Goal: Task Accomplishment & Management: Complete application form

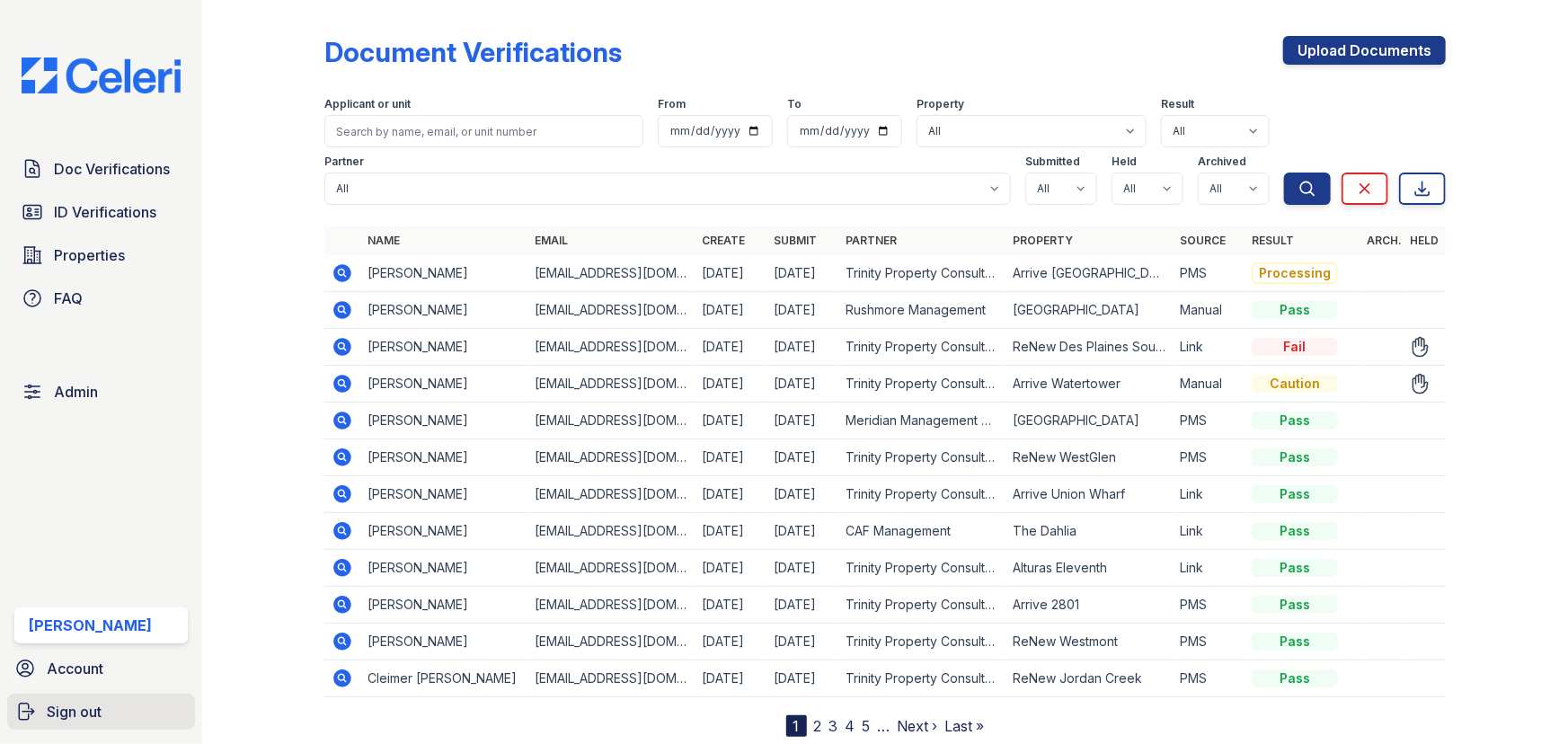
click at [89, 713] on span "Sign out" at bounding box center [74, 712] width 55 height 21
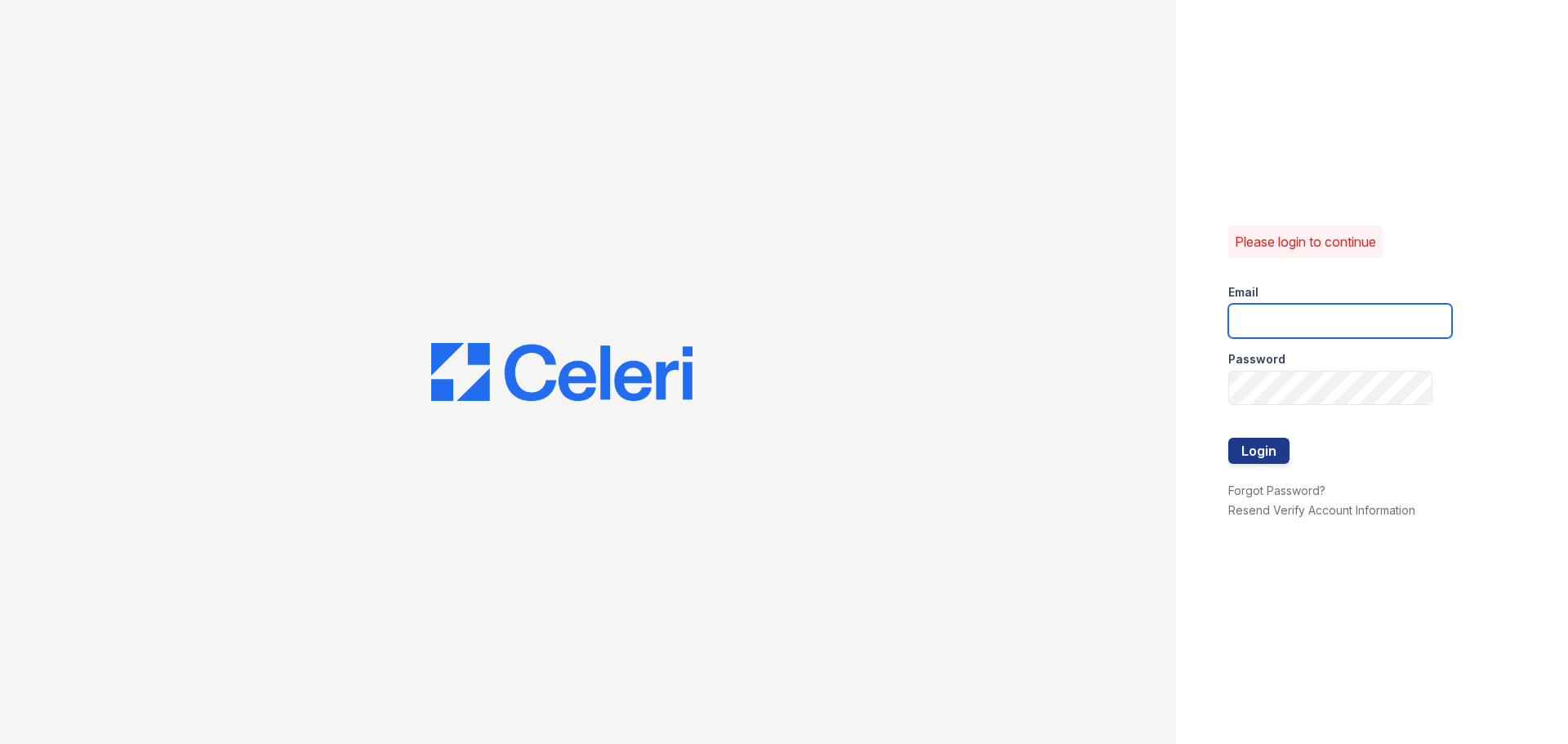
click at [1374, 328] on input "email" at bounding box center [1340, 320] width 224 height 34
click at [0, 675] on com-1password-button at bounding box center [0, 744] width 0 height 0
click at [1284, 328] on input "email" at bounding box center [1340, 320] width 224 height 34
type input "jun+demo@getceleri.com"
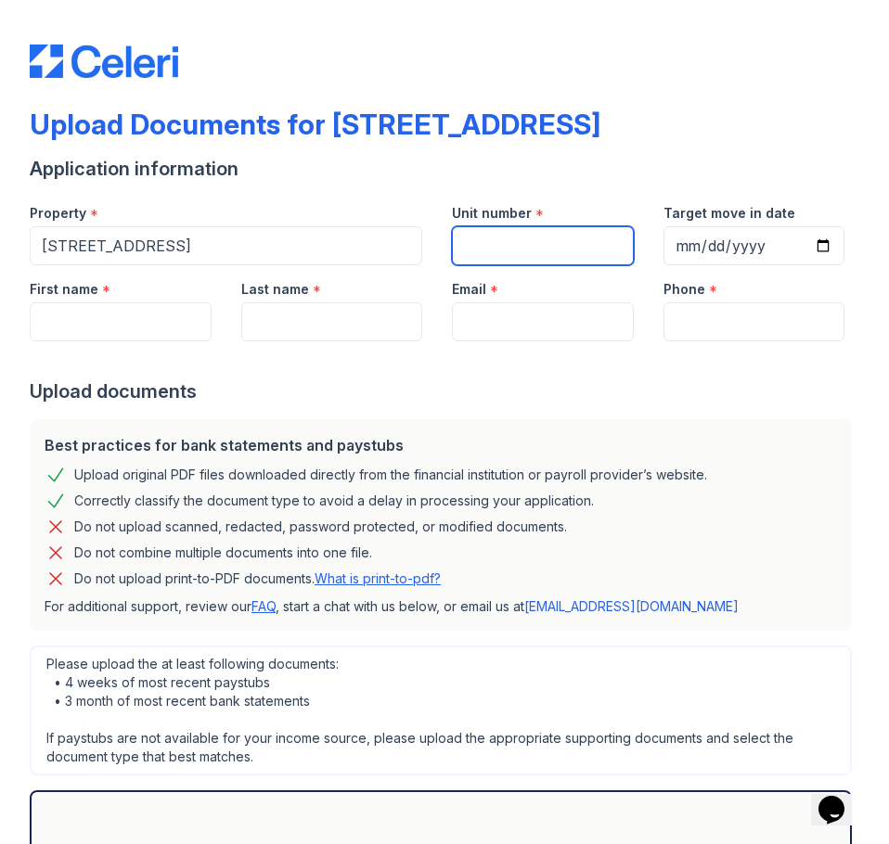
click at [504, 251] on input "Unit number" at bounding box center [543, 245] width 182 height 39
type input "615"
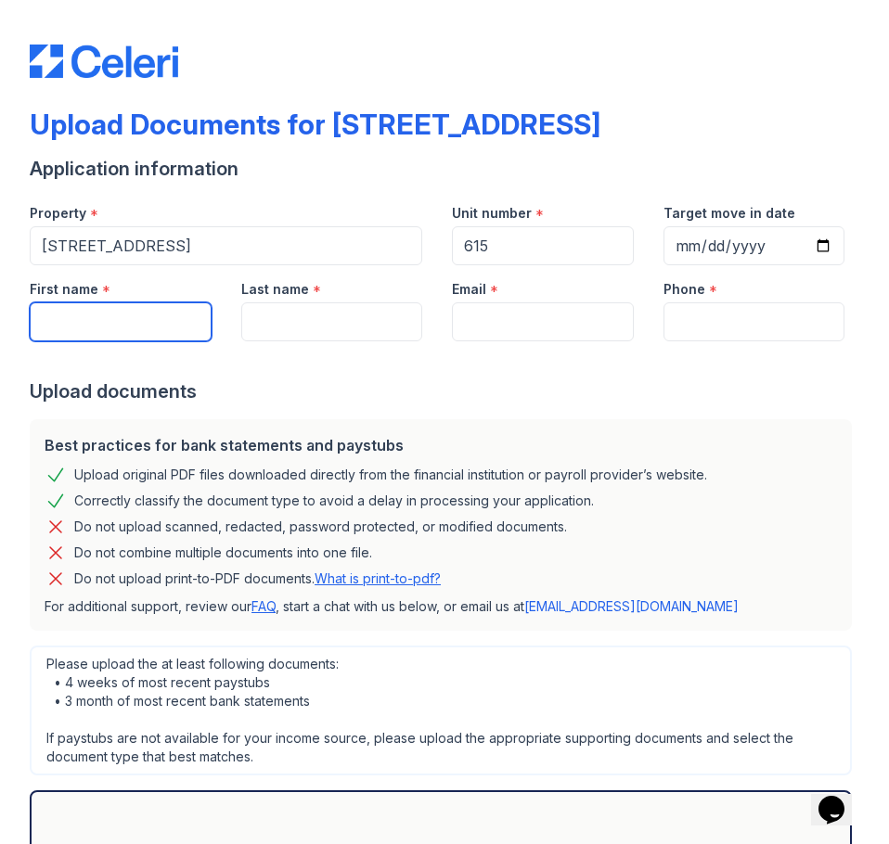
click at [113, 334] on input "First name" at bounding box center [121, 321] width 182 height 39
type input "John"
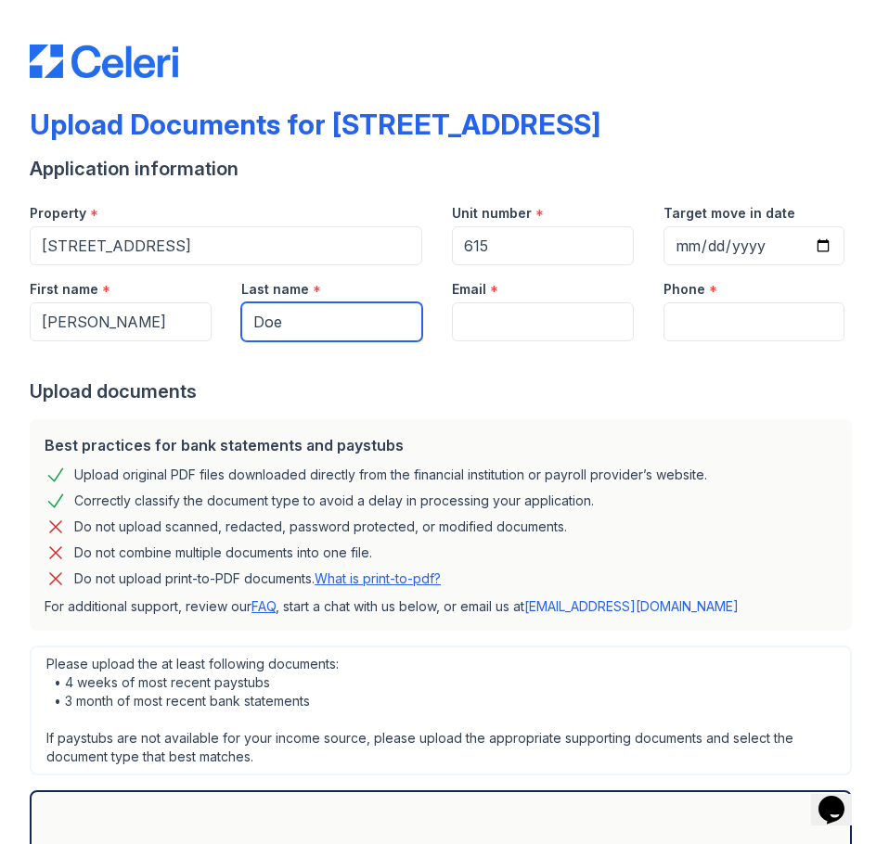
type input "Doe"
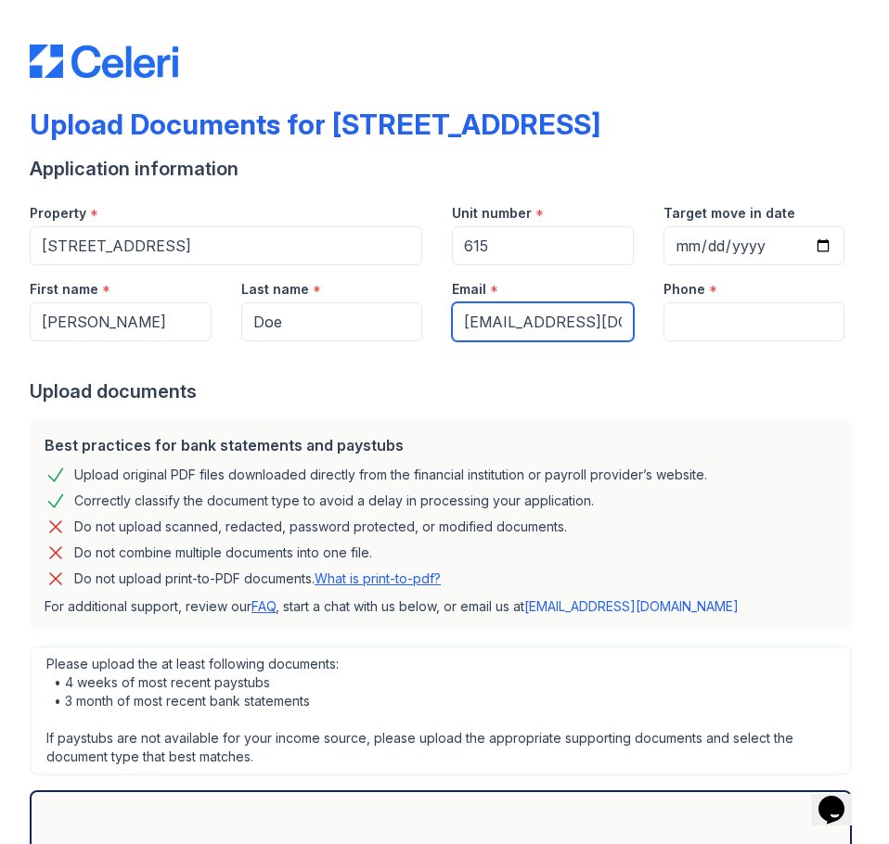
type input "[EMAIL_ADDRESS][DOMAIN_NAME]"
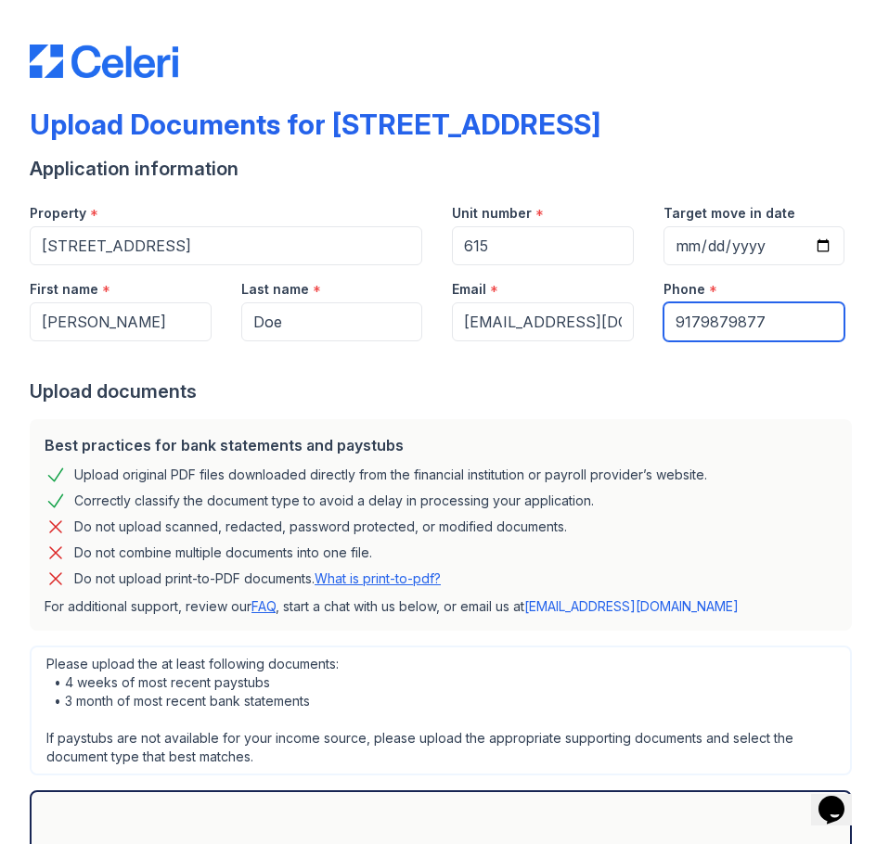
type input "9179879877"
click at [320, 376] on div at bounding box center [444, 359] width 829 height 37
click at [6, 380] on div "Upload Documents for 123 Main Street Application information Property * 123 Mai…" at bounding box center [444, 422] width 889 height 844
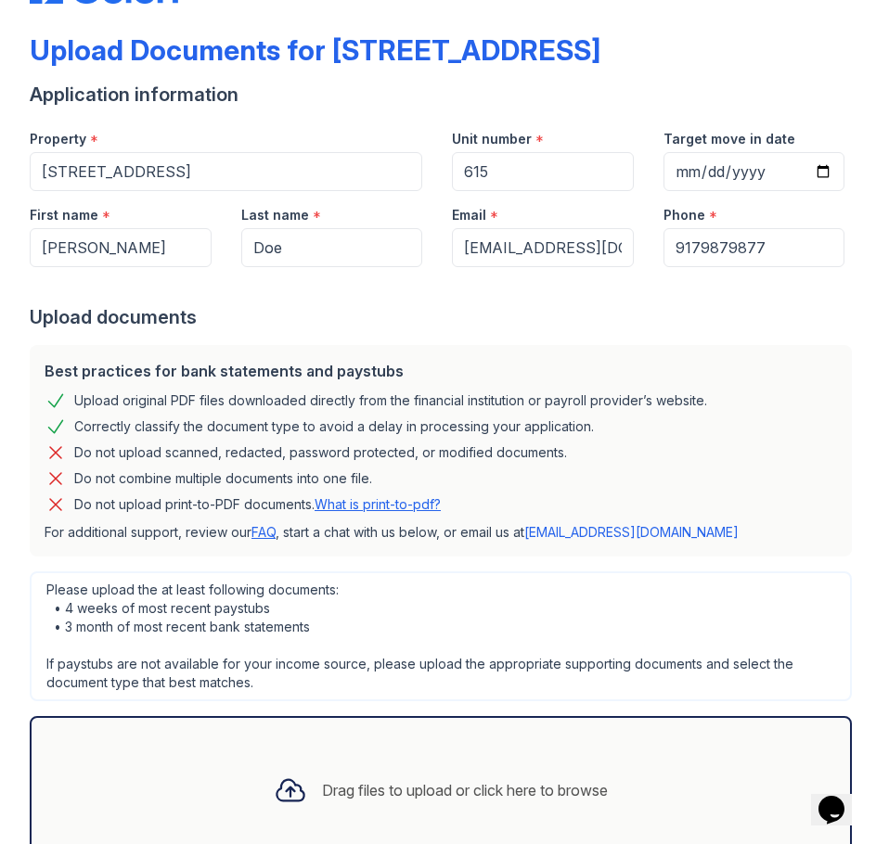
scroll to position [186, 0]
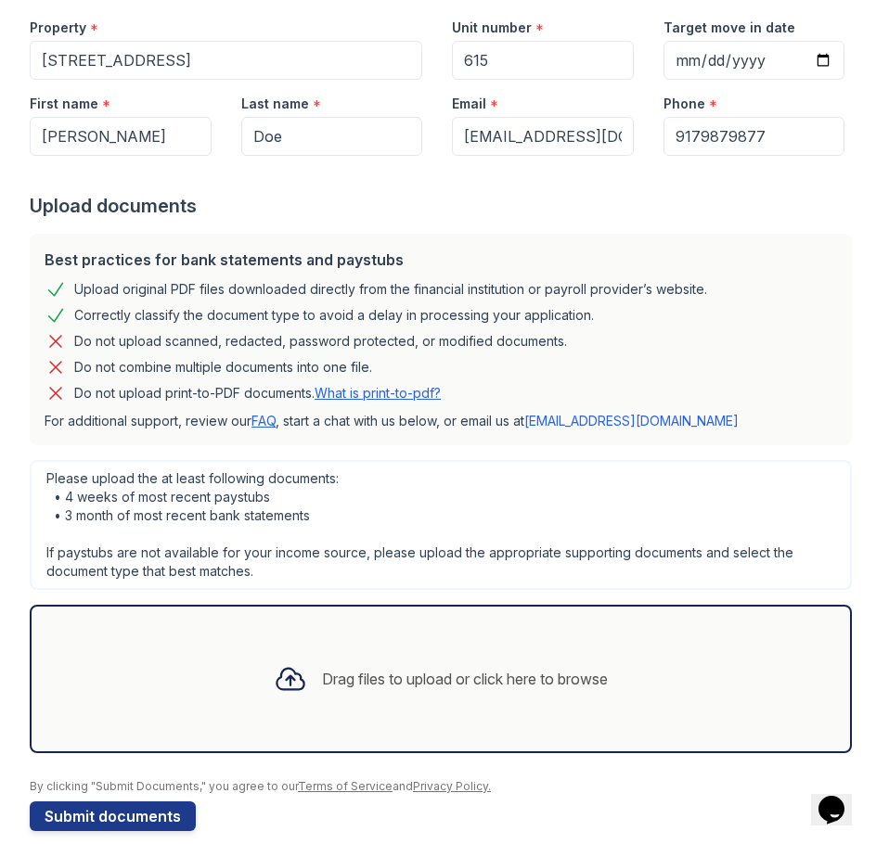
click at [477, 441] on div "Best practices for bank statements and paystubs Upload original PDF files downl…" at bounding box center [441, 340] width 822 height 212
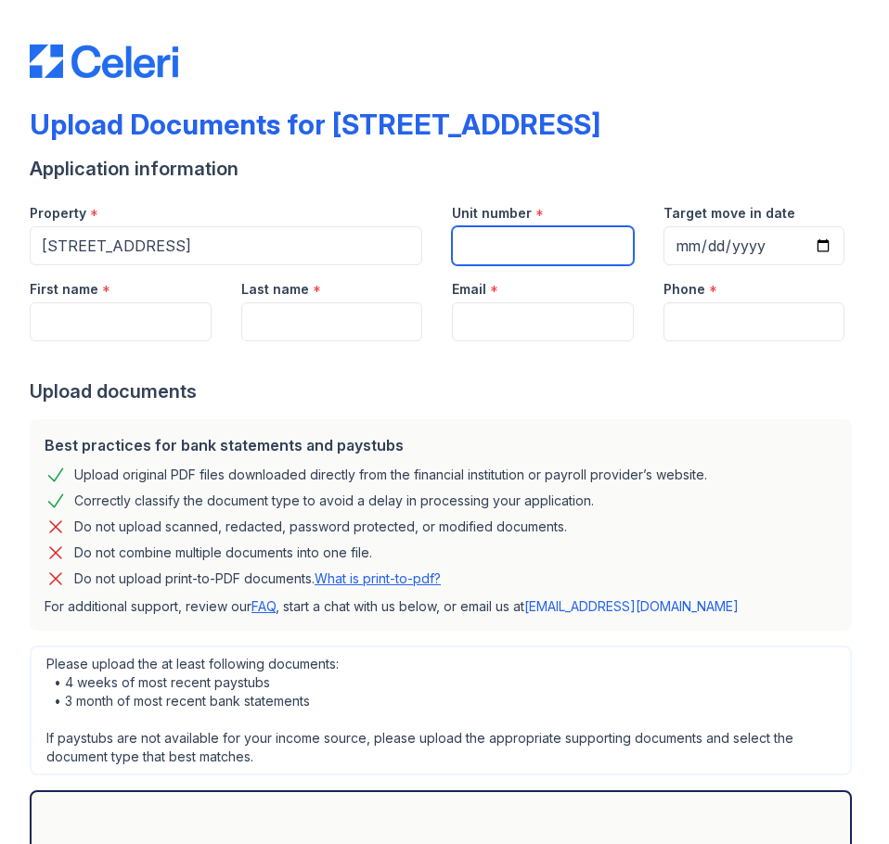
click at [505, 236] on input "Unit number" at bounding box center [543, 245] width 182 height 39
click at [506, 249] on input "Unit number" at bounding box center [543, 245] width 182 height 39
type input "618"
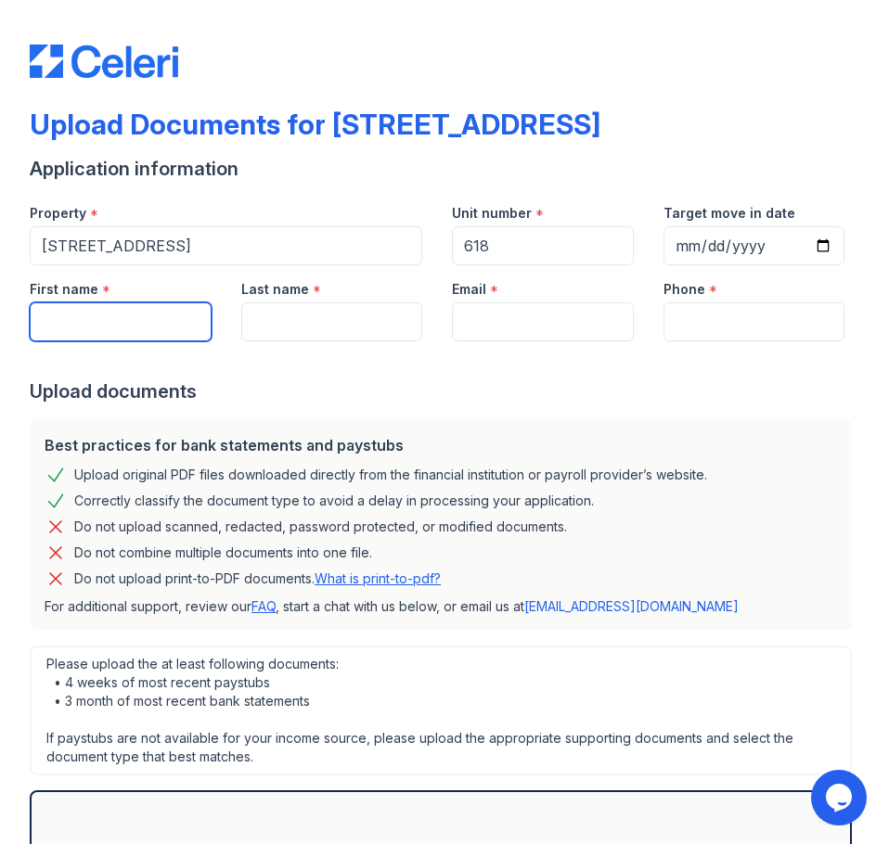
click at [126, 311] on input "First name" at bounding box center [121, 321] width 182 height 39
type input "[PERSON_NAME]"
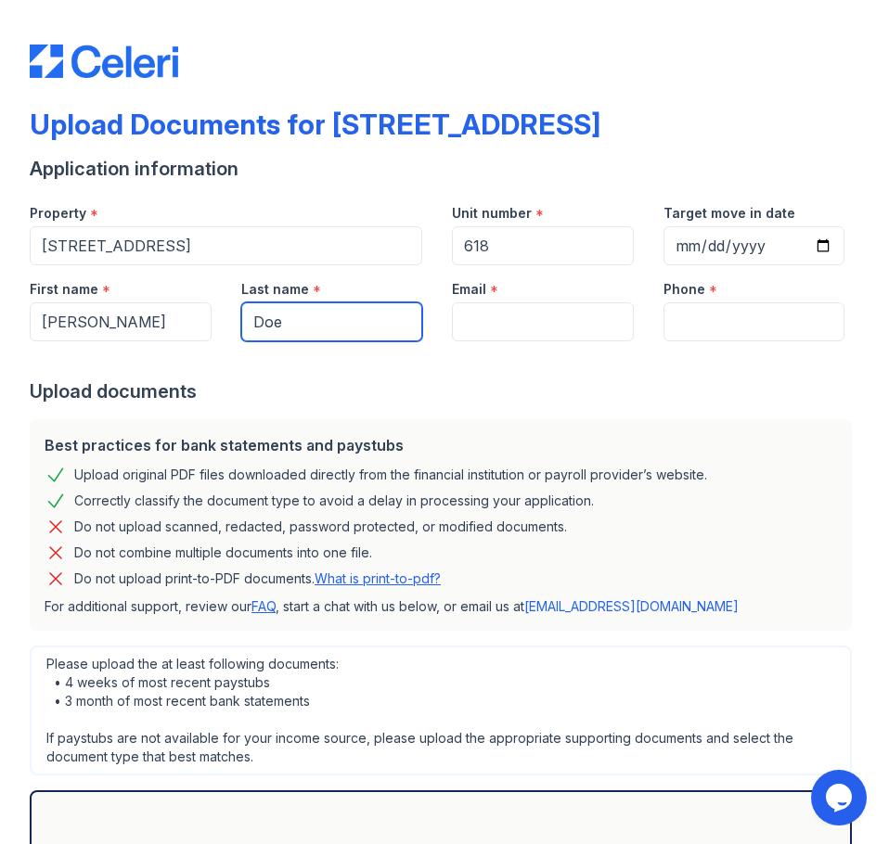
type input "Doe"
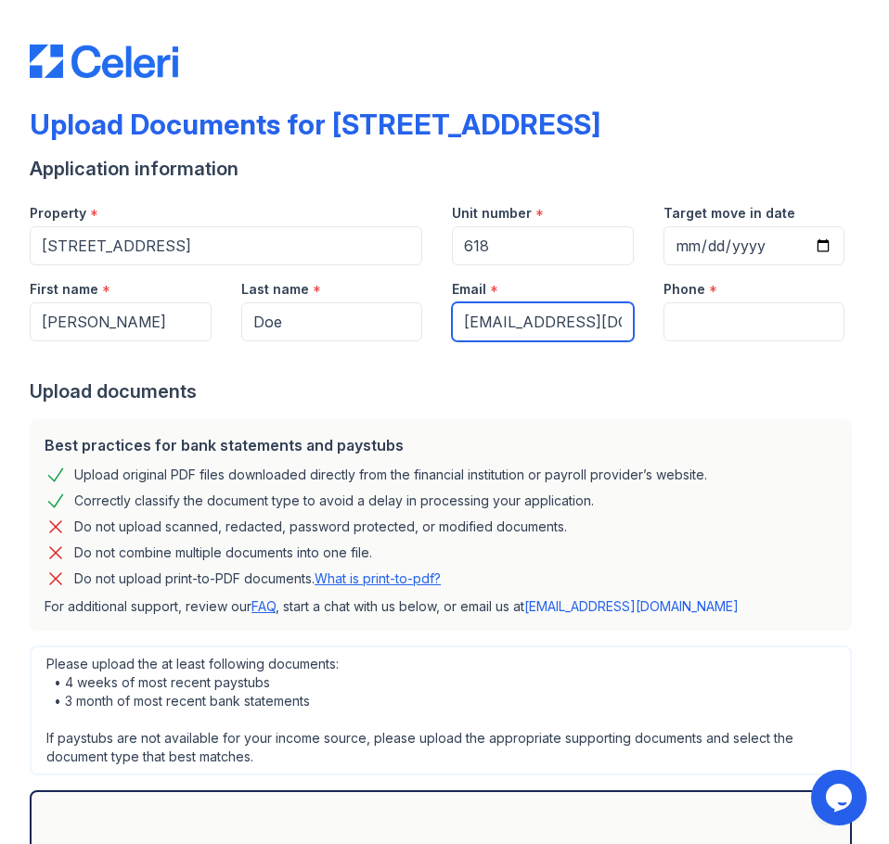
type input "[EMAIL_ADDRESS][DOMAIN_NAME]"
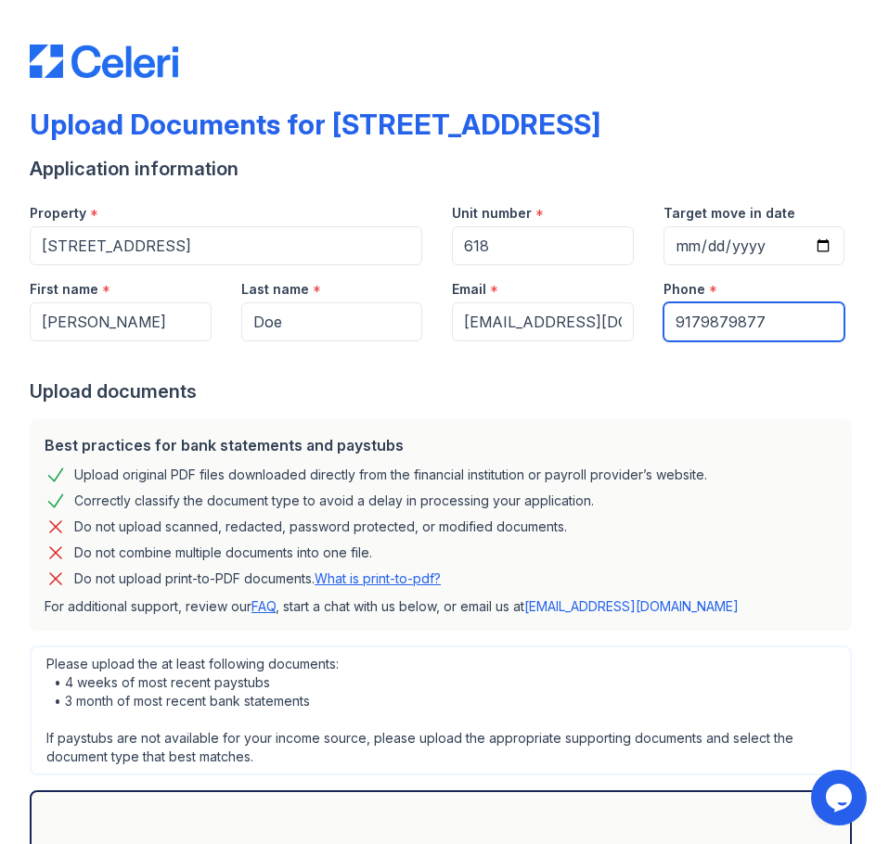
type input "9179879877"
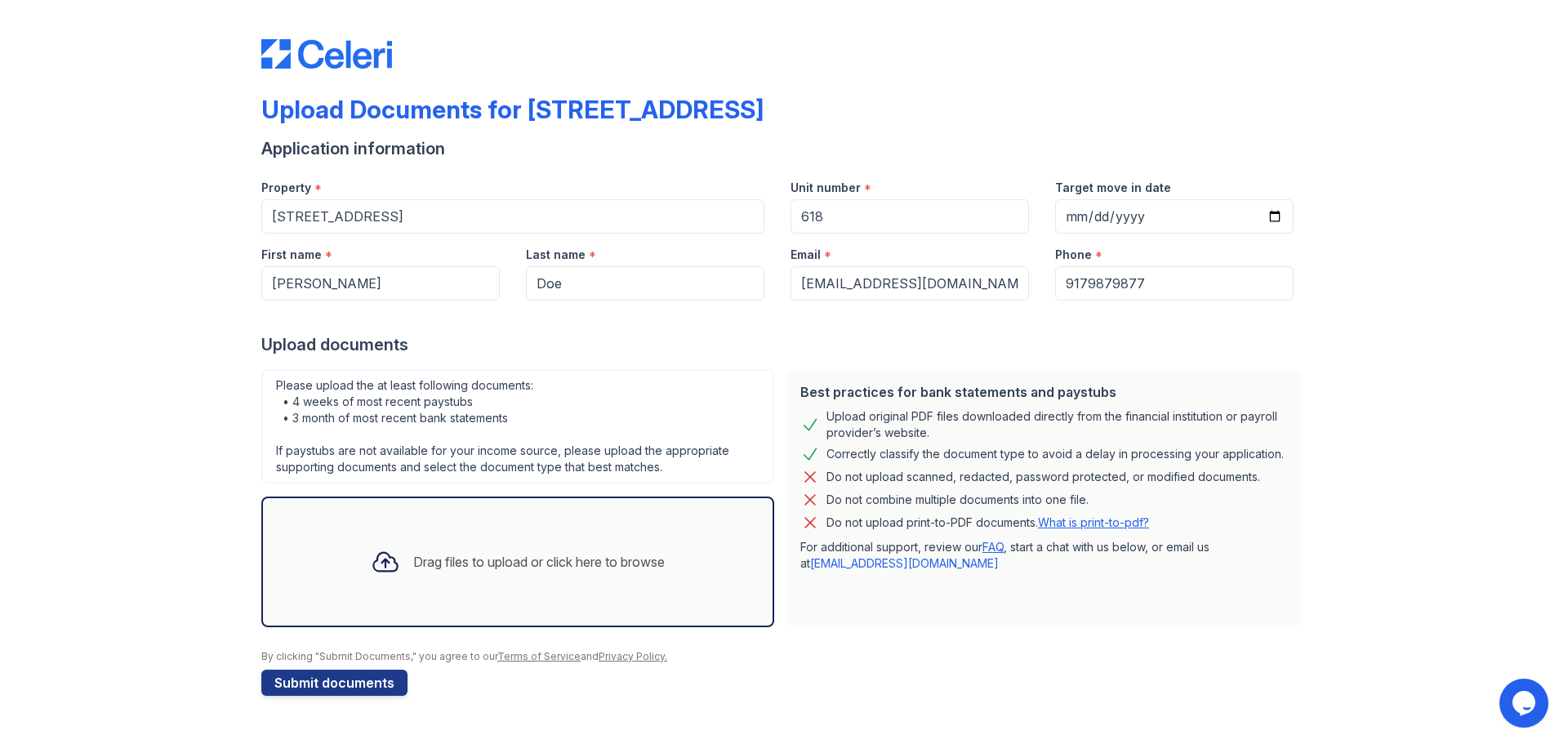
click at [680, 74] on div "Upload Documents for 123 Main Street Application information Property * 123 Mai…" at bounding box center [784, 354] width 1046 height 696
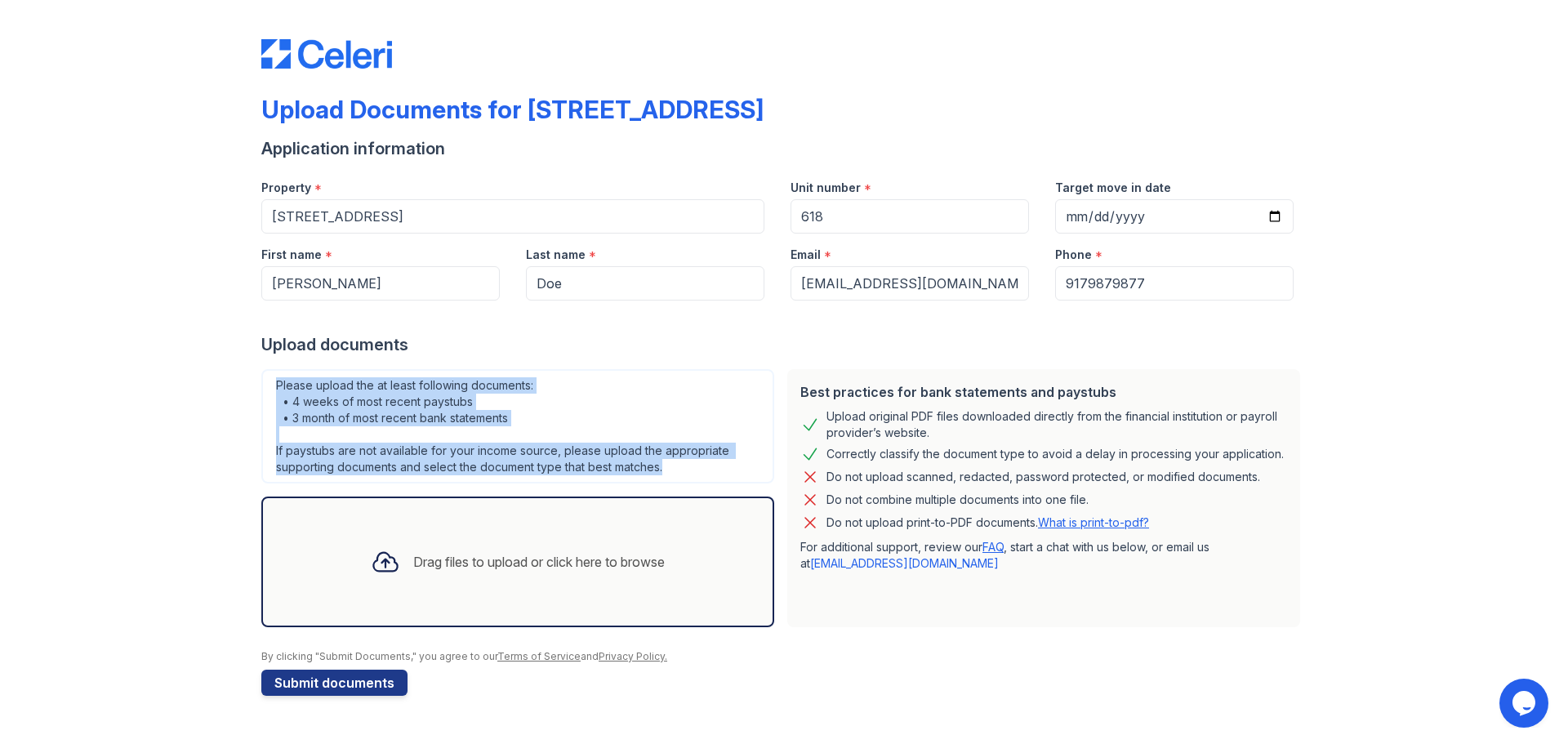
drag, startPoint x: 271, startPoint y: 379, endPoint x: 697, endPoint y: 480, distance: 437.8
click at [695, 480] on div "Please upload the at least following documents: • 4 weeks of most recent paystu…" at bounding box center [518, 426] width 513 height 114
click at [696, 476] on div "Please upload the at least following documents: • 4 weeks of most recent paystu…" at bounding box center [518, 426] width 513 height 114
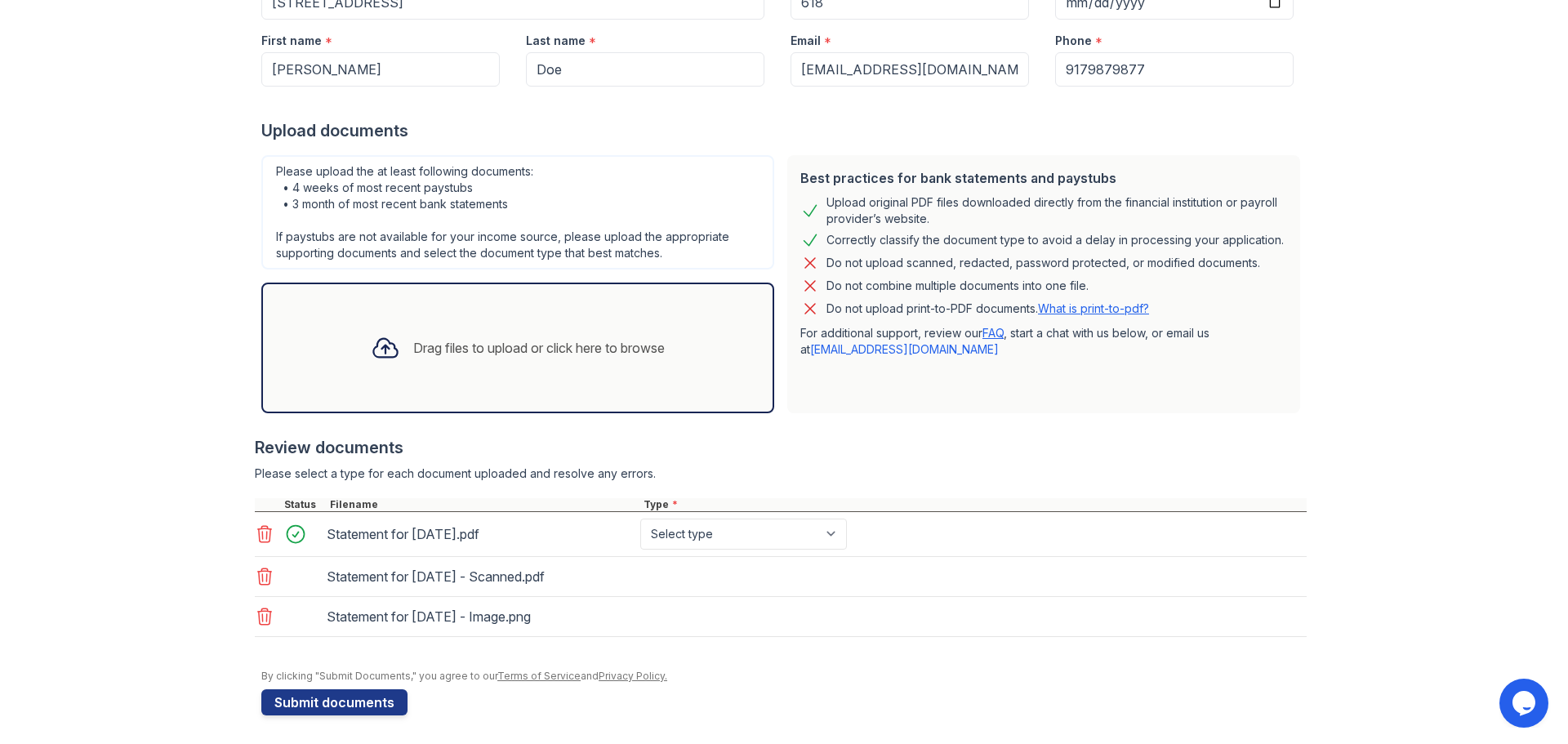
scroll to position [218, 0]
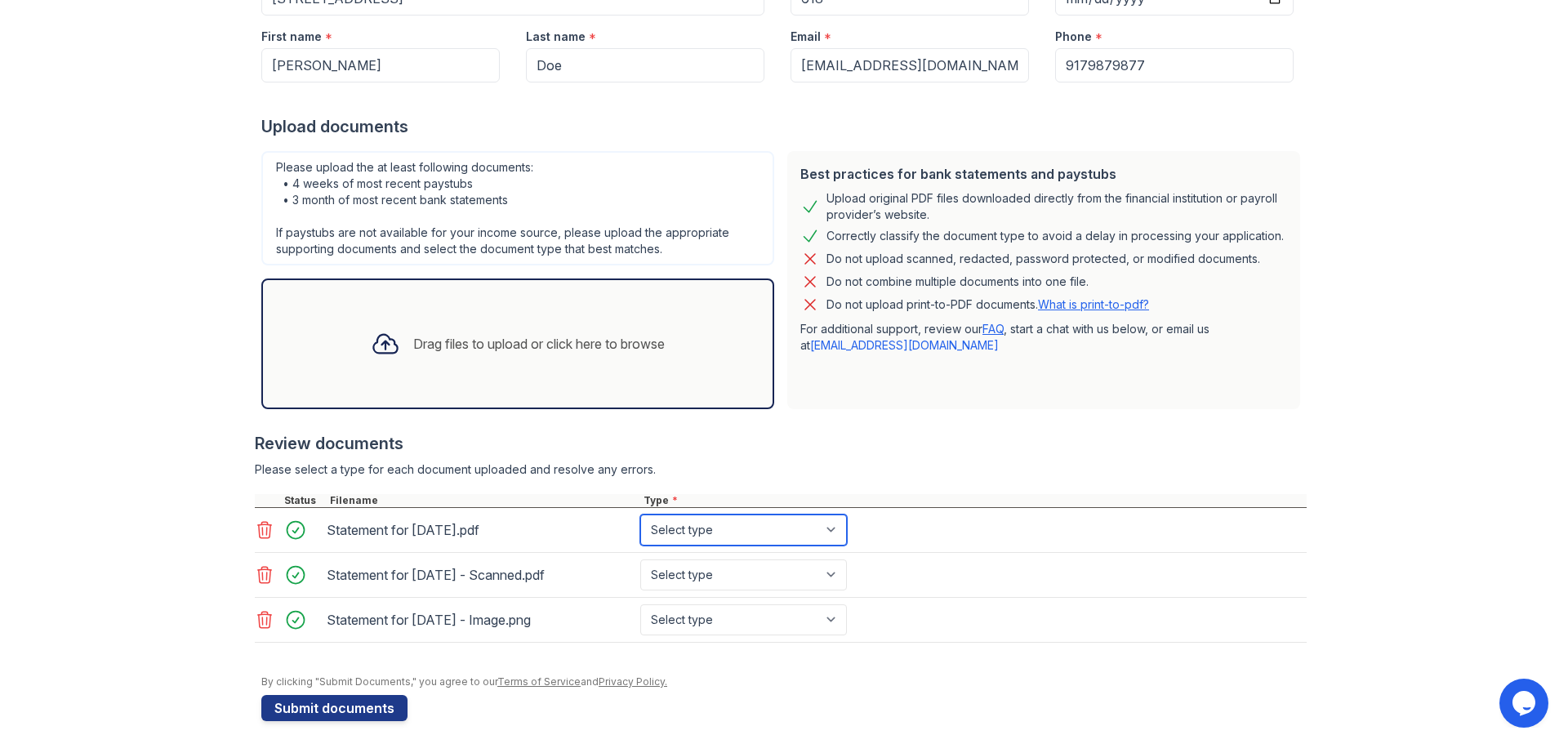
click at [694, 533] on select "Select type Paystub Bank Statement Offer Letter Tax Documents Benefit Award Let…" at bounding box center [743, 530] width 207 height 31
select select "paystub"
click at [640, 515] on select "Select type Paystub Bank Statement Offer Letter Tax Documents Benefit Award Let…" at bounding box center [743, 530] width 207 height 31
drag, startPoint x: 696, startPoint y: 572, endPoint x: 694, endPoint y: 595, distance: 23.1
click at [696, 572] on select "Select type Paystub Bank Statement Offer Letter Tax Documents Benefit Award Let…" at bounding box center [743, 575] width 207 height 31
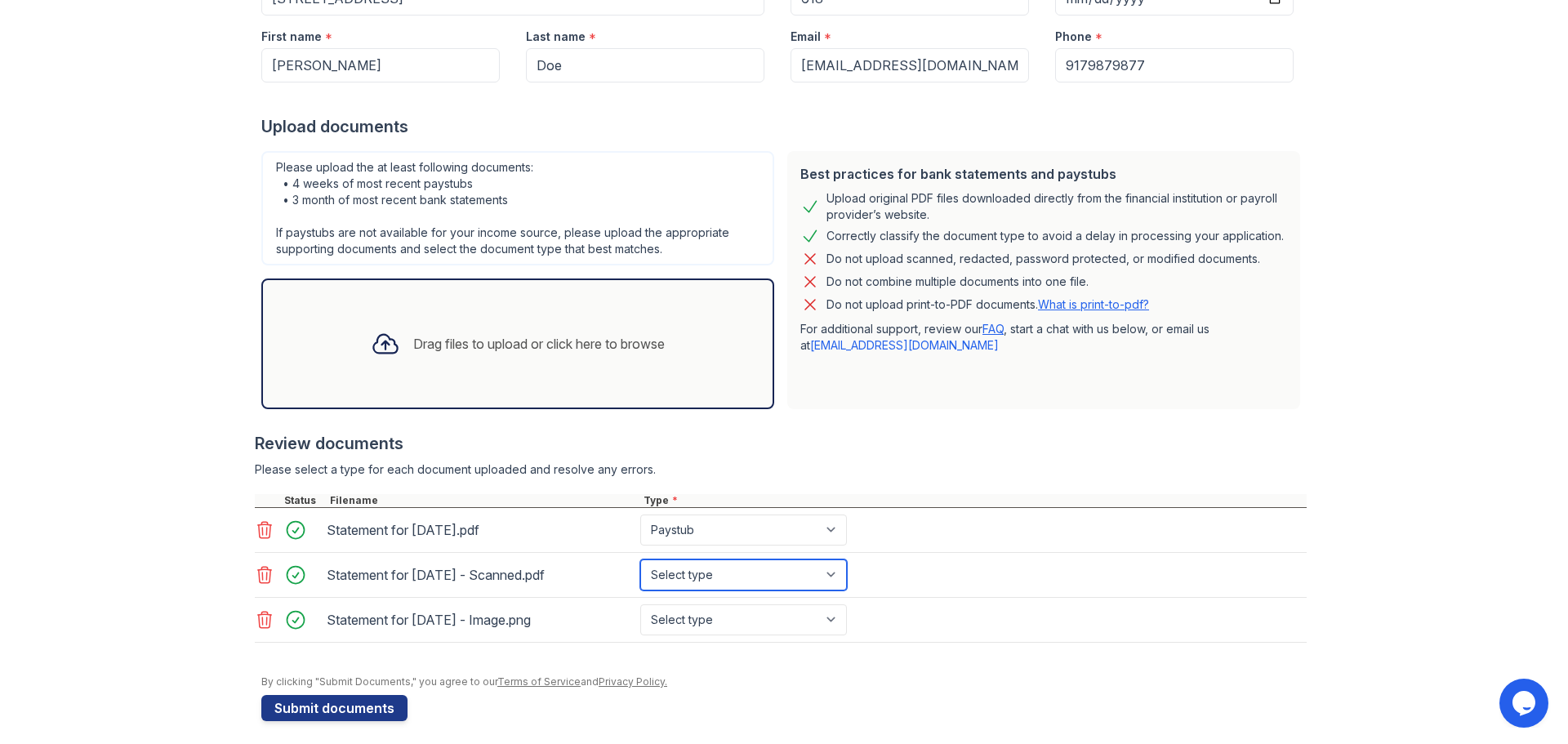
select select "paystub"
click at [640, 560] on select "Select type Paystub Bank Statement Offer Letter Tax Documents Benefit Award Let…" at bounding box center [743, 575] width 207 height 31
click at [673, 617] on select "Select type Paystub Bank Statement Offer Letter Tax Documents Benefit Award Let…" at bounding box center [743, 620] width 207 height 31
select select "paystub"
click at [640, 605] on select "Select type Paystub Bank Statement Offer Letter Tax Documents Benefit Award Let…" at bounding box center [743, 620] width 207 height 31
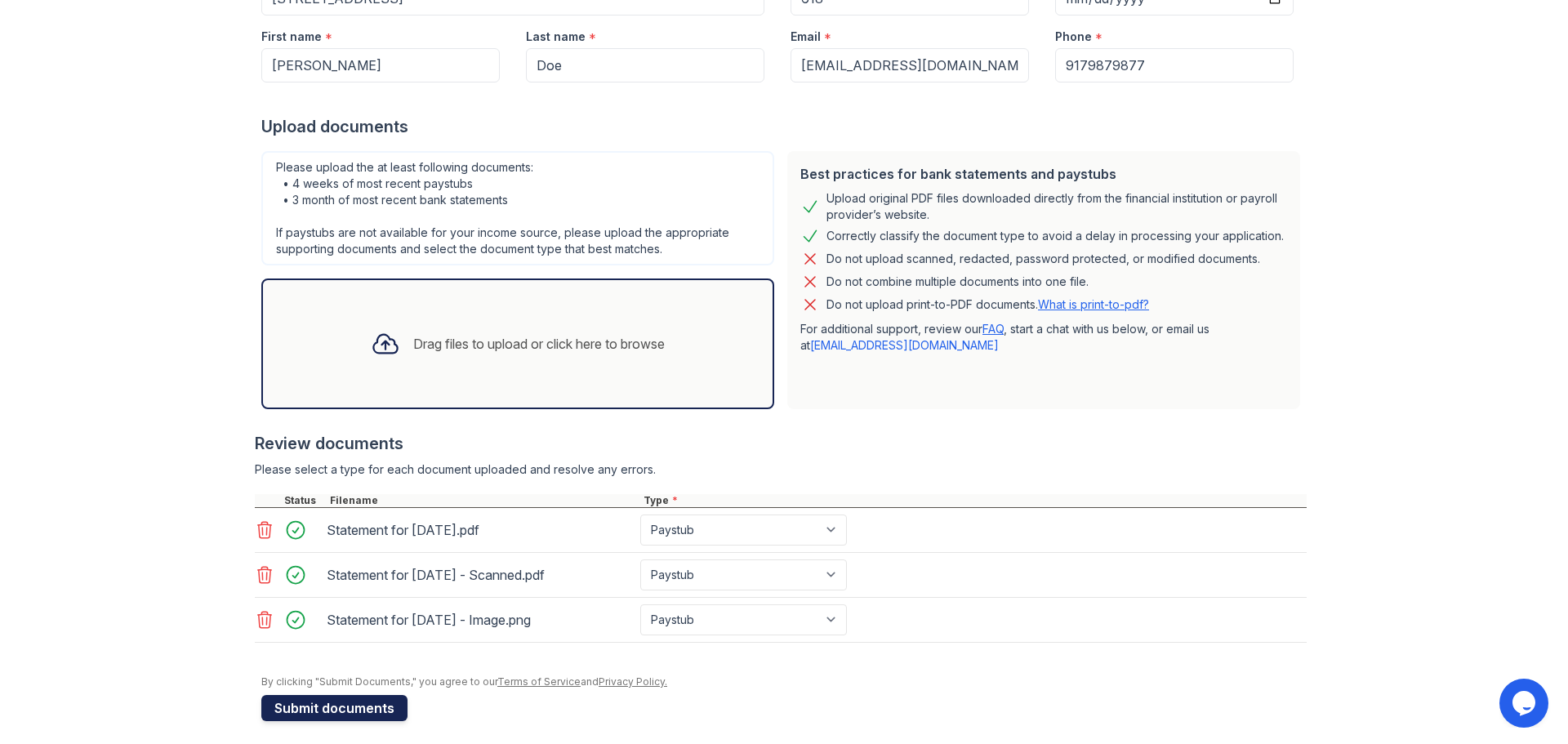
click at [348, 698] on button "Submit documents" at bounding box center [335, 709] width 146 height 26
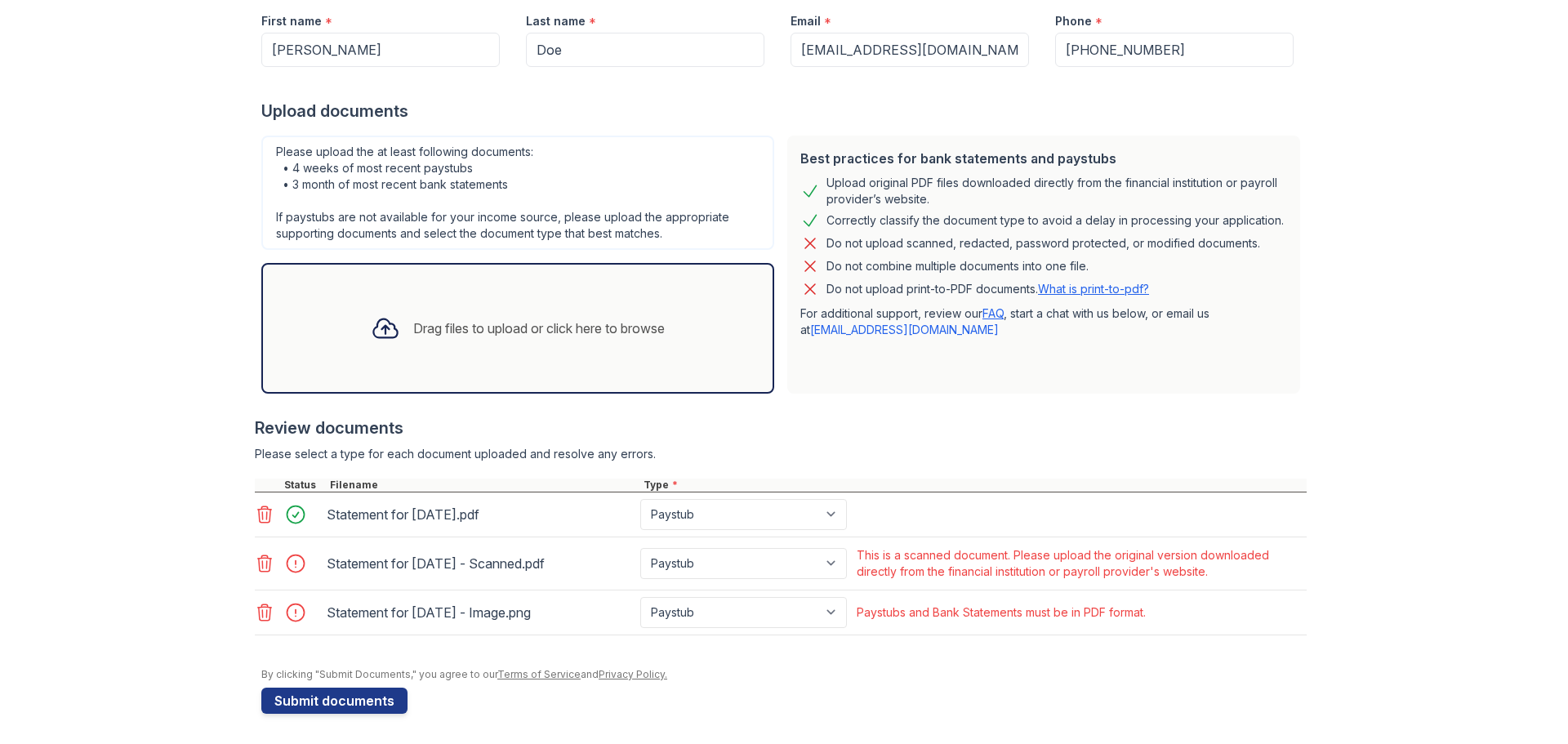
scroll to position [282, 0]
drag, startPoint x: 354, startPoint y: 512, endPoint x: 539, endPoint y: 534, distance: 186.3
click at [539, 534] on div "Statement for Feb 14, 2025.pdf Paystub Bank Statement Offer Letter Tax Document…" at bounding box center [780, 512] width 1052 height 45
click at [535, 518] on div "Statement for Feb 14, 2025.pdf" at bounding box center [480, 512] width 307 height 26
click at [467, 558] on div "Statement for Feb 14, 2025 - Scanned.pdf" at bounding box center [480, 562] width 307 height 26
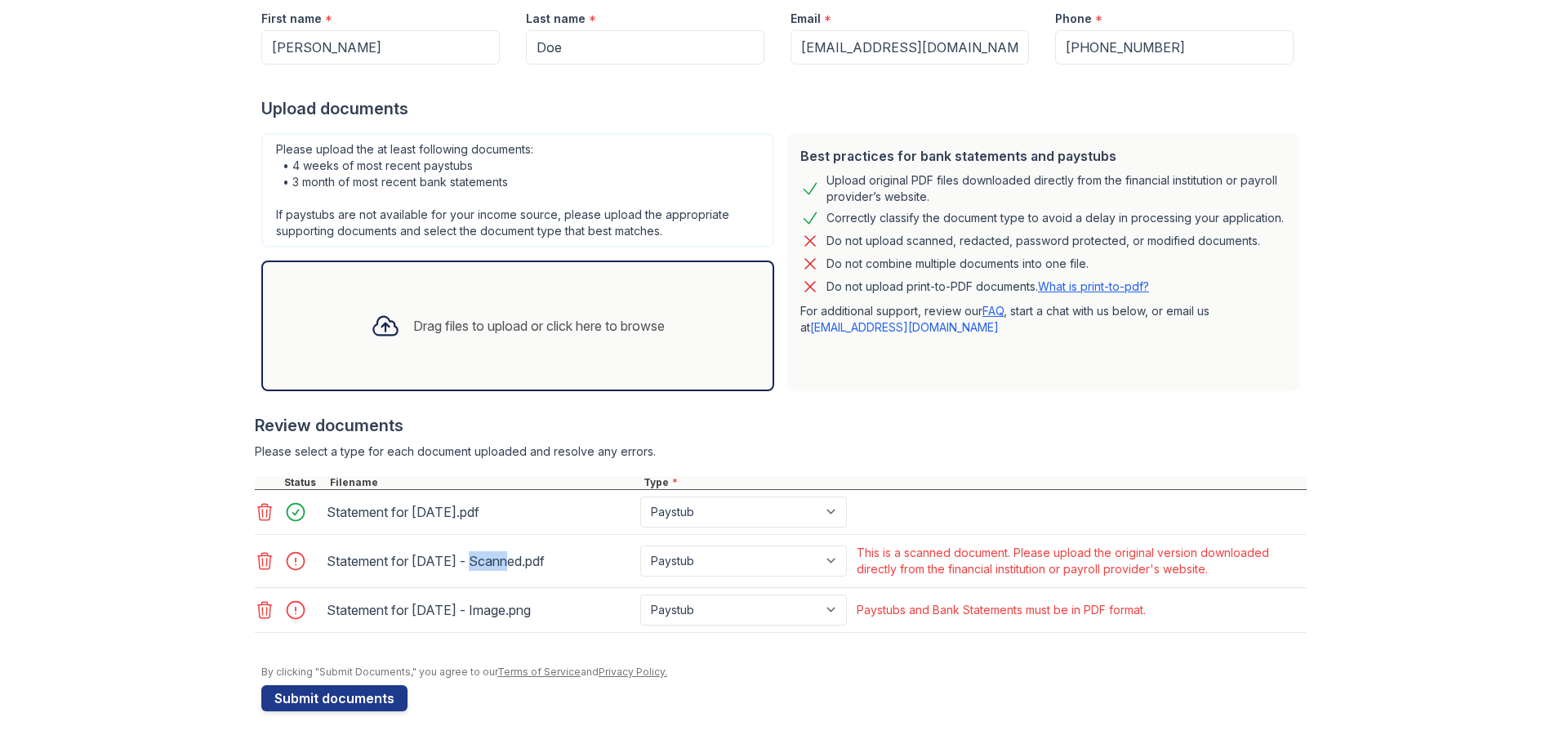
click at [467, 558] on div "Statement for Feb 14, 2025 - Scanned.pdf" at bounding box center [480, 562] width 307 height 26
drag, startPoint x: 327, startPoint y: 611, endPoint x: 571, endPoint y: 611, distance: 244.0
click at [571, 611] on div "Statement for Feb 14, 2025 - Image.png" at bounding box center [480, 609] width 313 height 31
click at [572, 611] on div "Statement for Feb 14, 2025 - Image.png" at bounding box center [480, 610] width 307 height 26
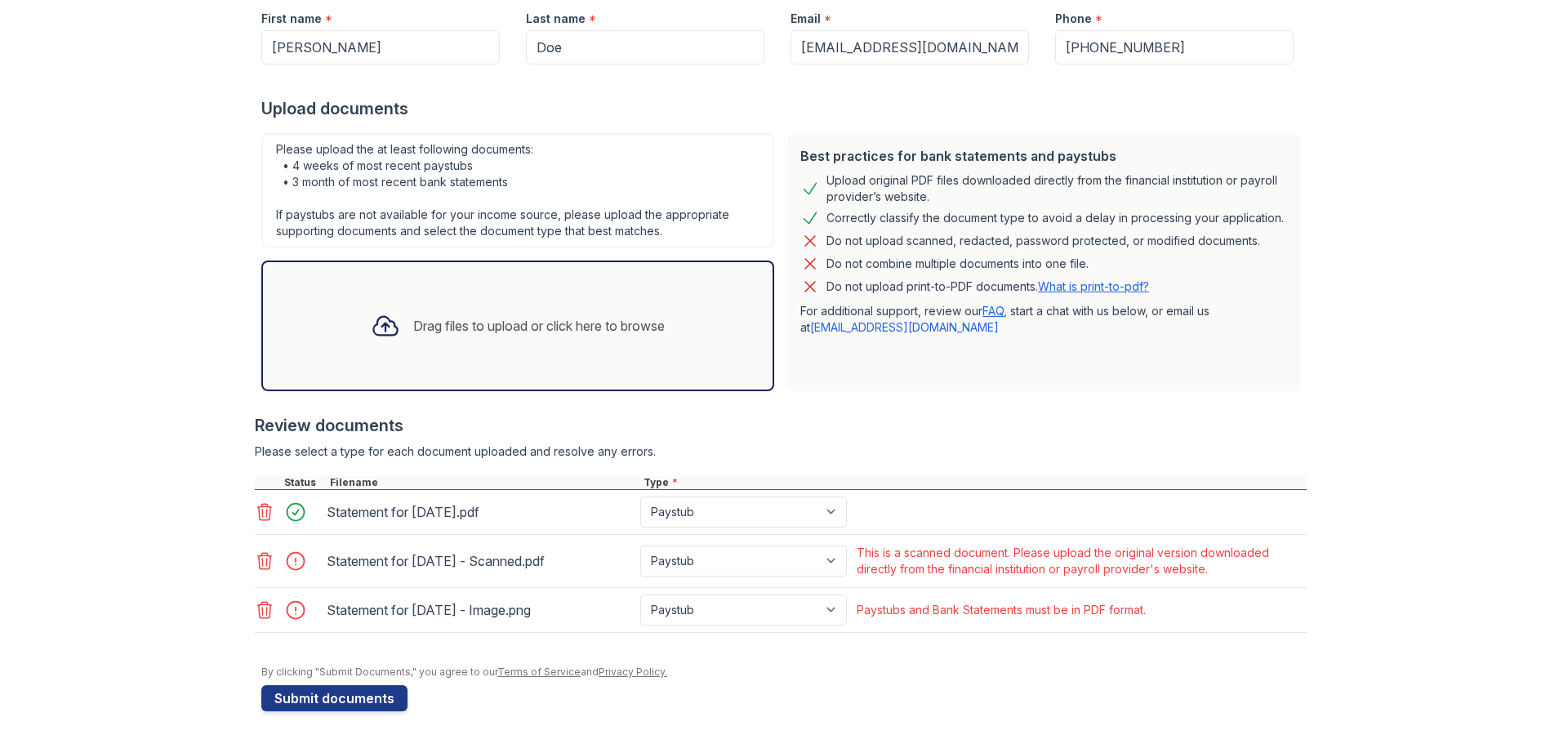
drag, startPoint x: 537, startPoint y: 612, endPoint x: 516, endPoint y: 610, distance: 21.1
click at [516, 610] on div "Statement for Feb 14, 2025 - Image.png" at bounding box center [480, 610] width 307 height 26
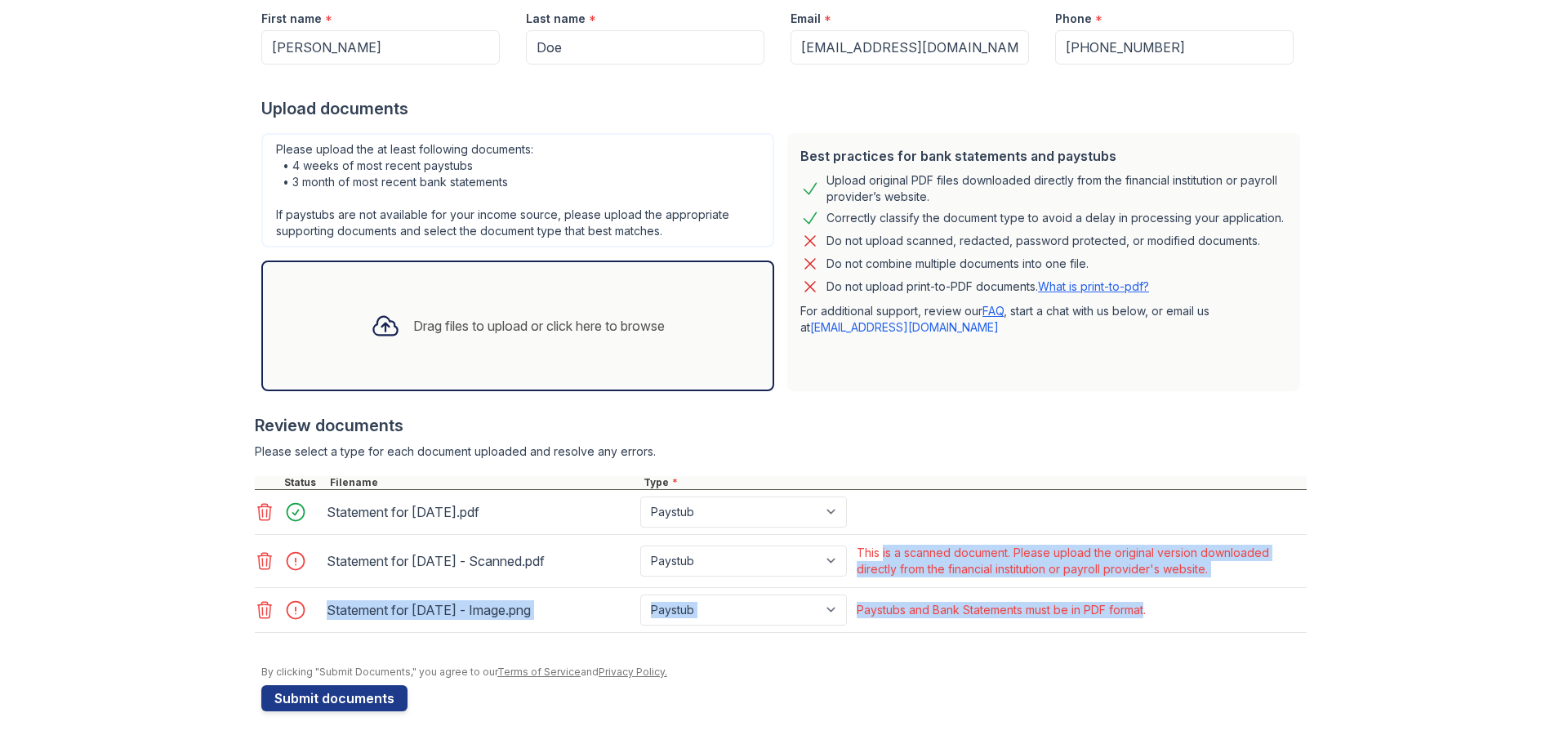
drag, startPoint x: 877, startPoint y: 556, endPoint x: 1144, endPoint y: 622, distance: 275.0
click at [782, 622] on div "Statement for Feb 14, 2025.pdf Paystub Bank Statement Offer Letter Tax Document…" at bounding box center [780, 562] width 1052 height 143
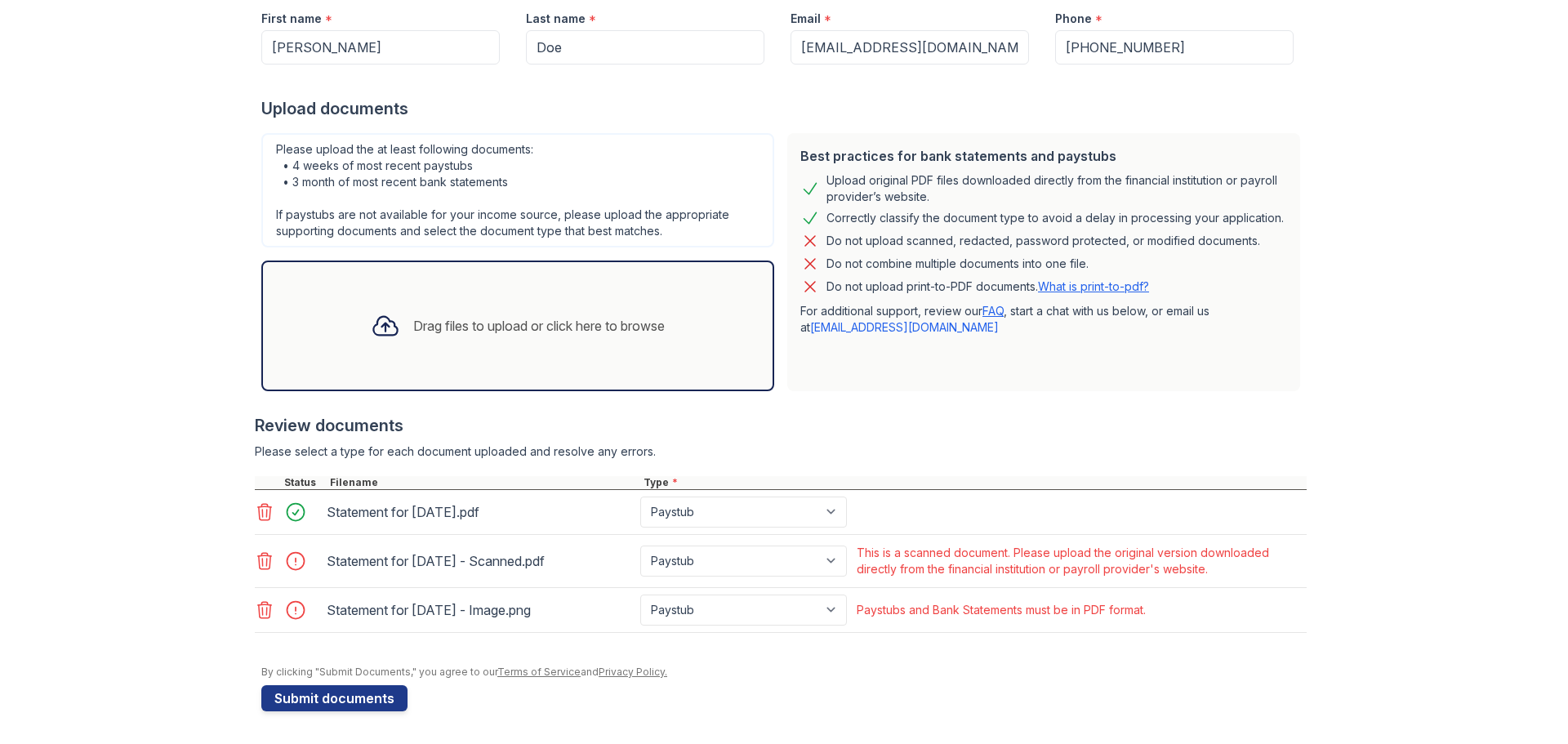
click at [782, 617] on div "Paystubs and Bank Statements must be in PDF format." at bounding box center [1002, 610] width 296 height 23
click at [264, 564] on icon at bounding box center [265, 561] width 14 height 17
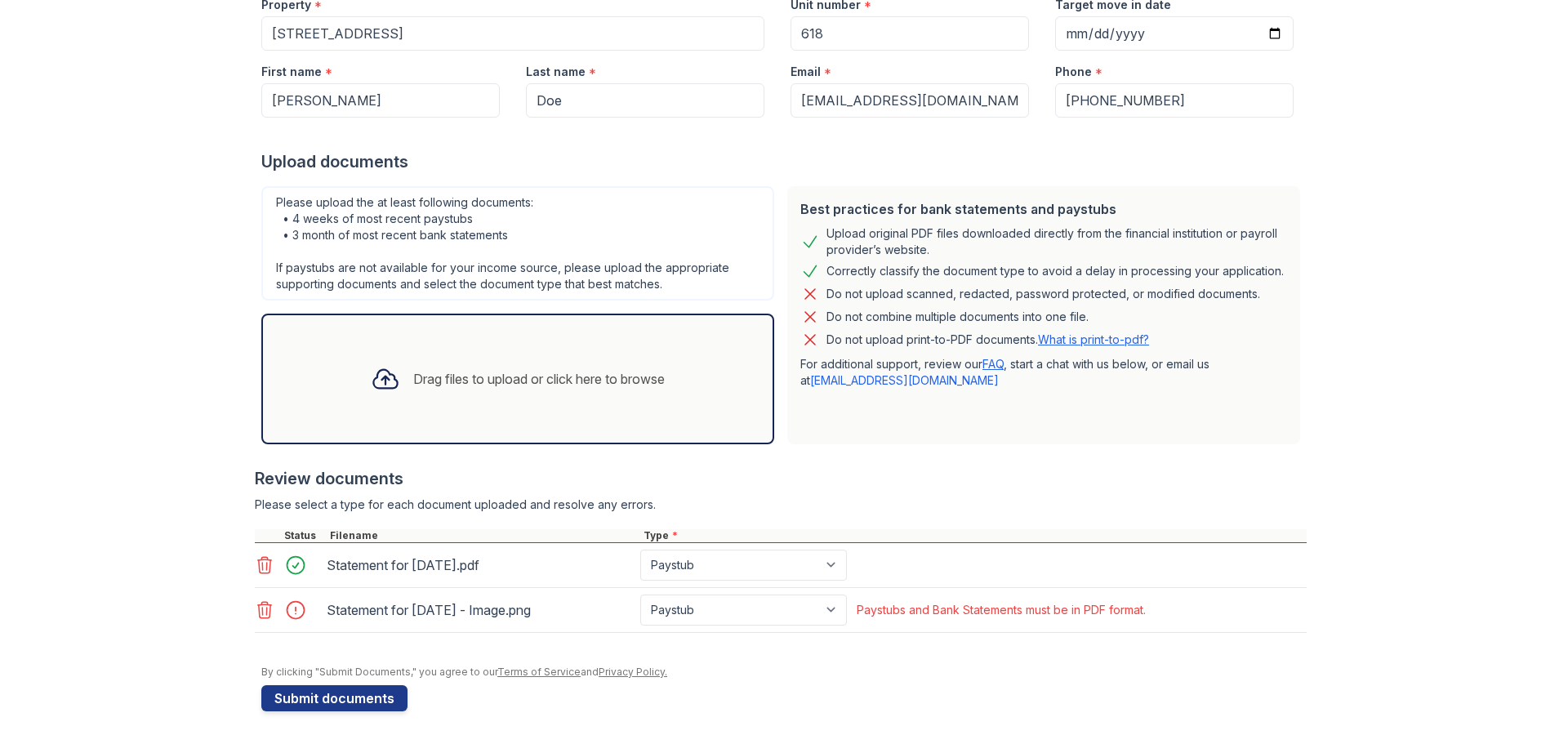
click at [260, 612] on icon at bounding box center [264, 610] width 19 height 19
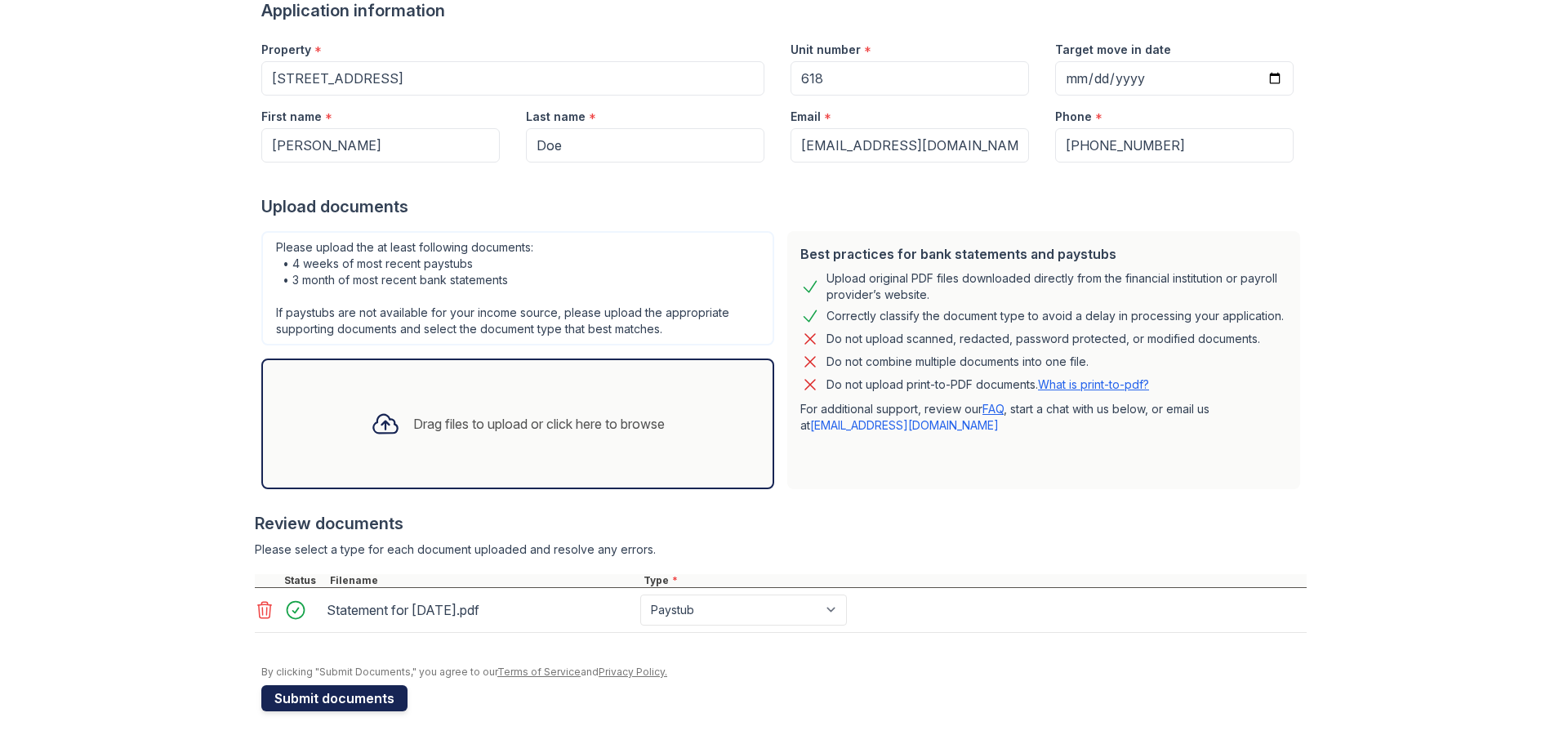
click at [346, 699] on button "Submit documents" at bounding box center [335, 698] width 146 height 26
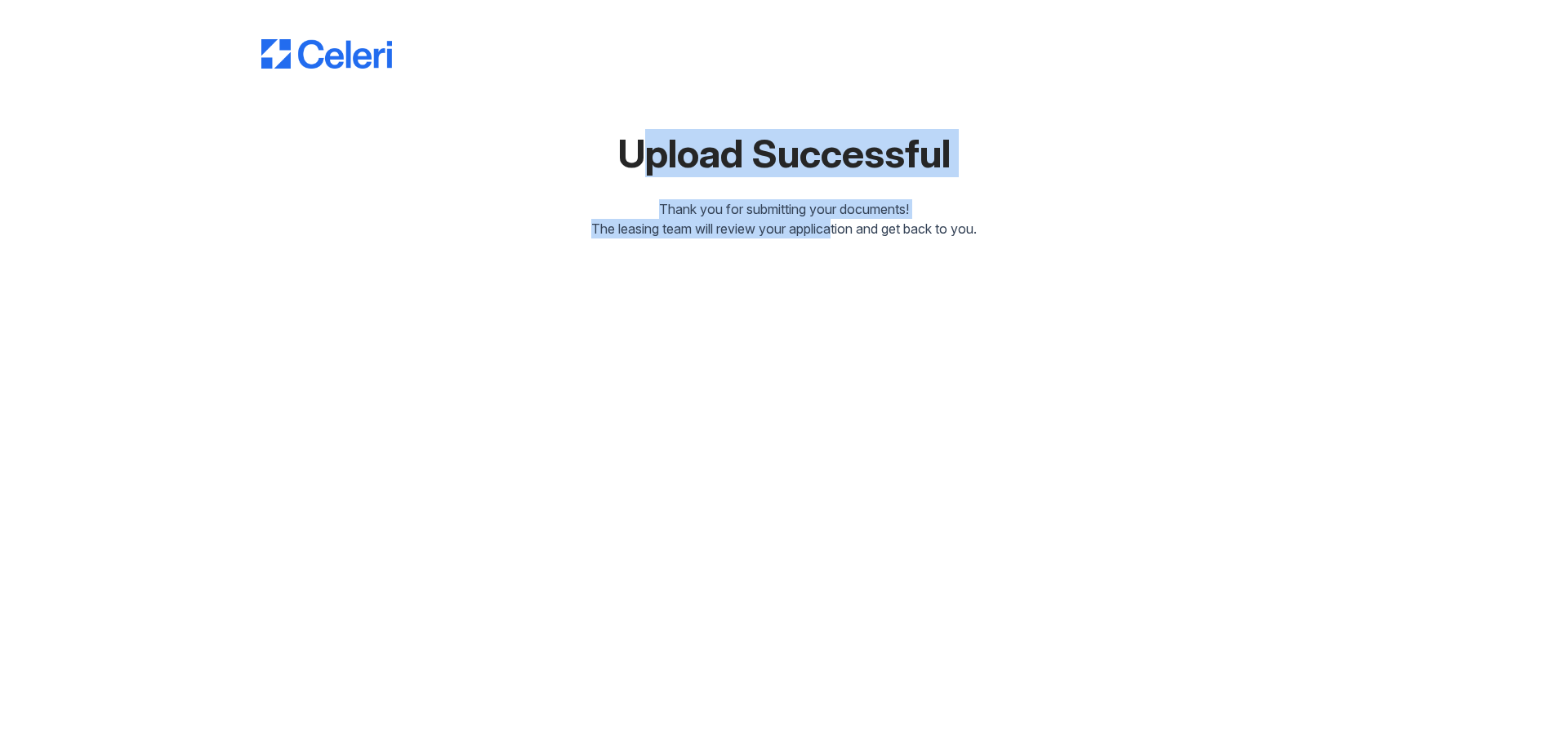
drag, startPoint x: 453, startPoint y: 138, endPoint x: 827, endPoint y: 310, distance: 411.7
click at [782, 308] on div "Upload Successful Thank you for submitting your documents! The leasing team wil…" at bounding box center [784, 372] width 1568 height 744
click at [782, 311] on div "Upload Successful Thank you for submitting your documents! The leasing team wil…" at bounding box center [784, 372] width 1568 height 744
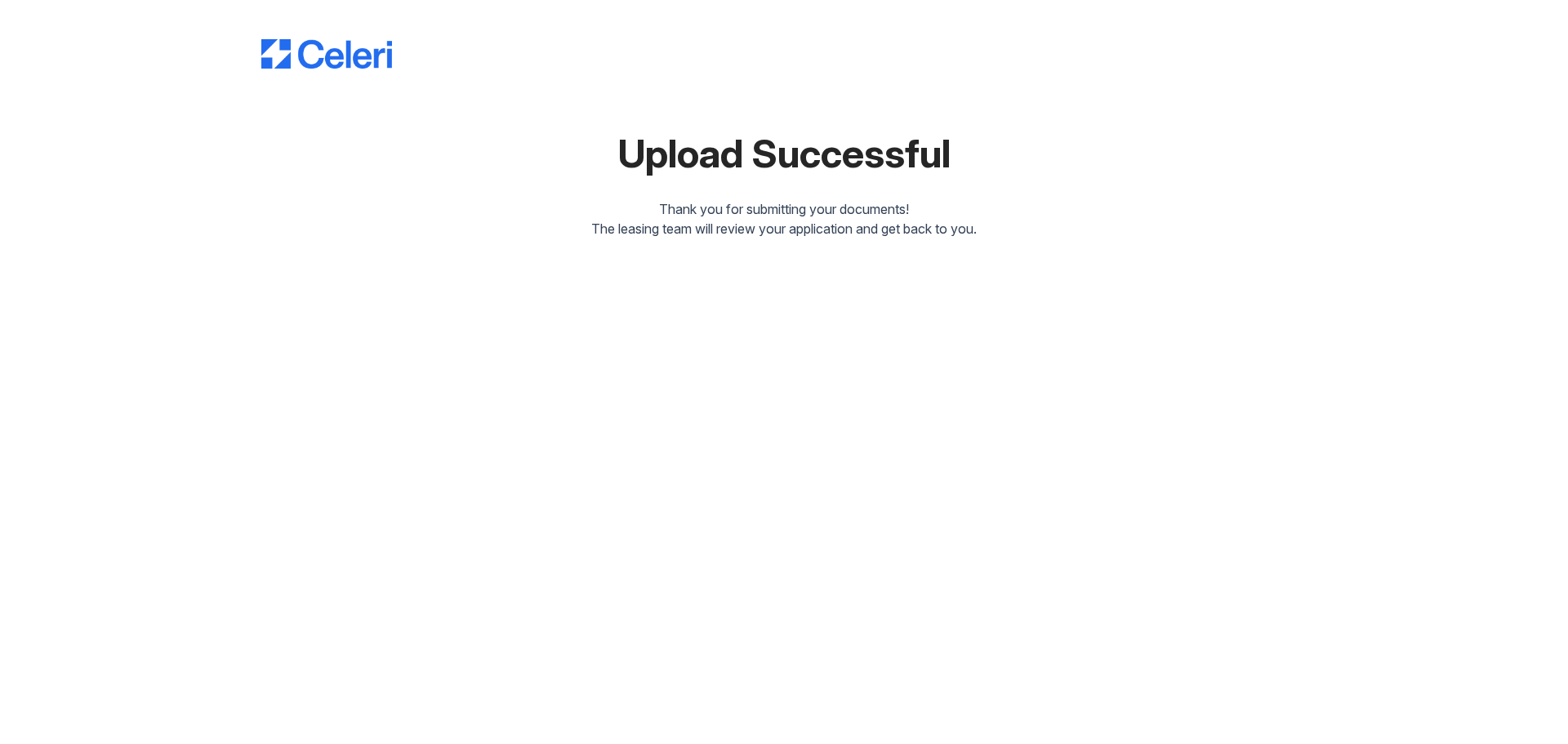
drag, startPoint x: 644, startPoint y: 157, endPoint x: 1006, endPoint y: 262, distance: 376.9
click at [782, 260] on div "Upload Successful Thank you for submitting your documents! The leasing team wil…" at bounding box center [784, 132] width 1516 height 265
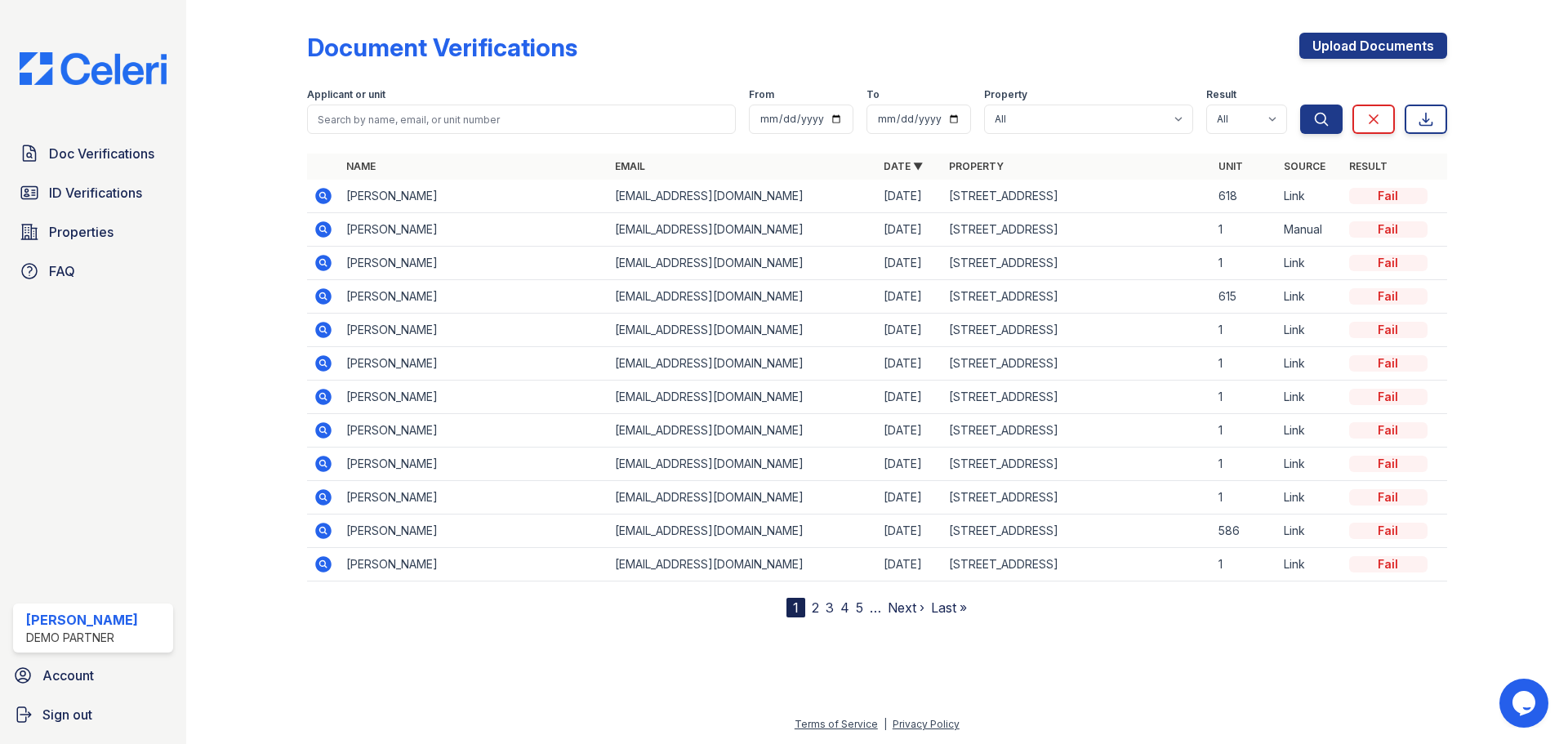
click at [321, 197] on icon at bounding box center [323, 196] width 19 height 19
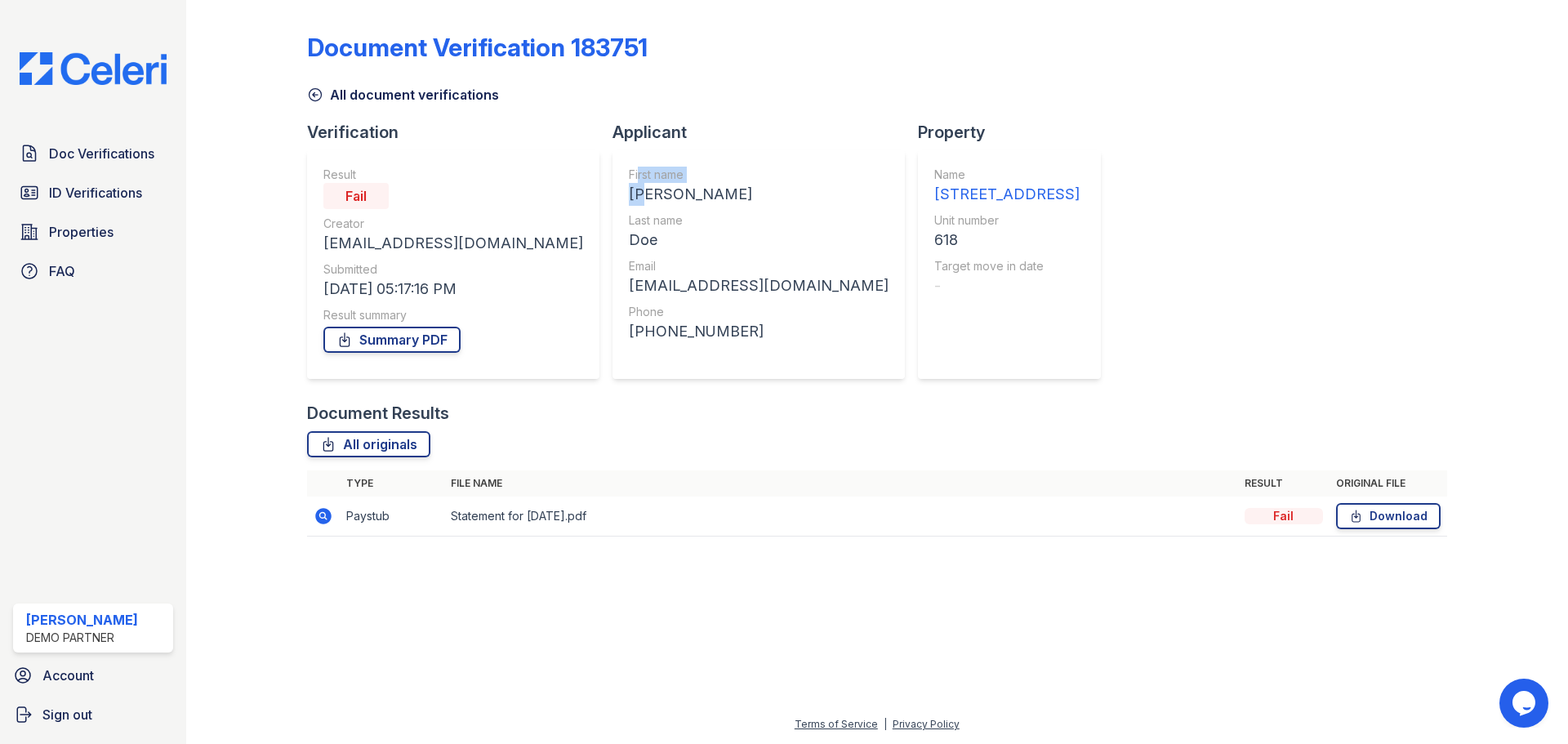
drag, startPoint x: 549, startPoint y: 182, endPoint x: 588, endPoint y: 240, distance: 69.9
click at [629, 240] on div "First name John Last name Doe Email johndoe@gmail.com Phone +19179879877" at bounding box center [758, 264] width 260 height 196
click at [629, 248] on div "Doe" at bounding box center [758, 240] width 260 height 23
drag, startPoint x: 349, startPoint y: 197, endPoint x: 397, endPoint y: 196, distance: 48.0
click at [397, 196] on div "Fail" at bounding box center [453, 196] width 260 height 26
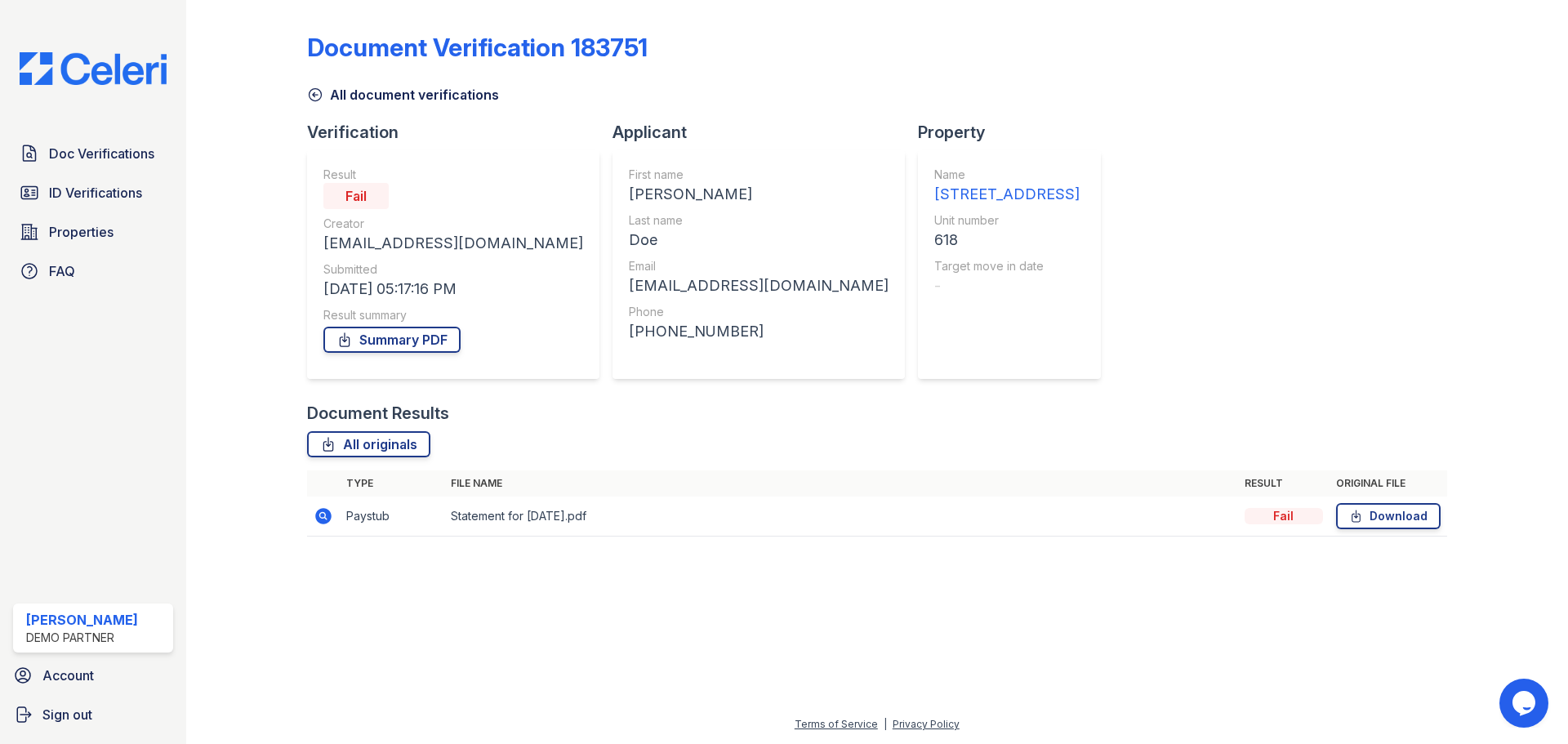
click at [313, 560] on div "Document Verification 183751 All document verifications Verification Result Fai…" at bounding box center [877, 290] width 1329 height 579
click at [324, 519] on icon at bounding box center [323, 516] width 17 height 17
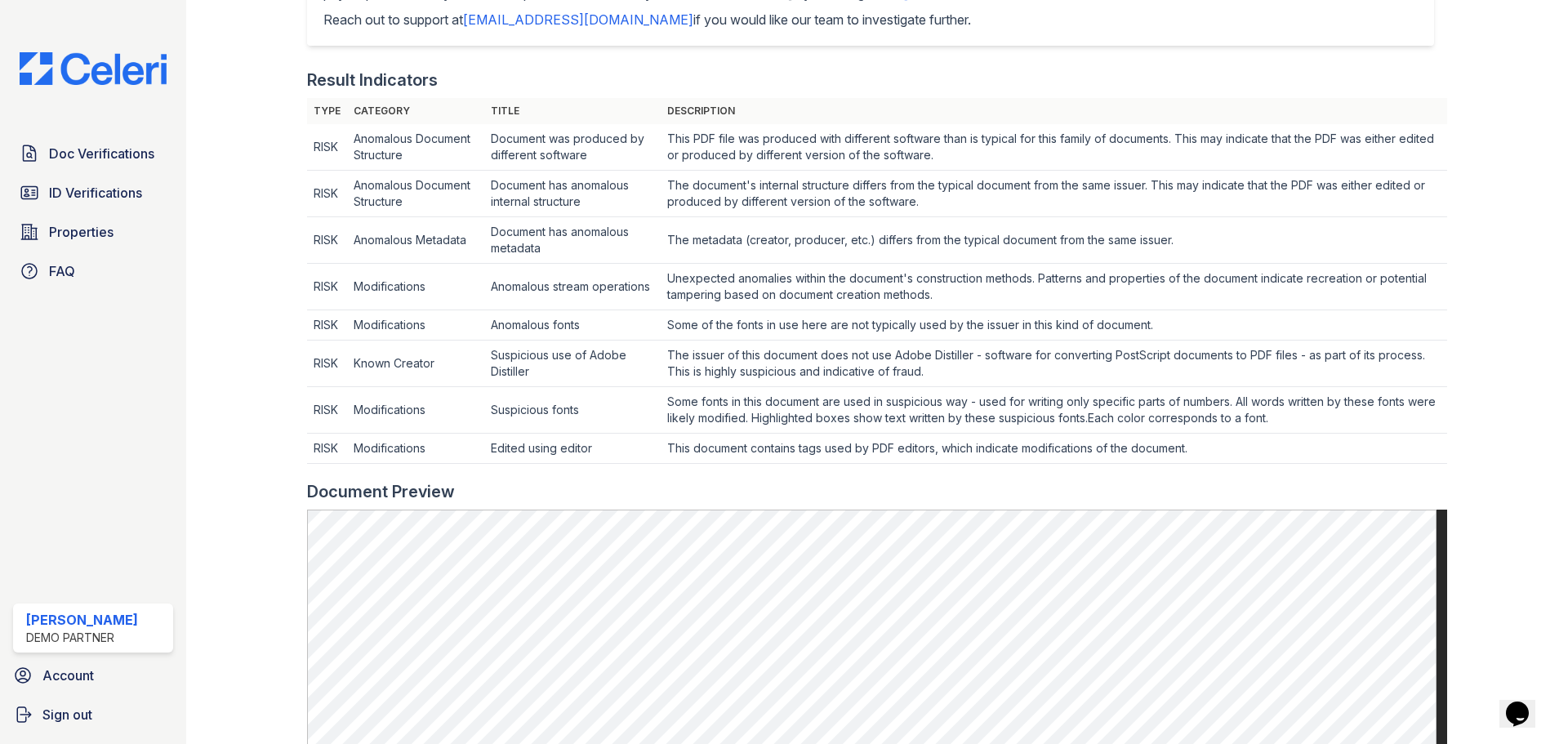
scroll to position [409, 0]
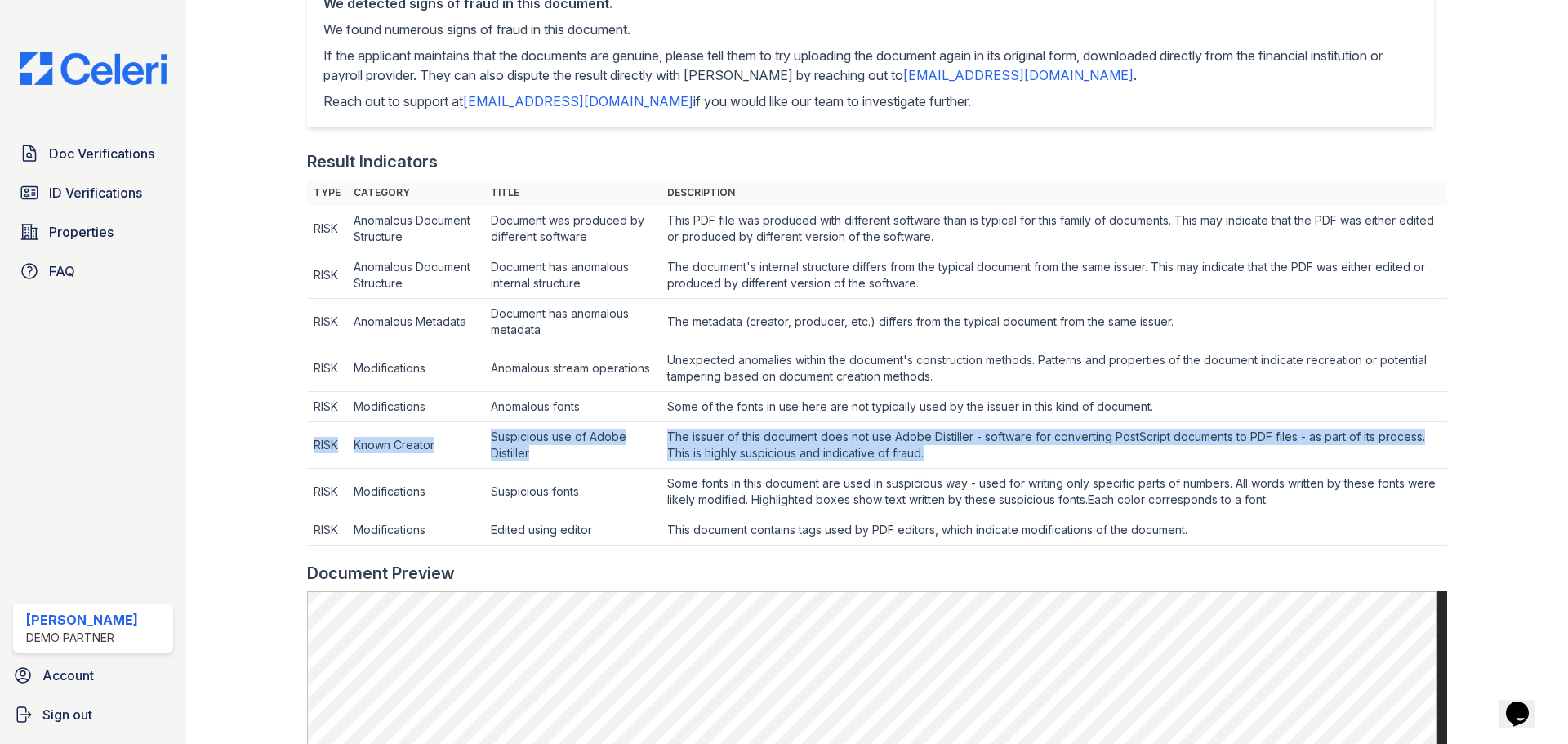
drag, startPoint x: 314, startPoint y: 444, endPoint x: 982, endPoint y: 463, distance: 668.3
click at [982, 463] on tr "RISK Known Creator Suspicious use of Adobe Distiller The issuer of this documen…" at bounding box center [877, 446] width 1140 height 47
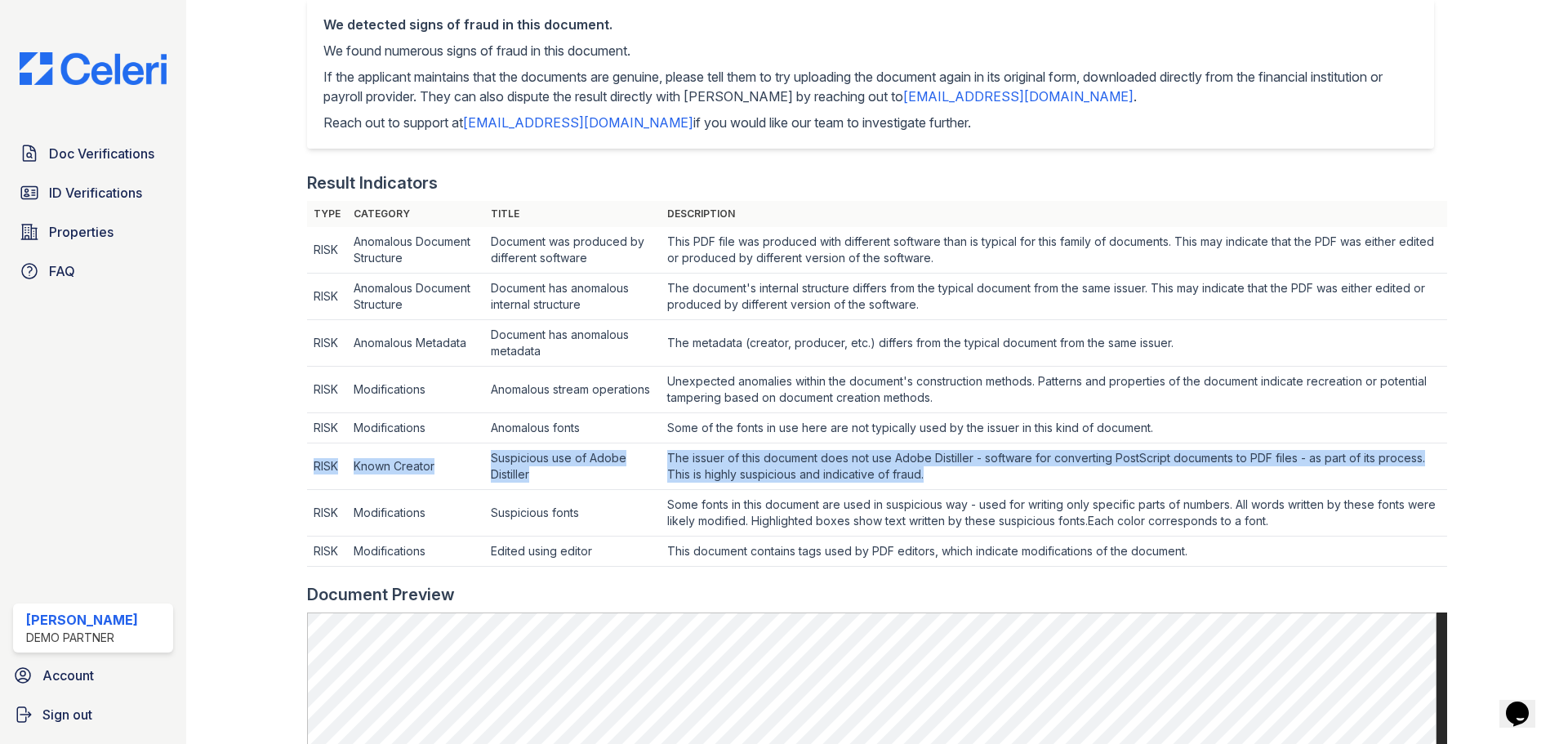
scroll to position [327, 0]
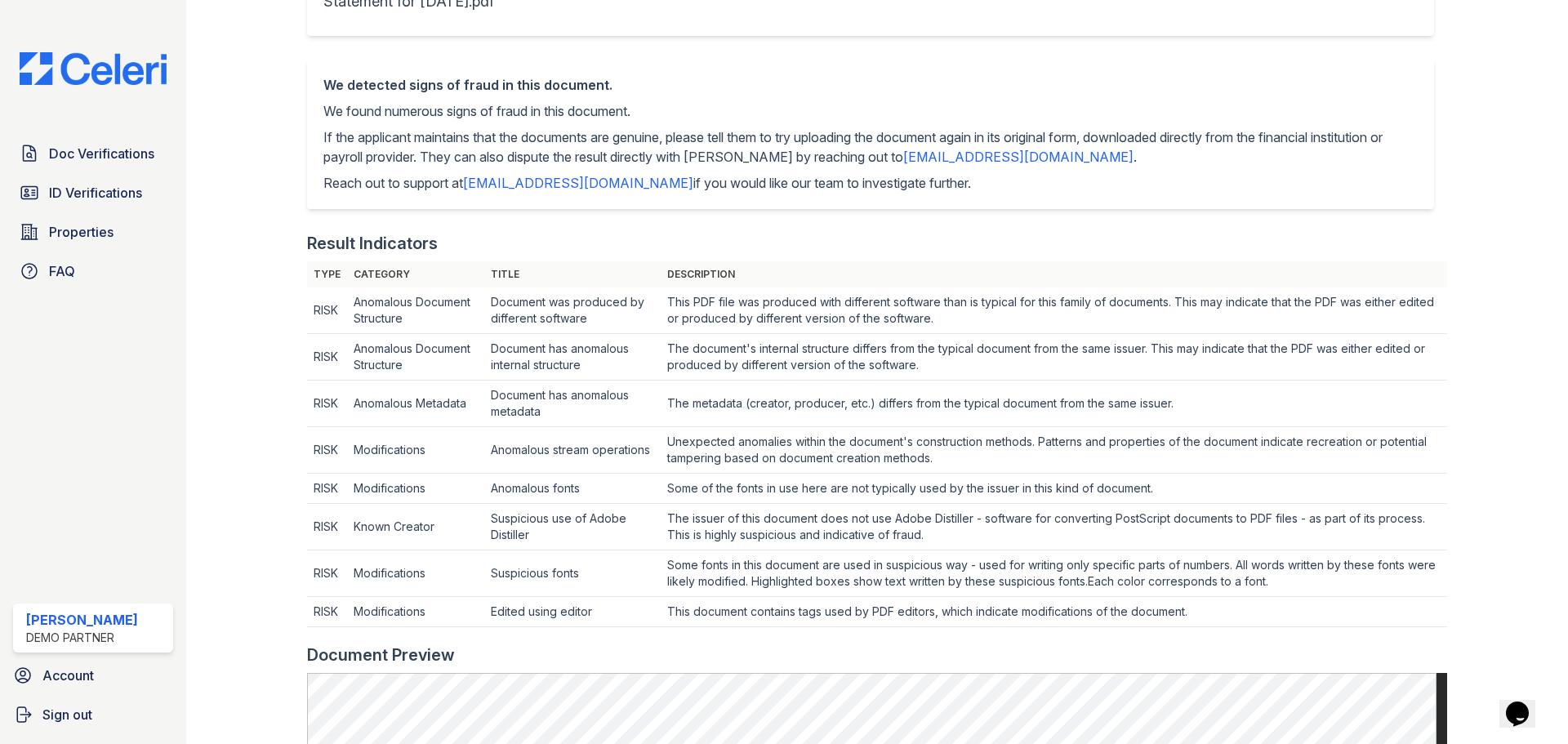
click at [550, 334] on td "Anomalous fonts" at bounding box center [572, 311] width 176 height 47
click at [836, 334] on td "Some of the fonts in use here are not typically used by the issuer in this kind…" at bounding box center [1054, 311] width 786 height 47
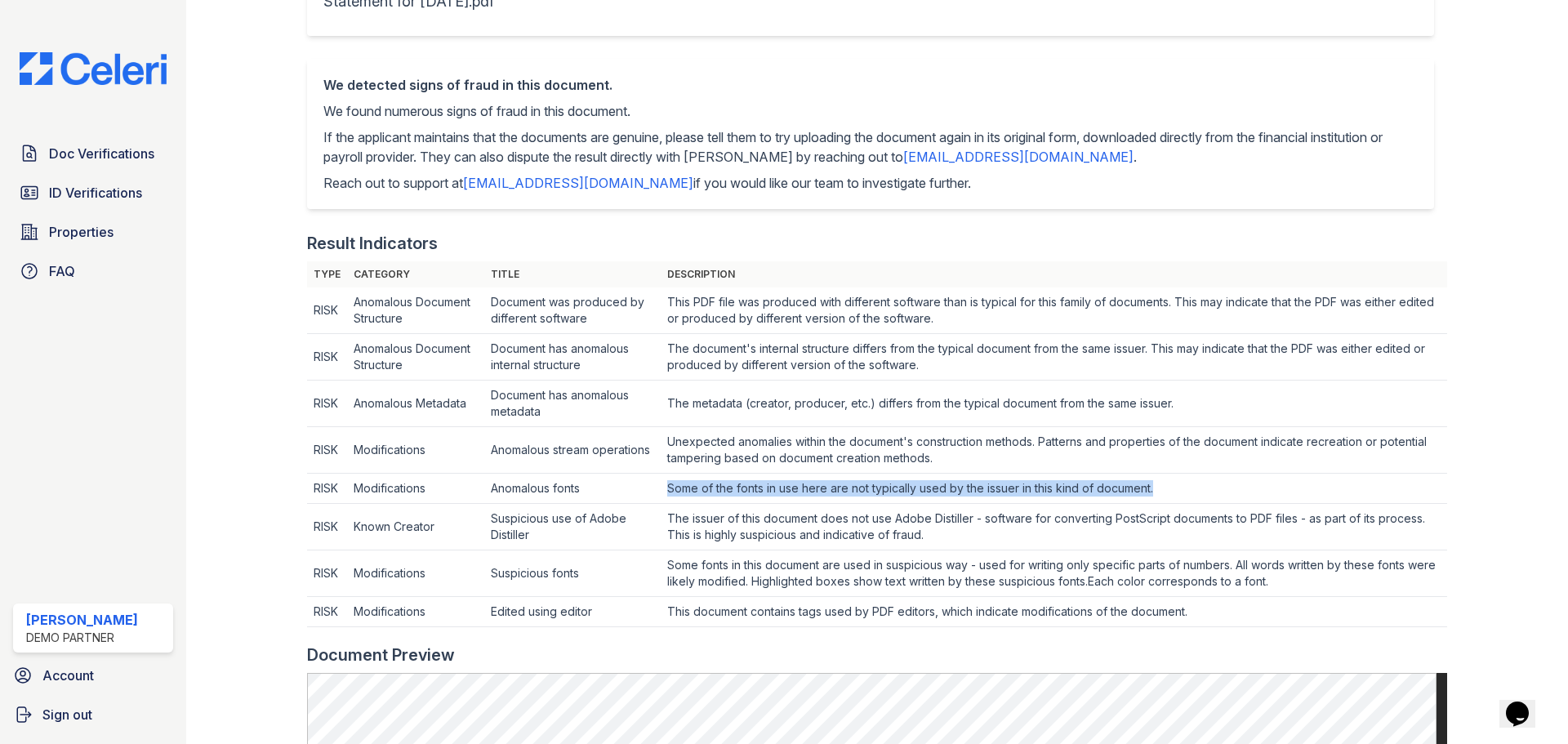
click at [836, 334] on td "Some of the fonts in use here are not typically used by the issuer in this kind…" at bounding box center [1054, 311] width 786 height 47
click at [416, 334] on td "Anomalous Document Structure" at bounding box center [416, 311] width 137 height 47
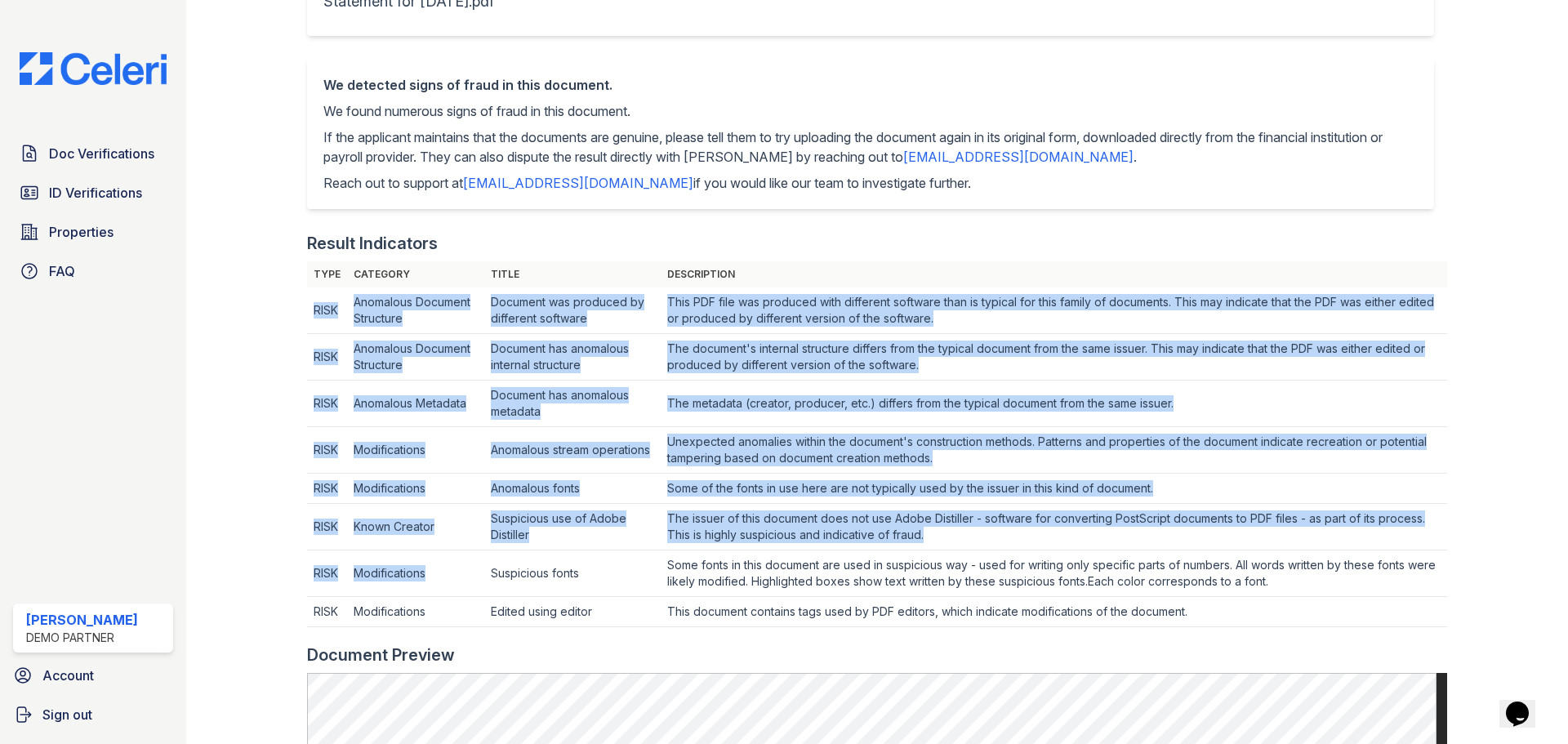
drag, startPoint x: 317, startPoint y: 312, endPoint x: 435, endPoint y: 576, distance: 289.2
click at [432, 570] on tbody "RISK Anomalous Document Structure Document was produced by different software T…" at bounding box center [877, 458] width 1140 height 340
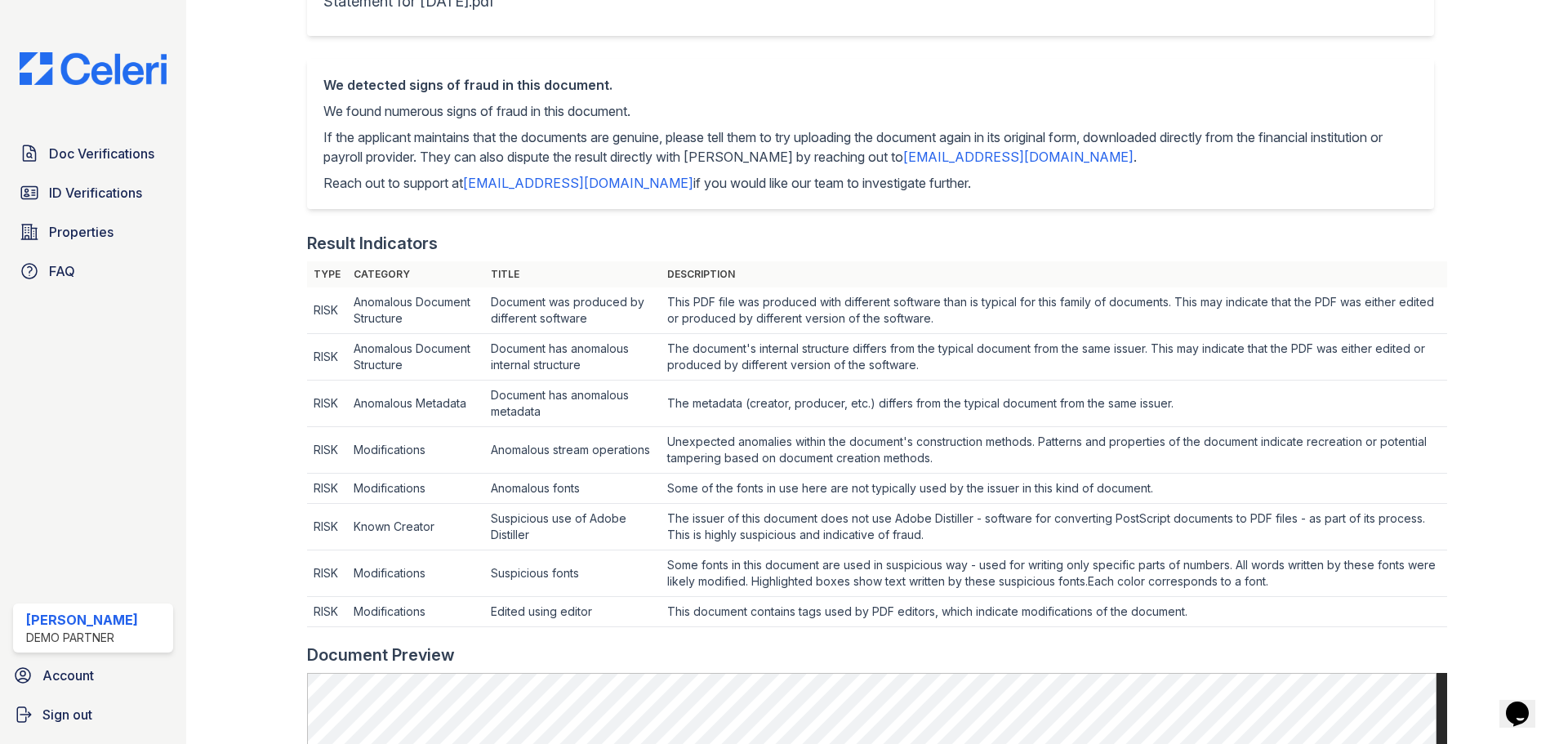
click at [442, 334] on td "Modifications" at bounding box center [416, 311] width 137 height 47
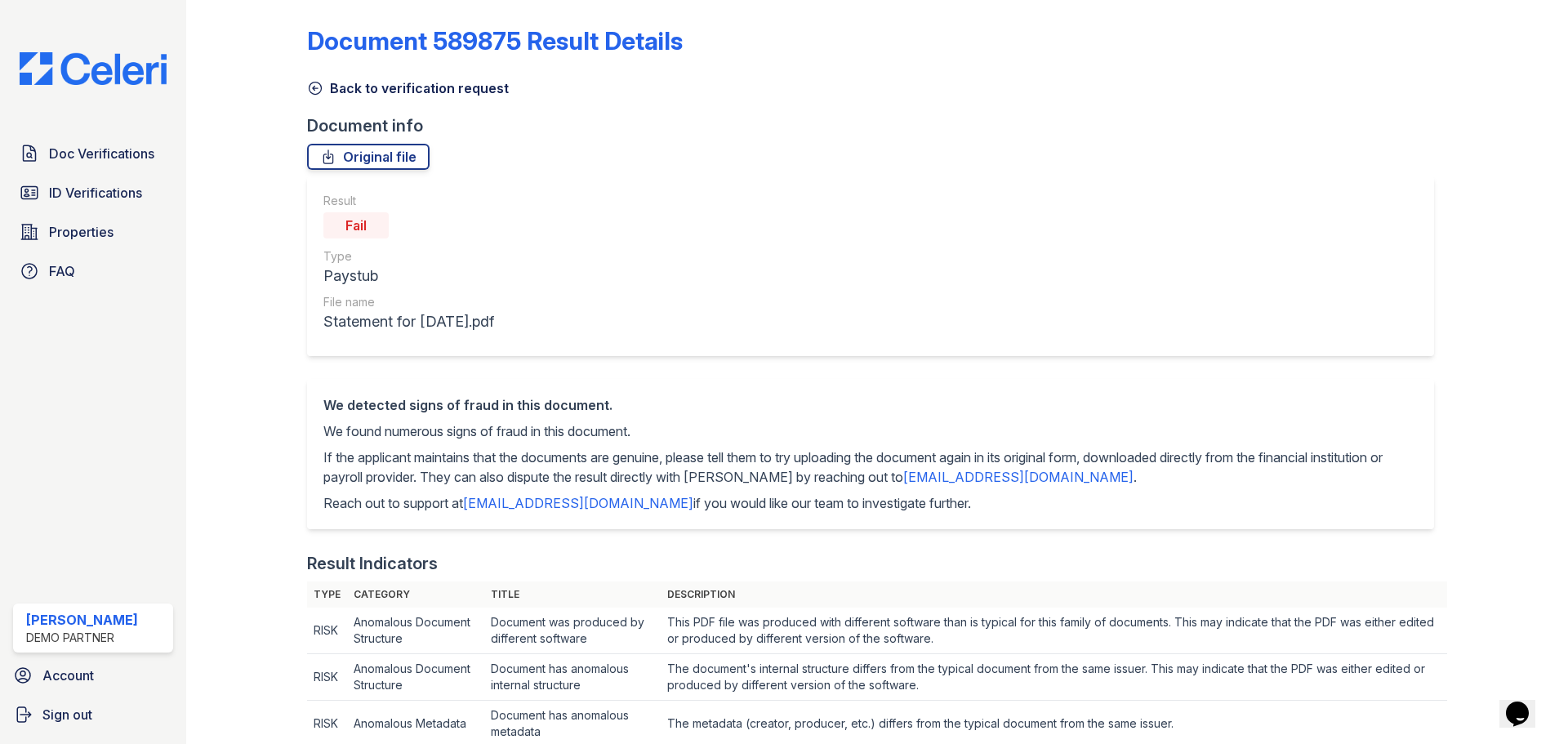
scroll to position [0, 0]
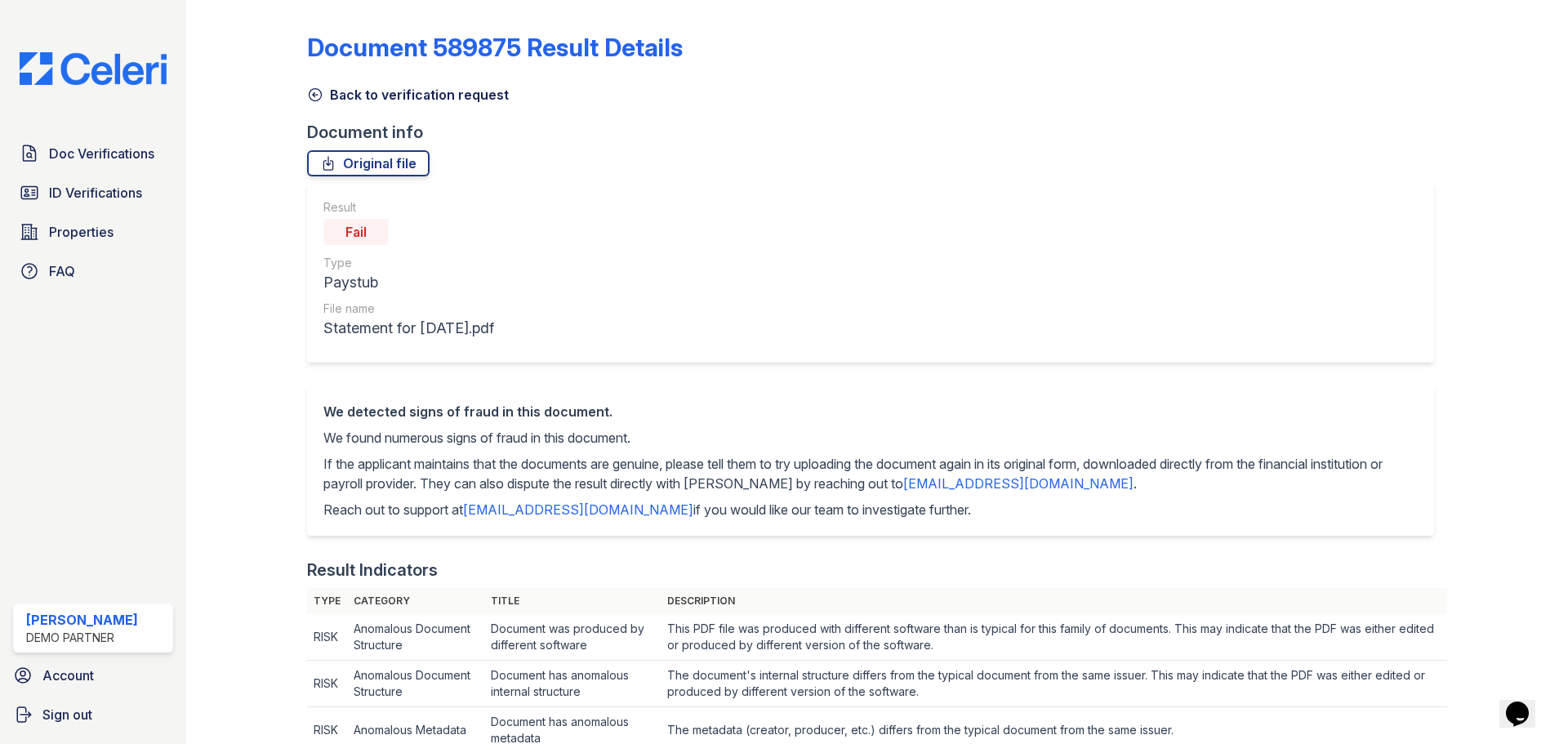
drag, startPoint x: 336, startPoint y: 224, endPoint x: 388, endPoint y: 233, distance: 52.8
click at [388, 233] on div "Fail" at bounding box center [409, 232] width 171 height 33
click at [539, 289] on div "Result Fail Type Paystub File name Statement for Feb 14, 2025.pdf" at bounding box center [871, 273] width 1127 height 180
click at [396, 92] on link "Back to verification request" at bounding box center [408, 94] width 202 height 19
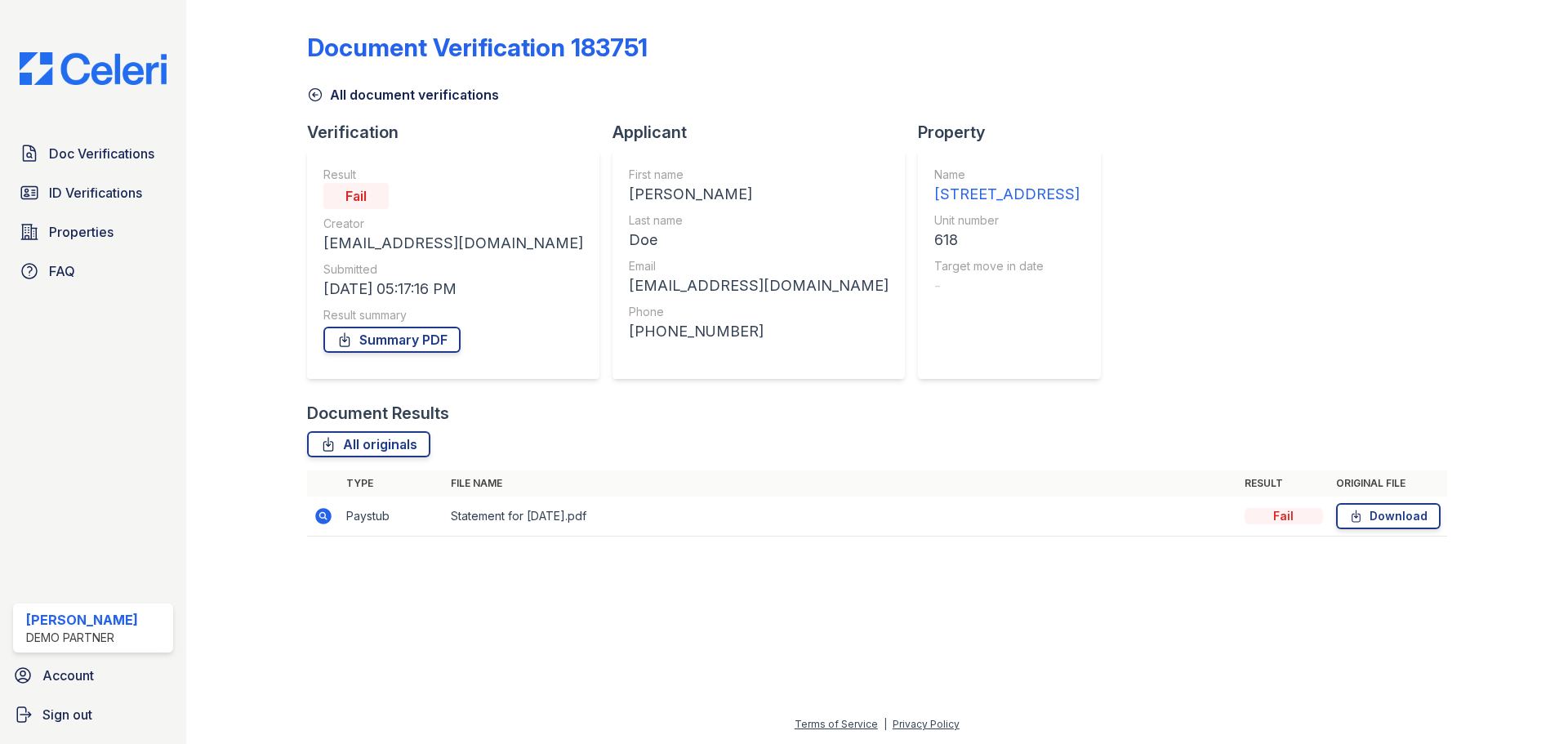
click at [317, 514] on icon at bounding box center [323, 516] width 17 height 17
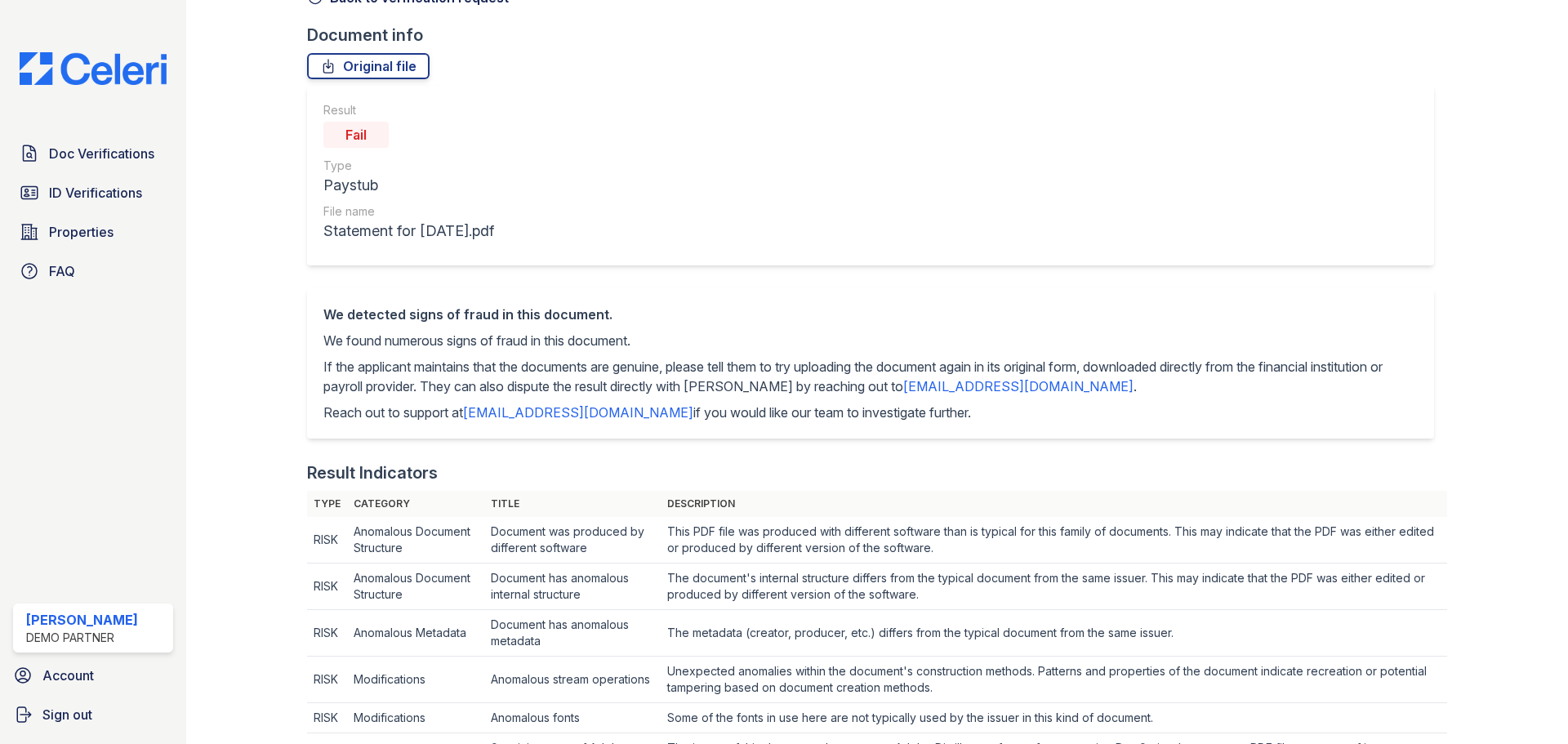
scroll to position [82, 0]
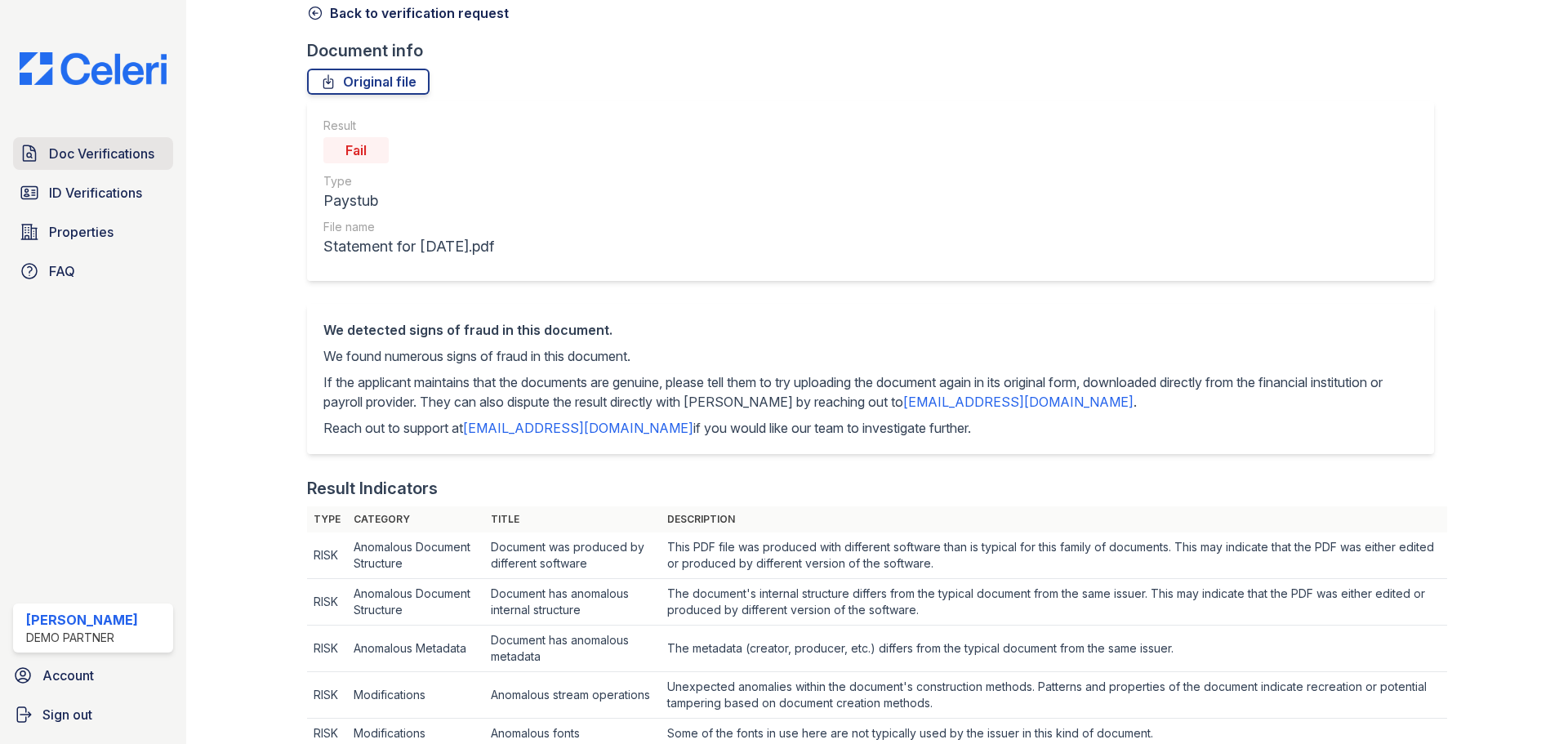
click at [160, 151] on link "Doc Verifications" at bounding box center [93, 153] width 160 height 33
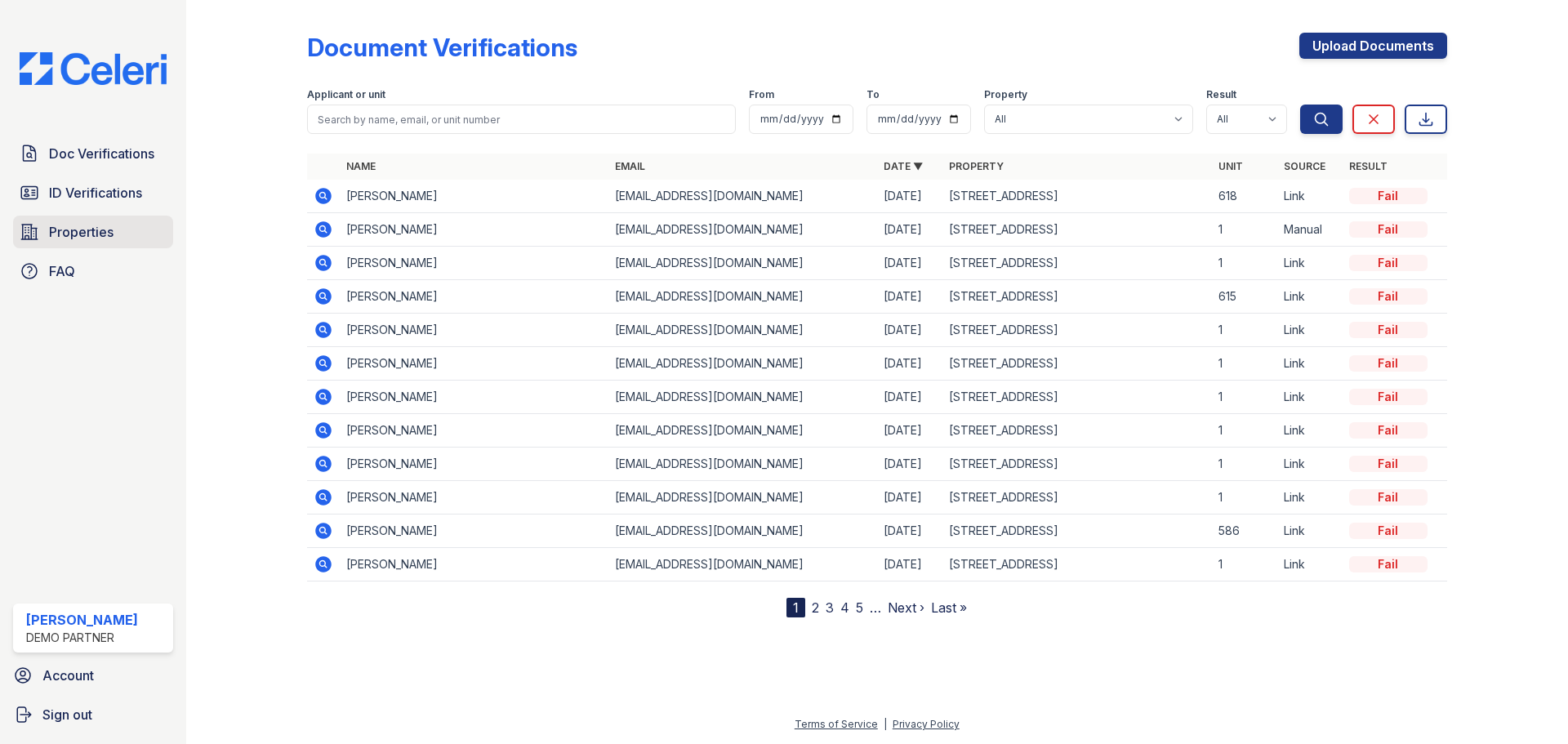
click at [58, 231] on span "Properties" at bounding box center [81, 232] width 64 height 19
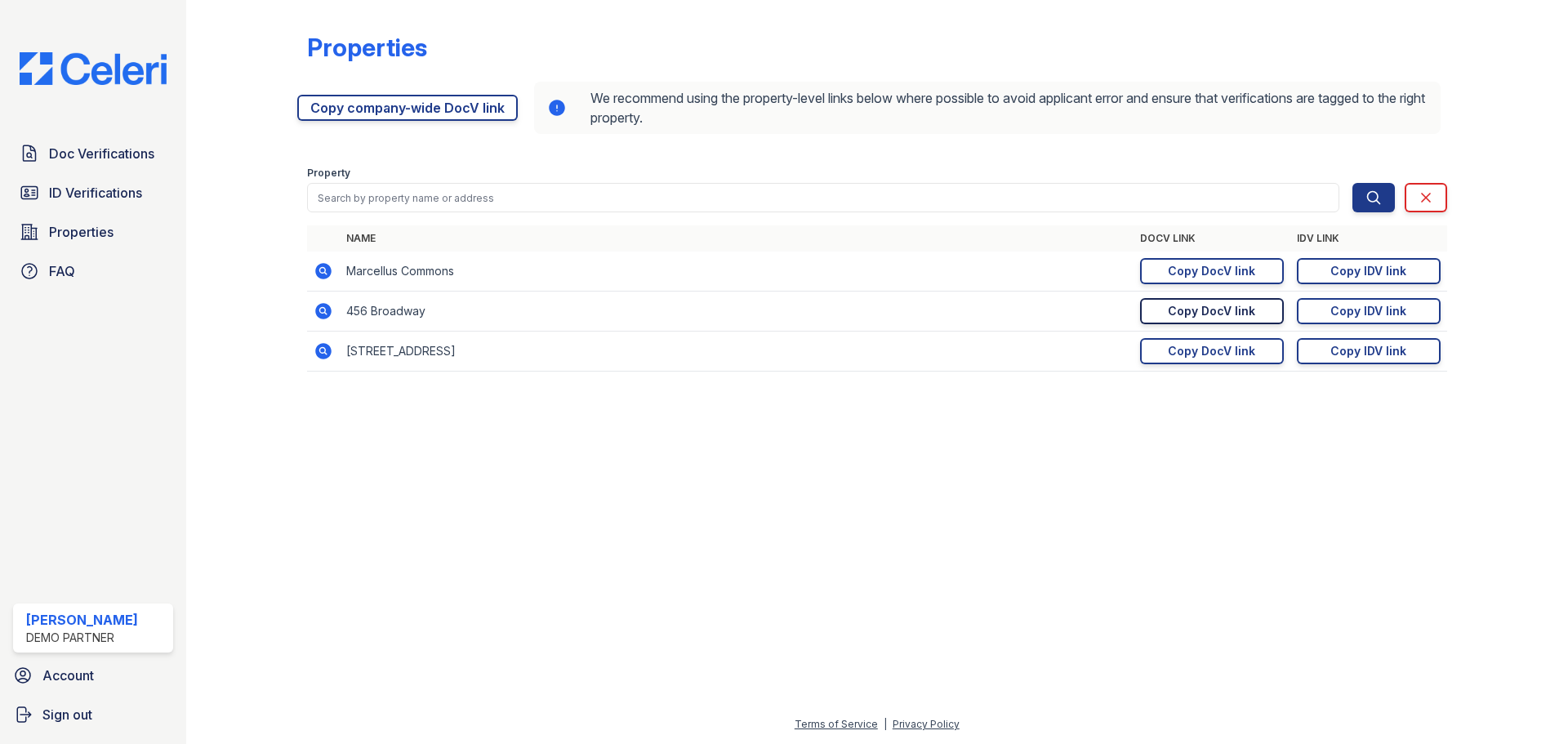
click at [1216, 311] on div "Copy DocV link" at bounding box center [1211, 311] width 87 height 17
click at [114, 149] on span "Doc Verifications" at bounding box center [102, 153] width 106 height 19
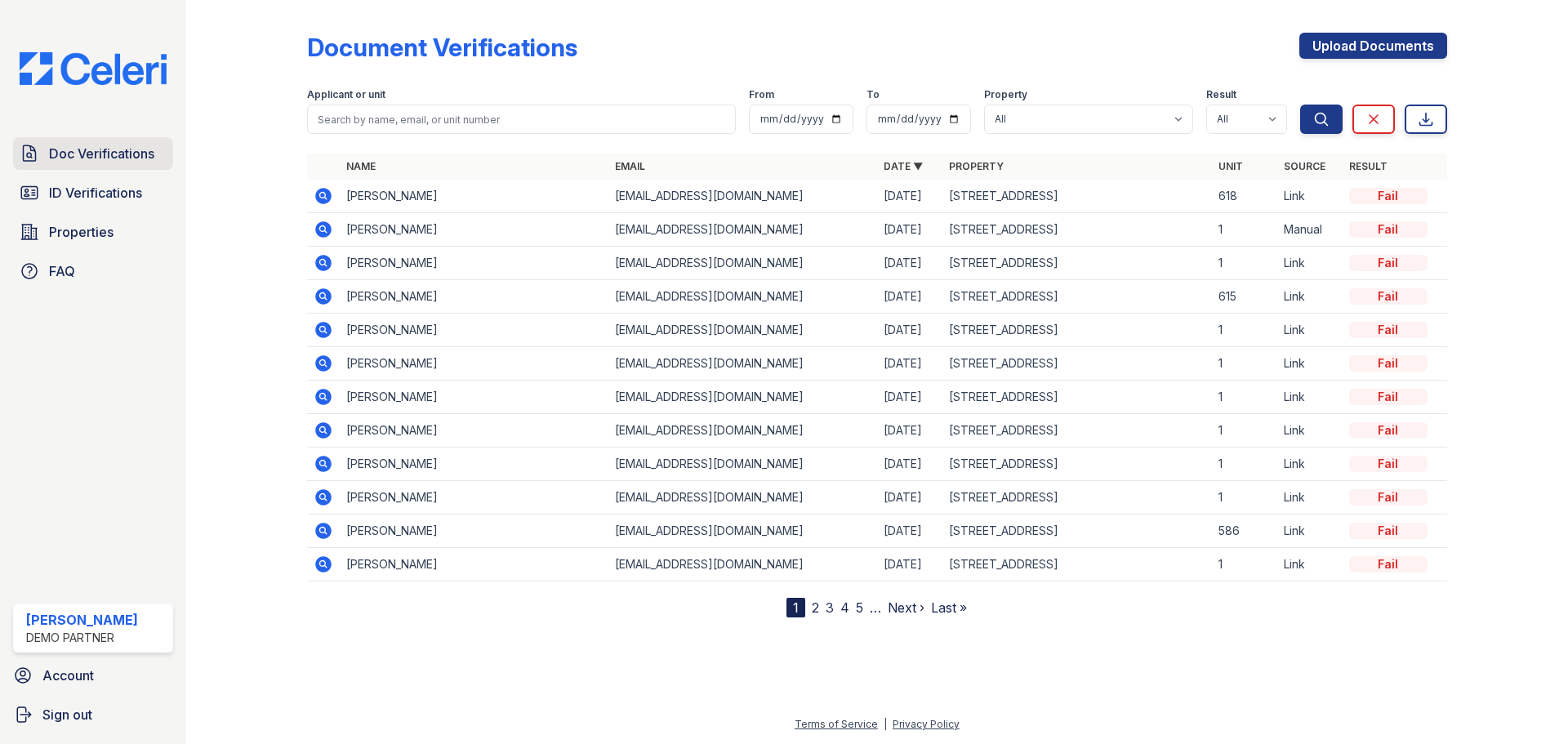
click at [87, 155] on span "Doc Verifications" at bounding box center [102, 153] width 106 height 19
click at [1329, 50] on link "Upload Documents" at bounding box center [1373, 46] width 148 height 26
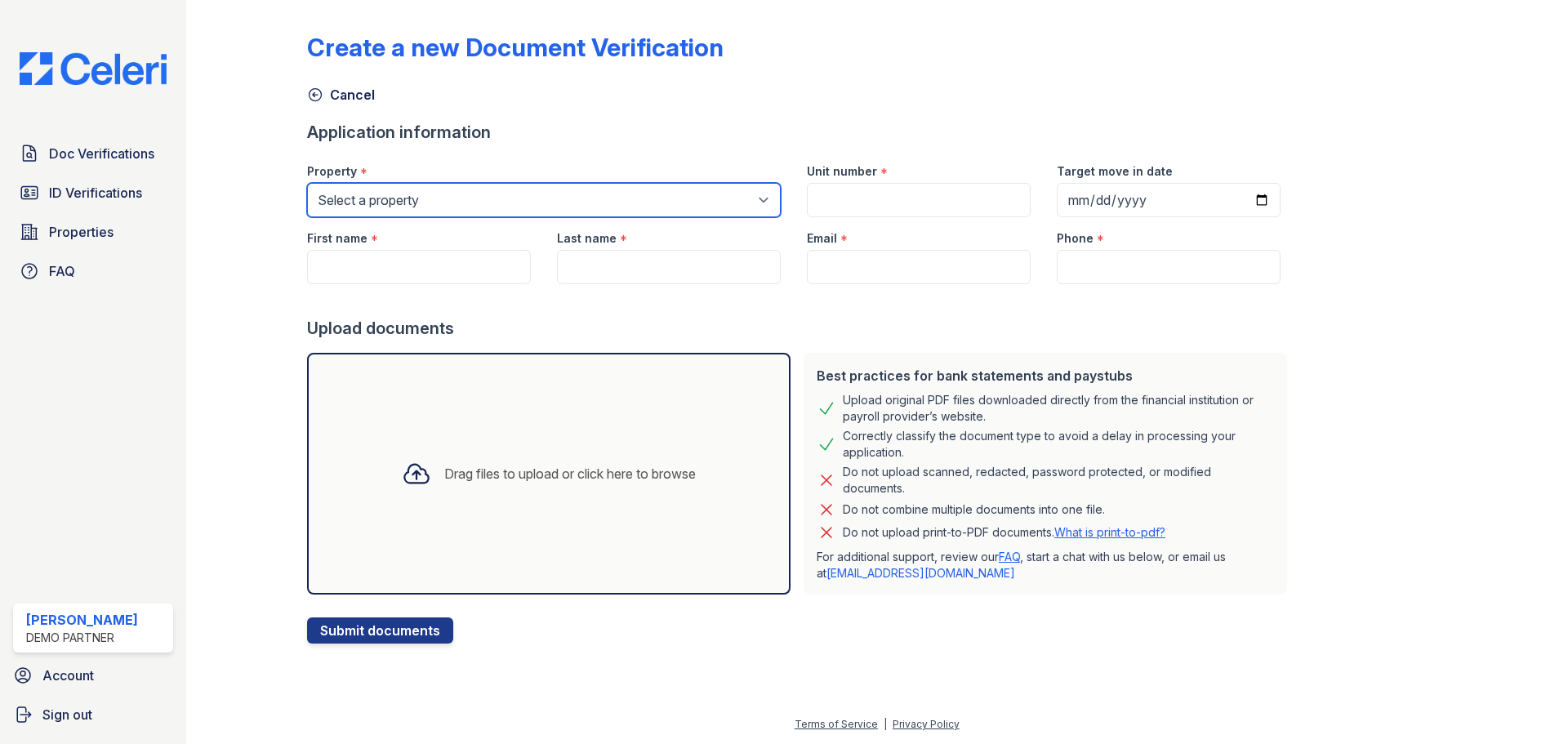
drag, startPoint x: 513, startPoint y: 208, endPoint x: 498, endPoint y: 216, distance: 17.0
click at [513, 208] on select "Select a property [STREET_ADDRESS] [STREET_ADDRESS]" at bounding box center [544, 200] width 474 height 34
select select "13"
click at [307, 183] on select "Select a property [STREET_ADDRESS] [STREET_ADDRESS]" at bounding box center [544, 200] width 474 height 34
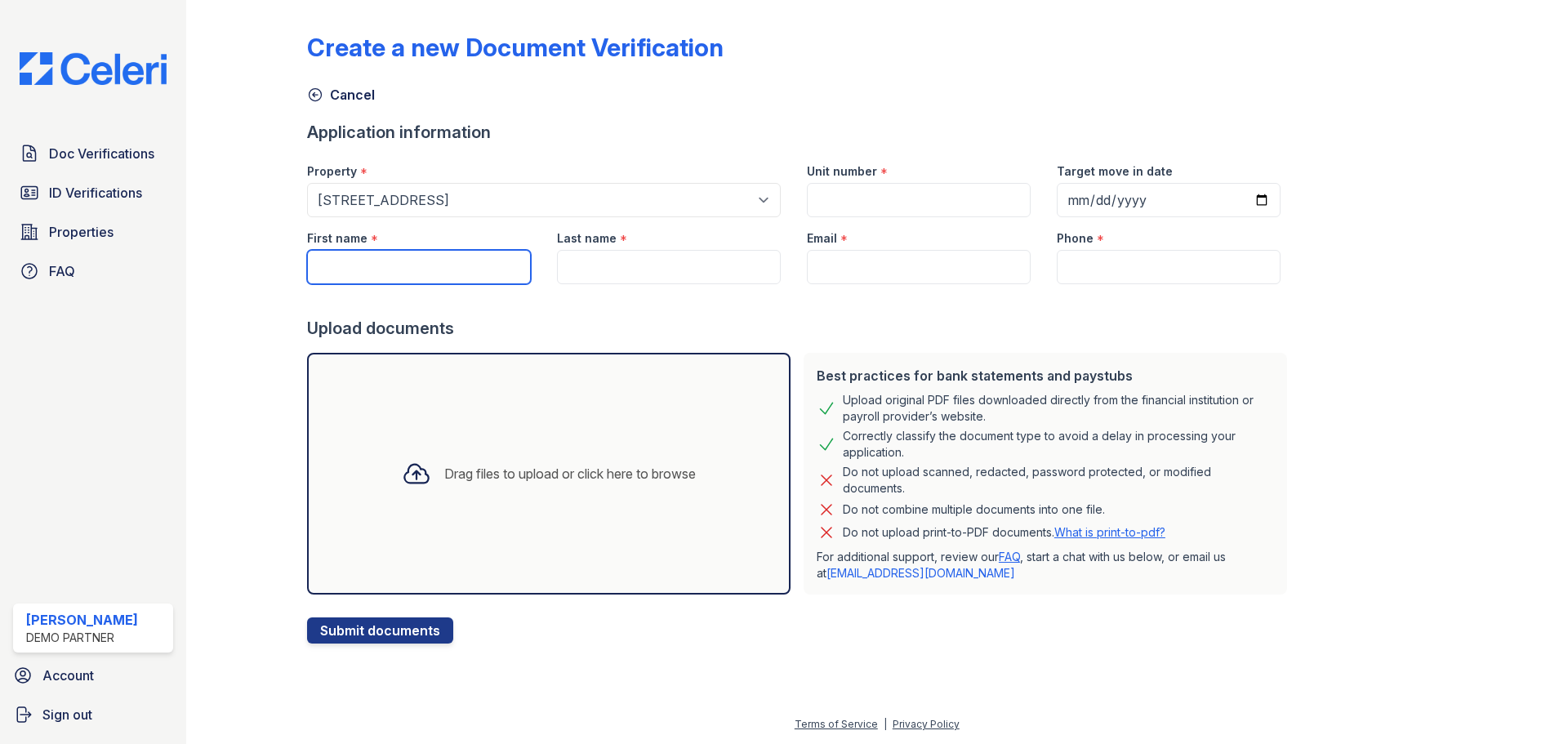
click at [471, 254] on input "First name" at bounding box center [419, 267] width 224 height 34
click at [557, 232] on label "Last name" at bounding box center [587, 239] width 60 height 17
click at [557, 250] on input "Last name" at bounding box center [669, 267] width 224 height 34
click at [409, 277] on input "First name" at bounding box center [419, 267] width 224 height 34
click at [1166, 292] on div at bounding box center [800, 300] width 987 height 33
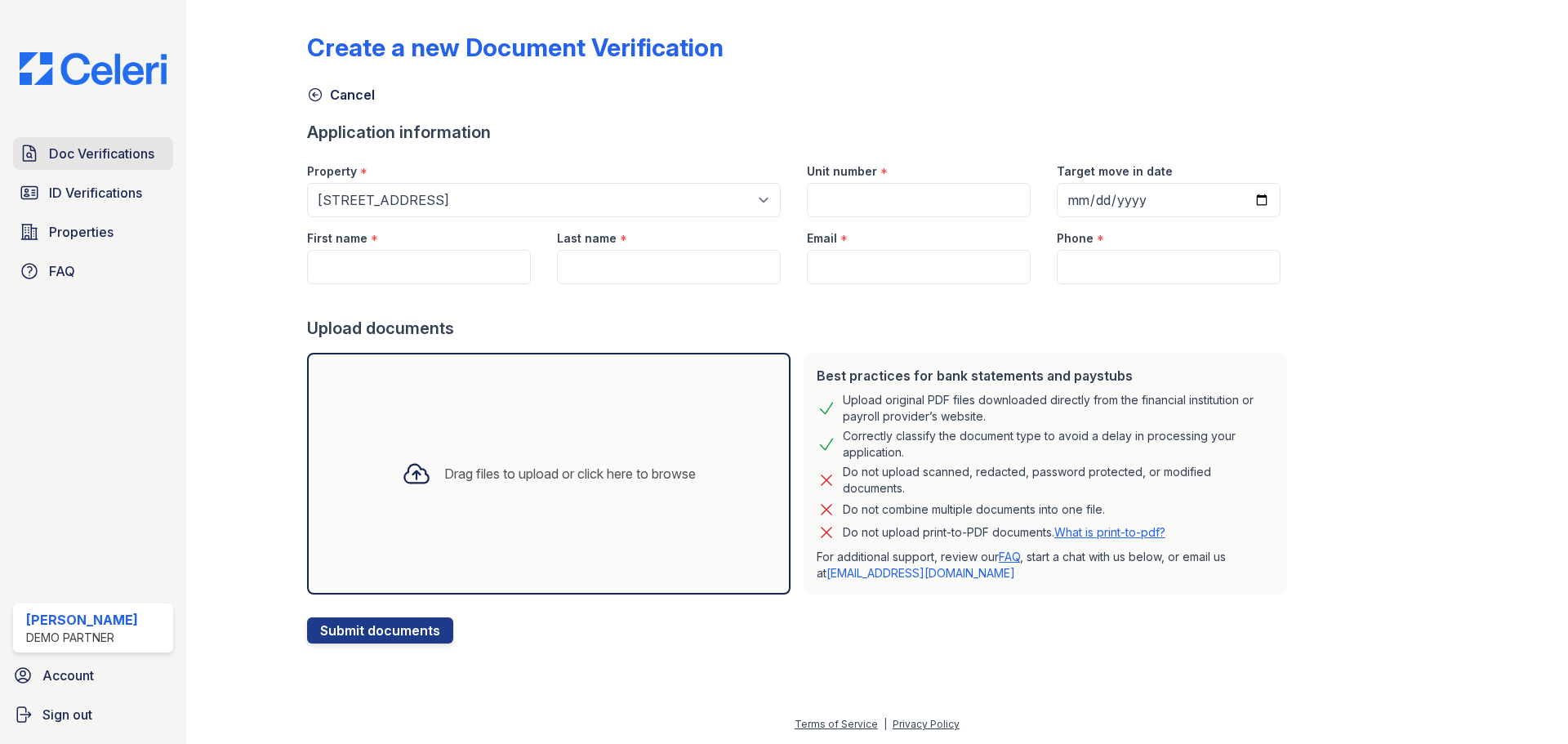
click at [137, 155] on span "Doc Verifications" at bounding box center [102, 153] width 106 height 19
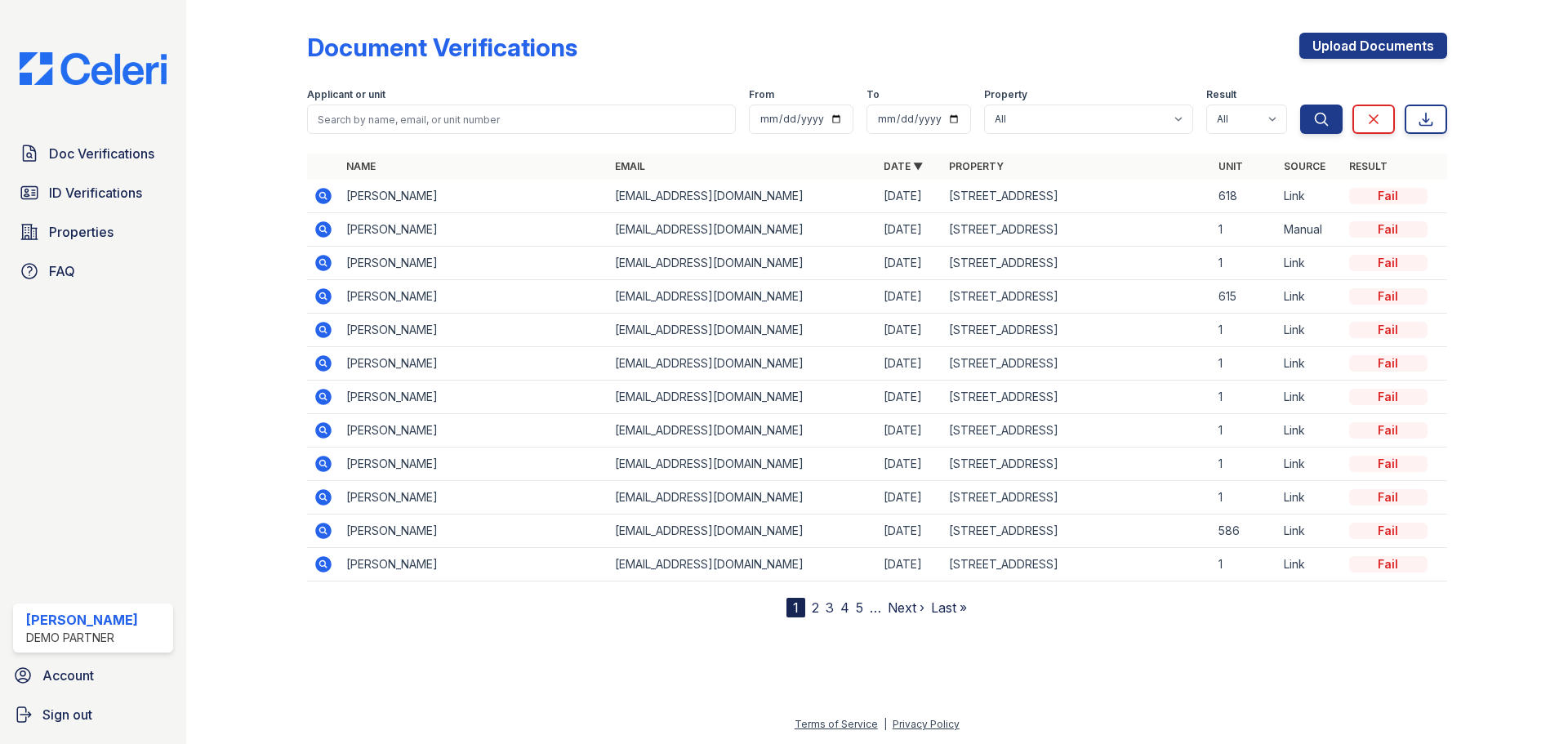
click at [1111, 51] on div "Document Verifications Upload Documents" at bounding box center [877, 54] width 1140 height 42
click at [1011, 91] on label "Property" at bounding box center [1005, 94] width 43 height 13
click at [1016, 52] on div "Document Verifications Upload Documents" at bounding box center [877, 54] width 1140 height 42
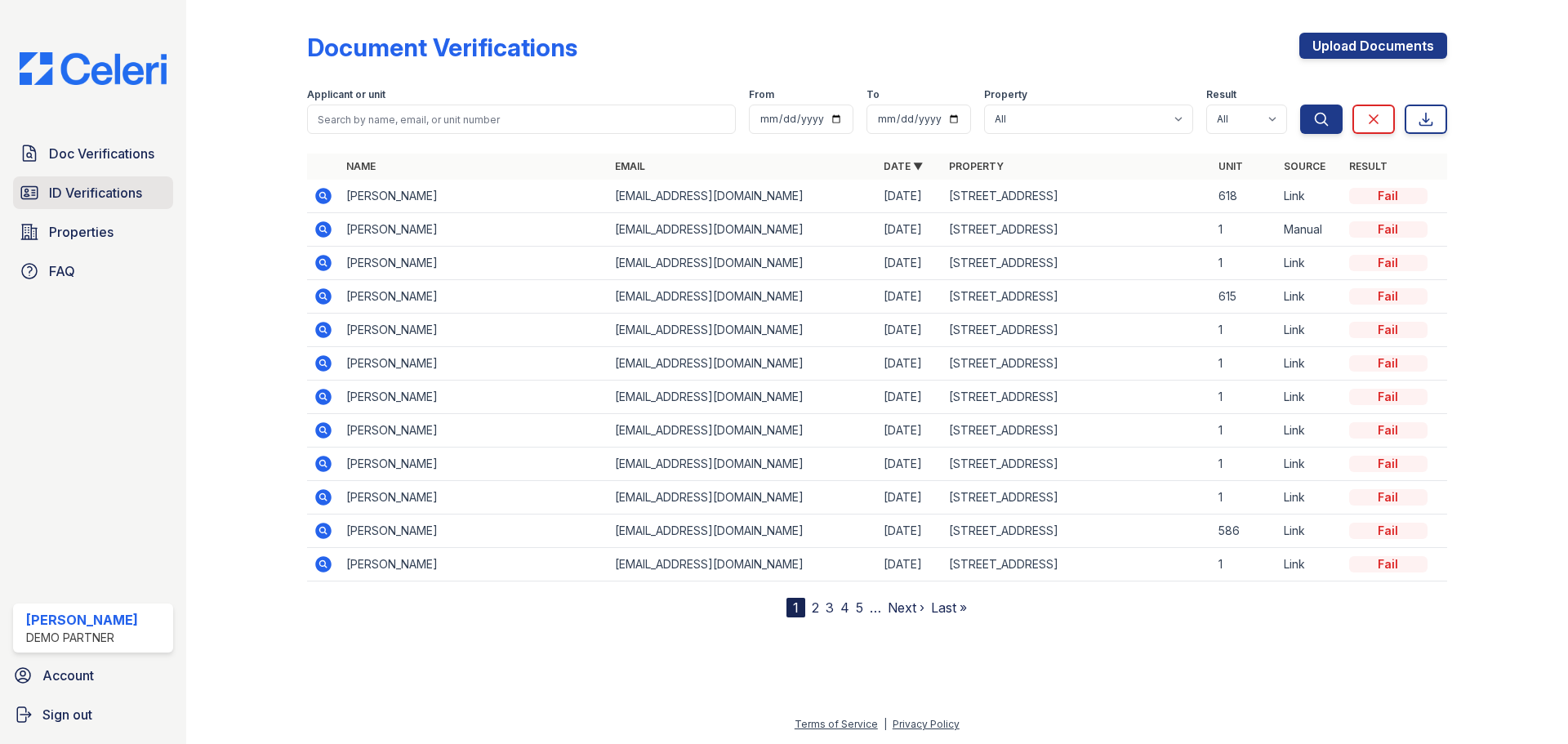
click at [77, 197] on span "ID Verifications" at bounding box center [96, 193] width 93 height 19
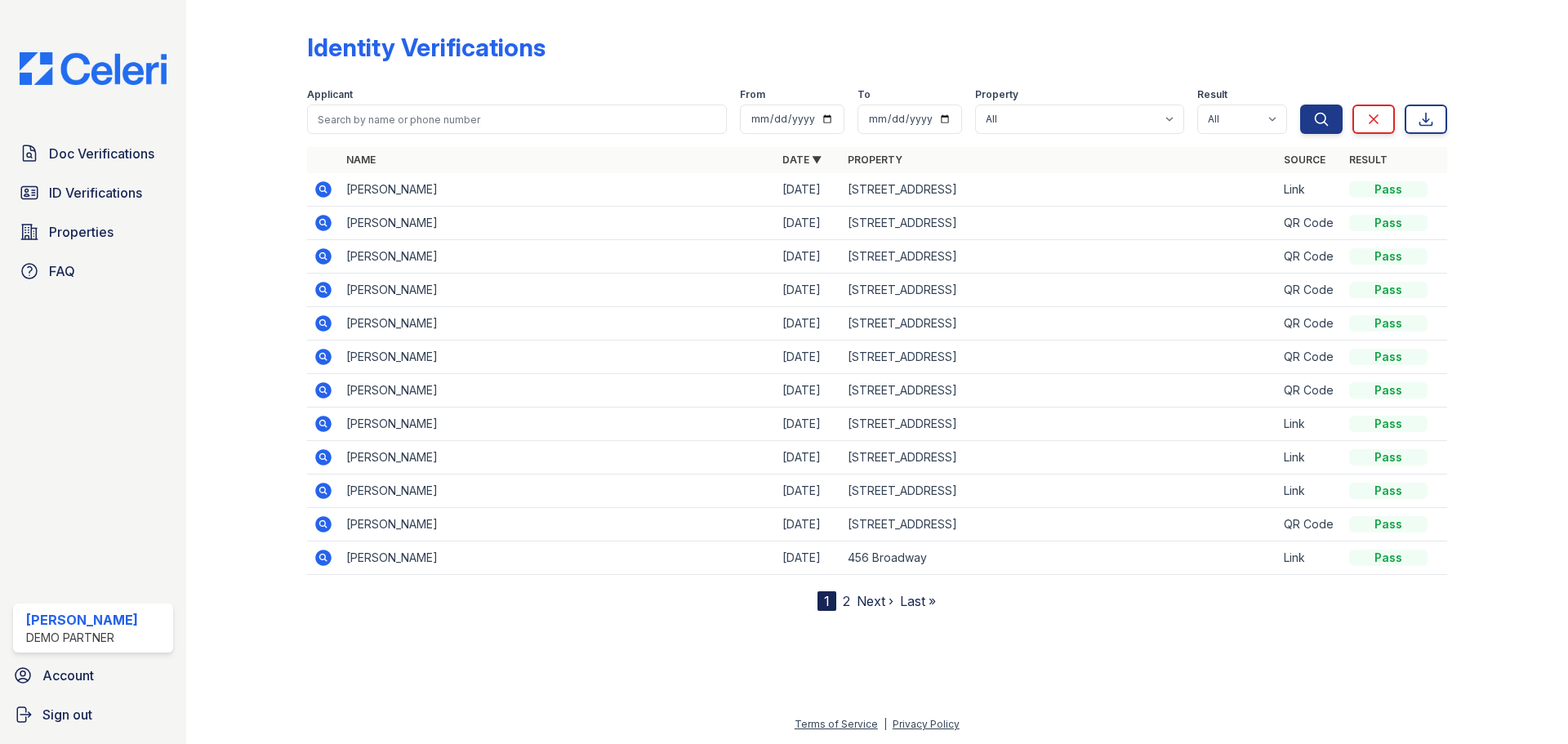
click at [322, 295] on icon at bounding box center [323, 290] width 17 height 17
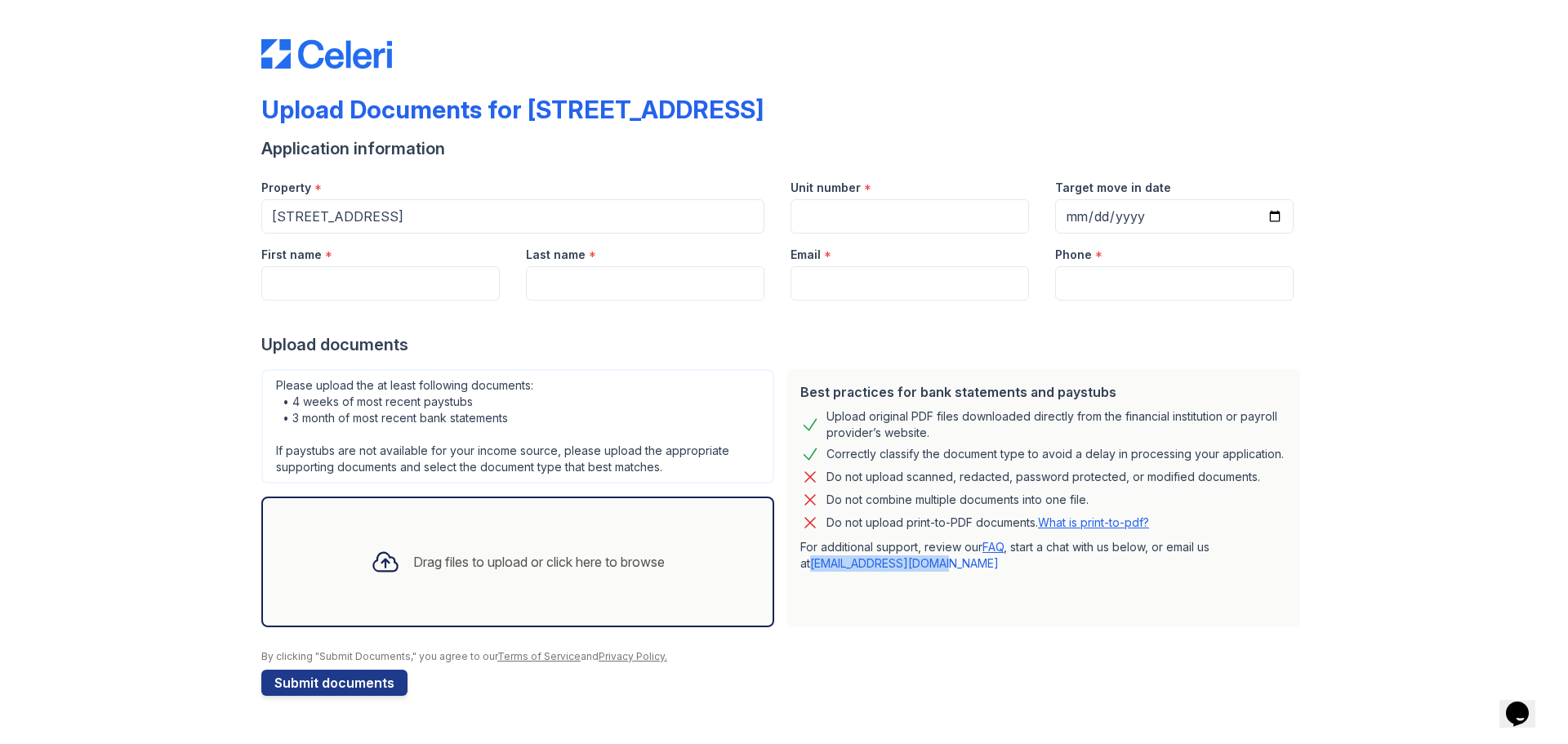
drag, startPoint x: 945, startPoint y: 560, endPoint x: 799, endPoint y: 568, distance: 146.2
click at [799, 568] on div "Best practices for bank statements and paystubs Upload original PDF files downl…" at bounding box center [1043, 497] width 513 height 258
click at [1177, 586] on div "Best practices for bank statements and paystubs Upload original PDF files downl…" at bounding box center [1043, 497] width 513 height 258
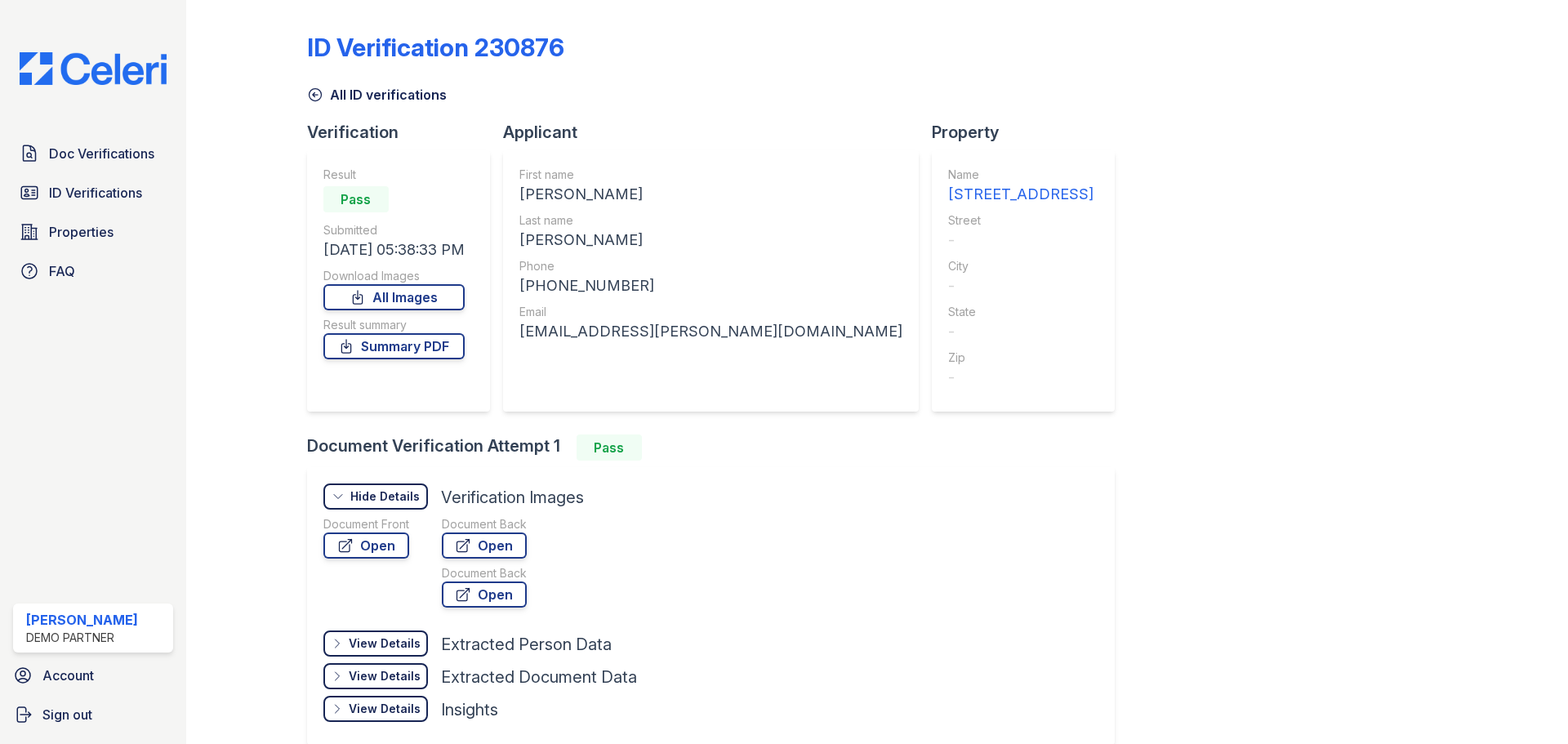
click at [400, 560] on div "Document Front Open" at bounding box center [365, 564] width 85 height 98
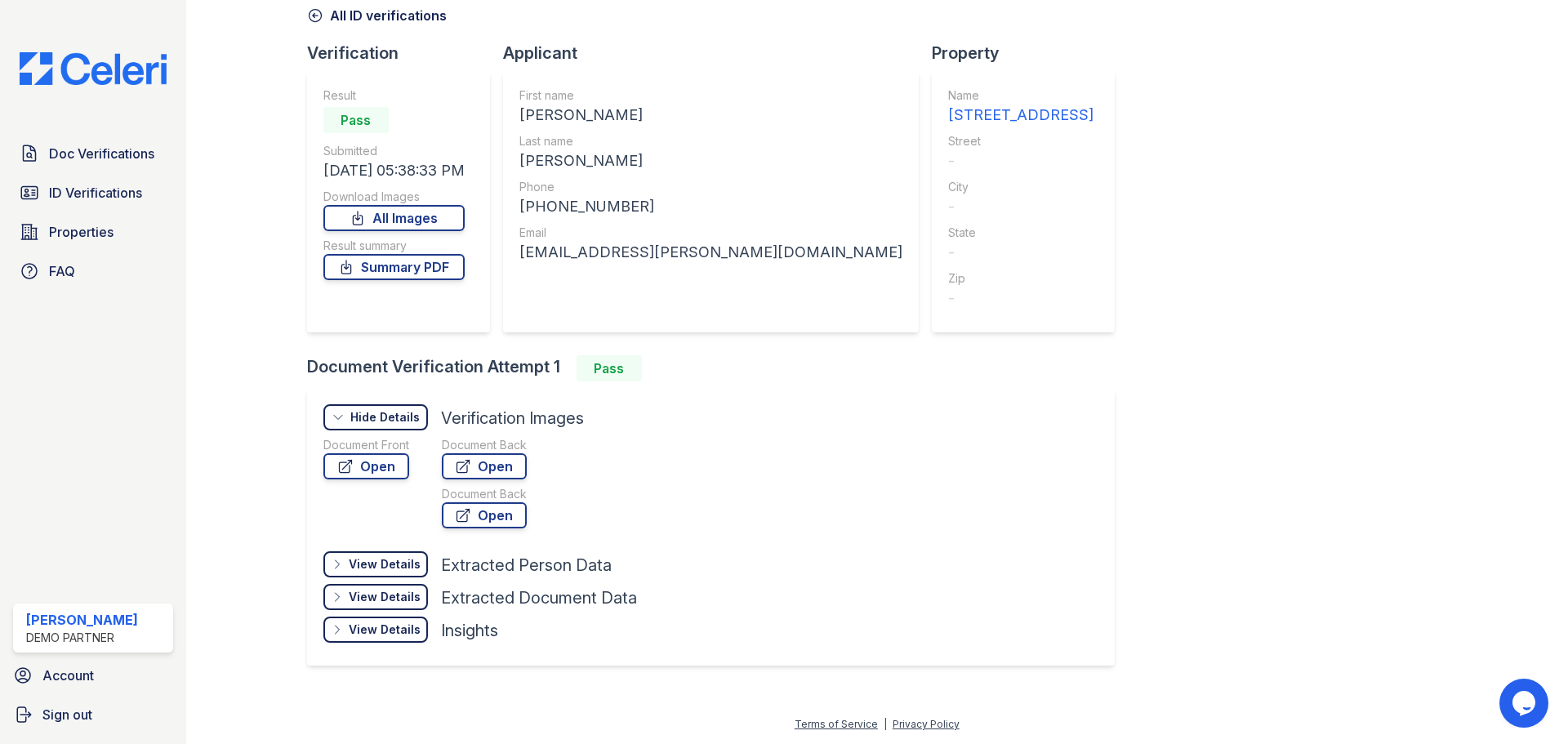
click at [374, 602] on div "View Details" at bounding box center [385, 597] width 72 height 17
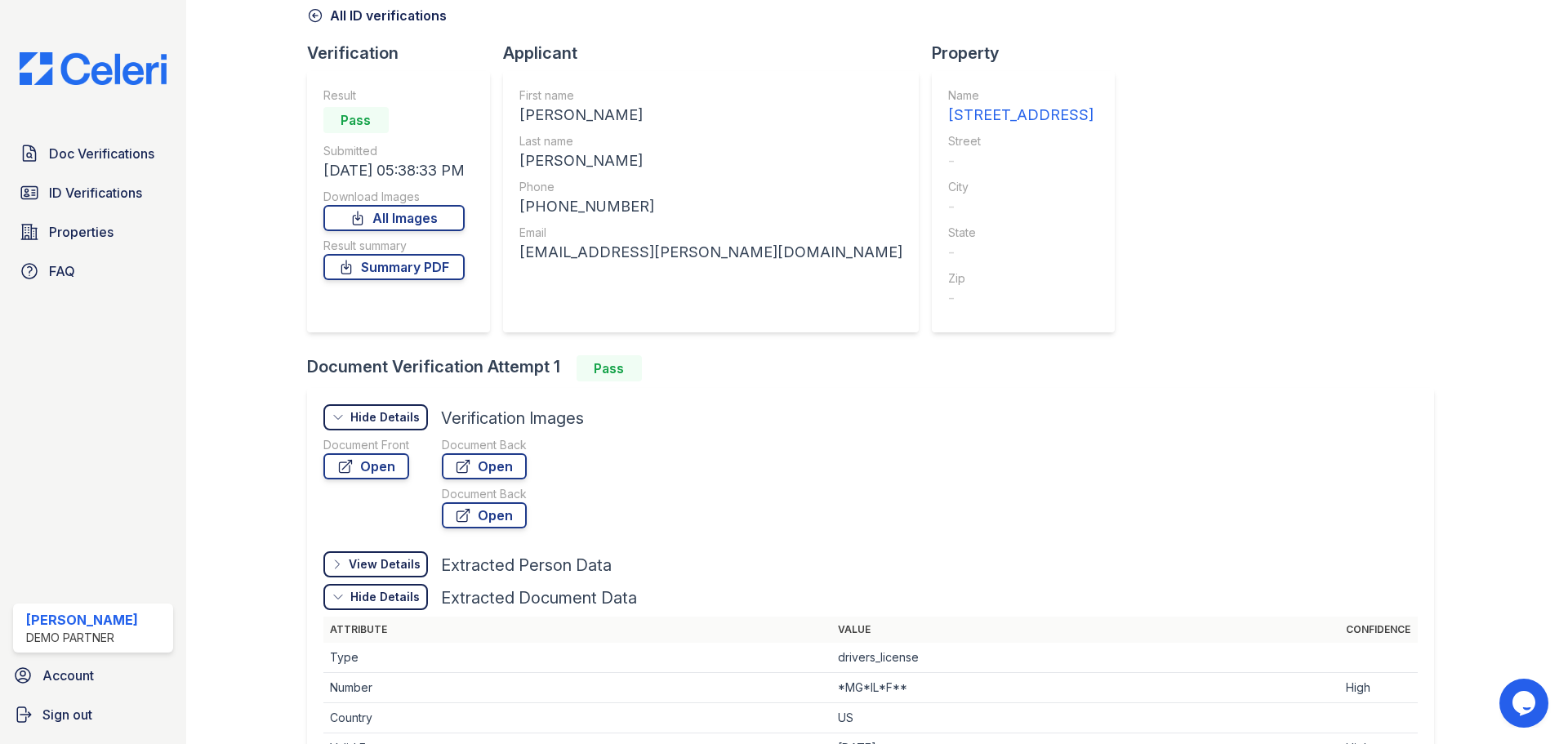
click at [372, 571] on div "View Details" at bounding box center [385, 564] width 72 height 17
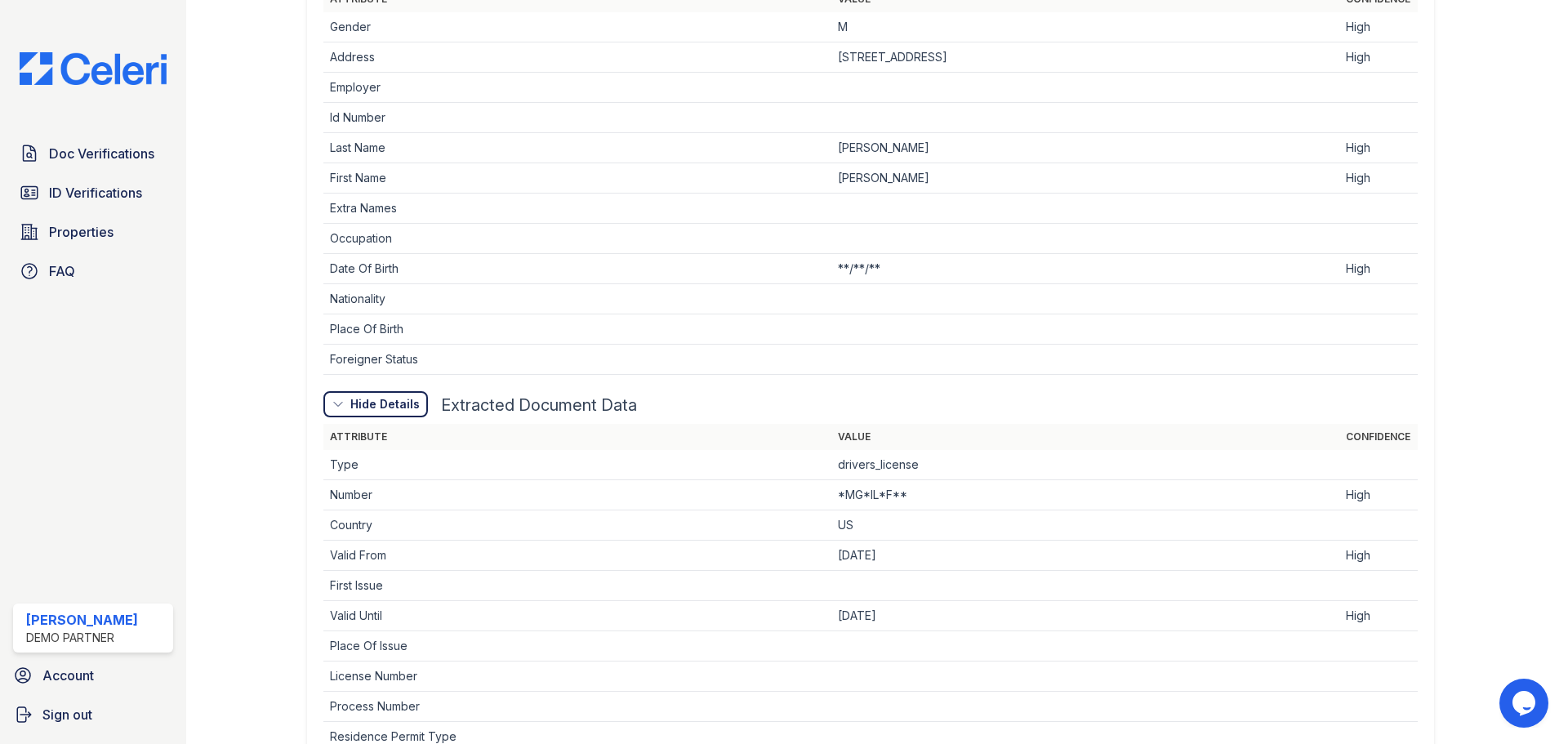
scroll to position [829, 0]
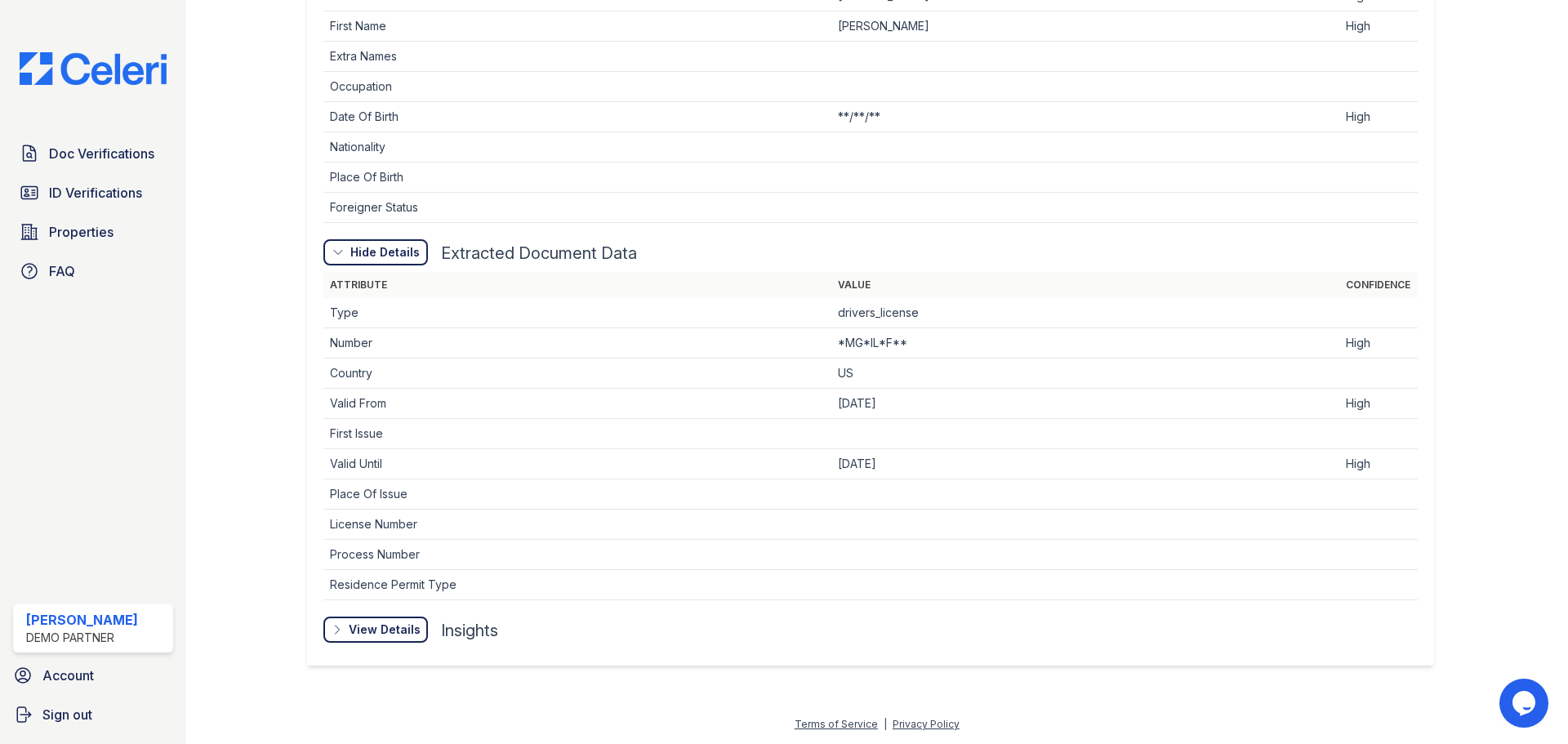
click at [0, 0] on div "View Details" at bounding box center [0, 0] width 0 height 0
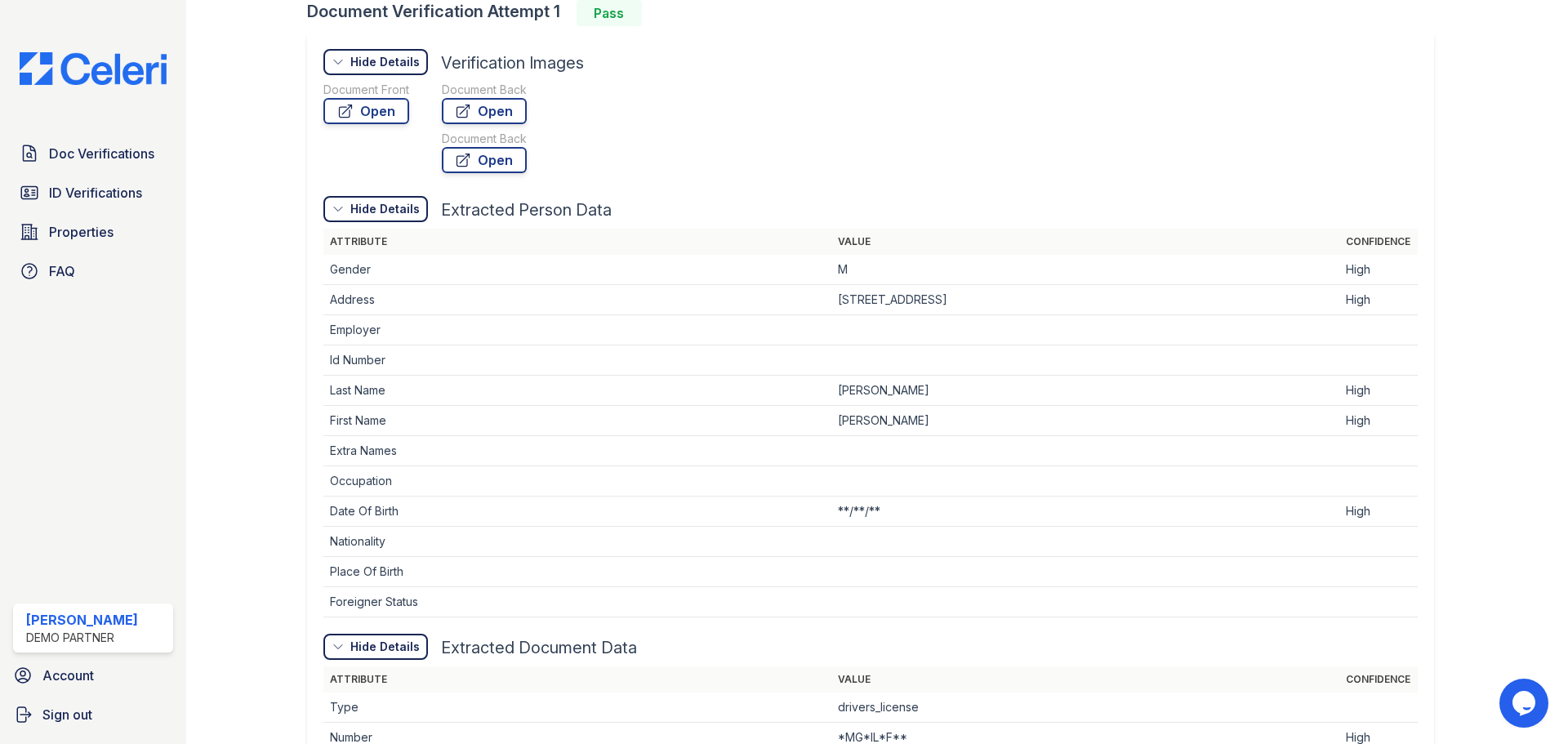
scroll to position [431, 0]
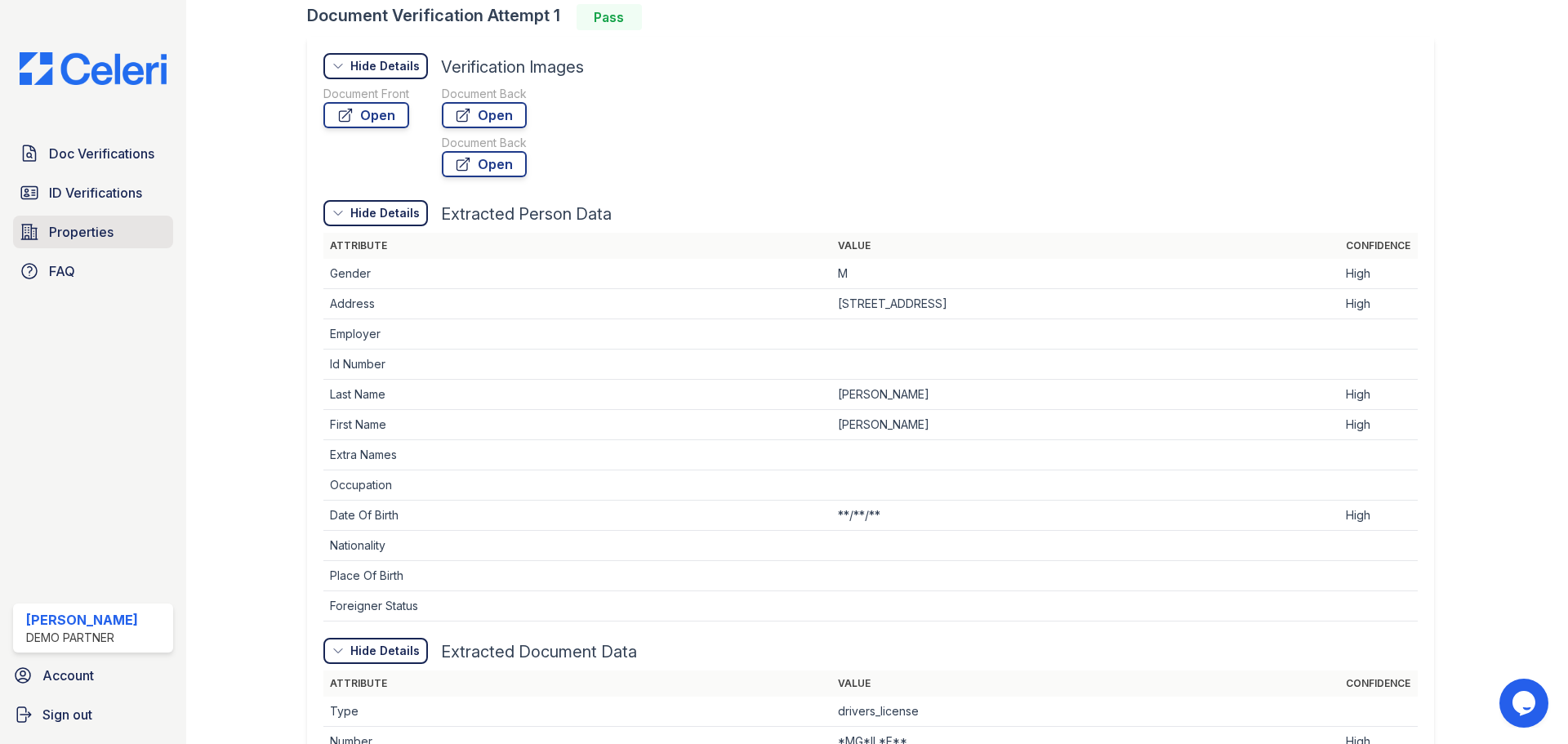
click at [118, 232] on link "Properties" at bounding box center [93, 232] width 160 height 33
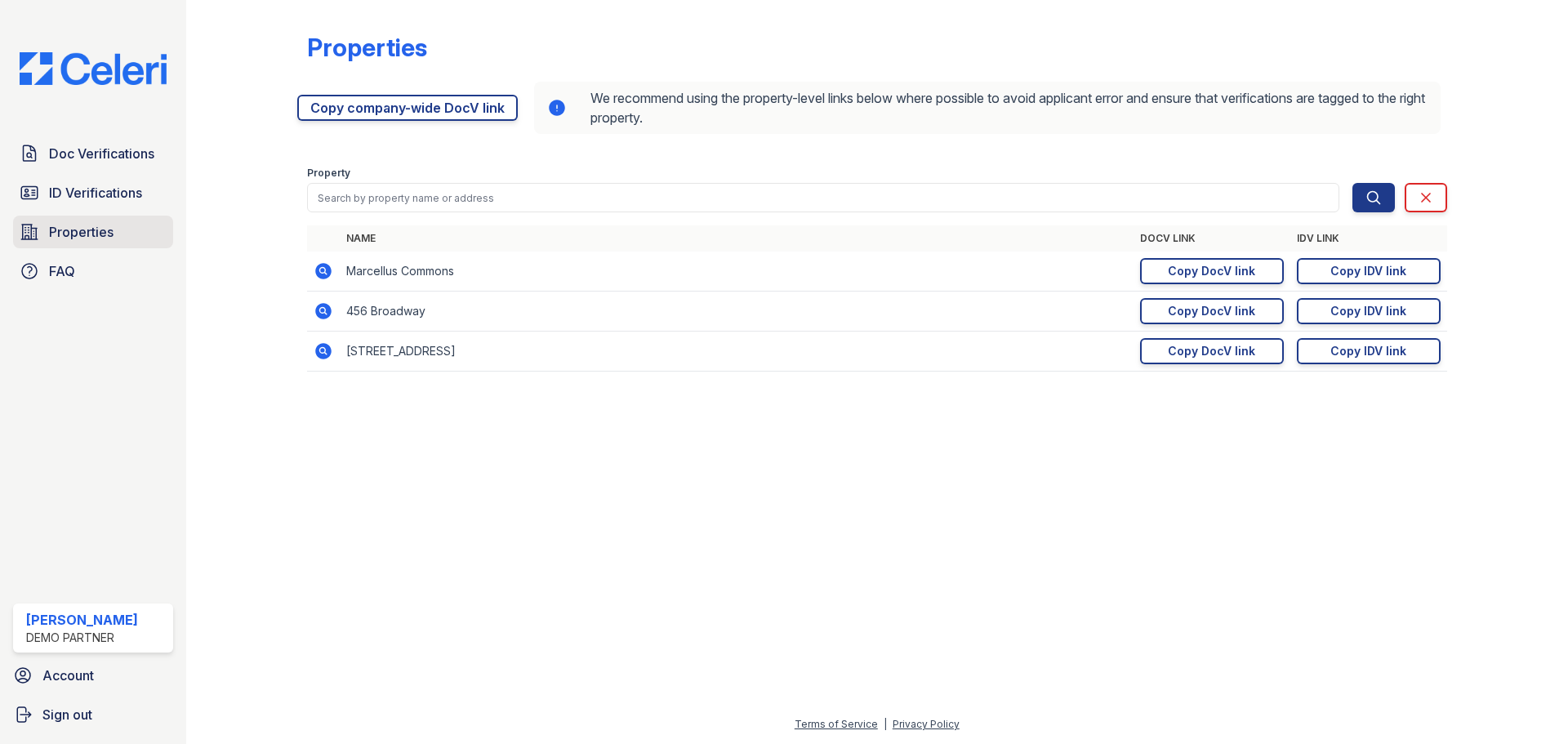
click at [63, 239] on span "Properties" at bounding box center [81, 232] width 64 height 19
click at [315, 354] on icon at bounding box center [323, 351] width 19 height 19
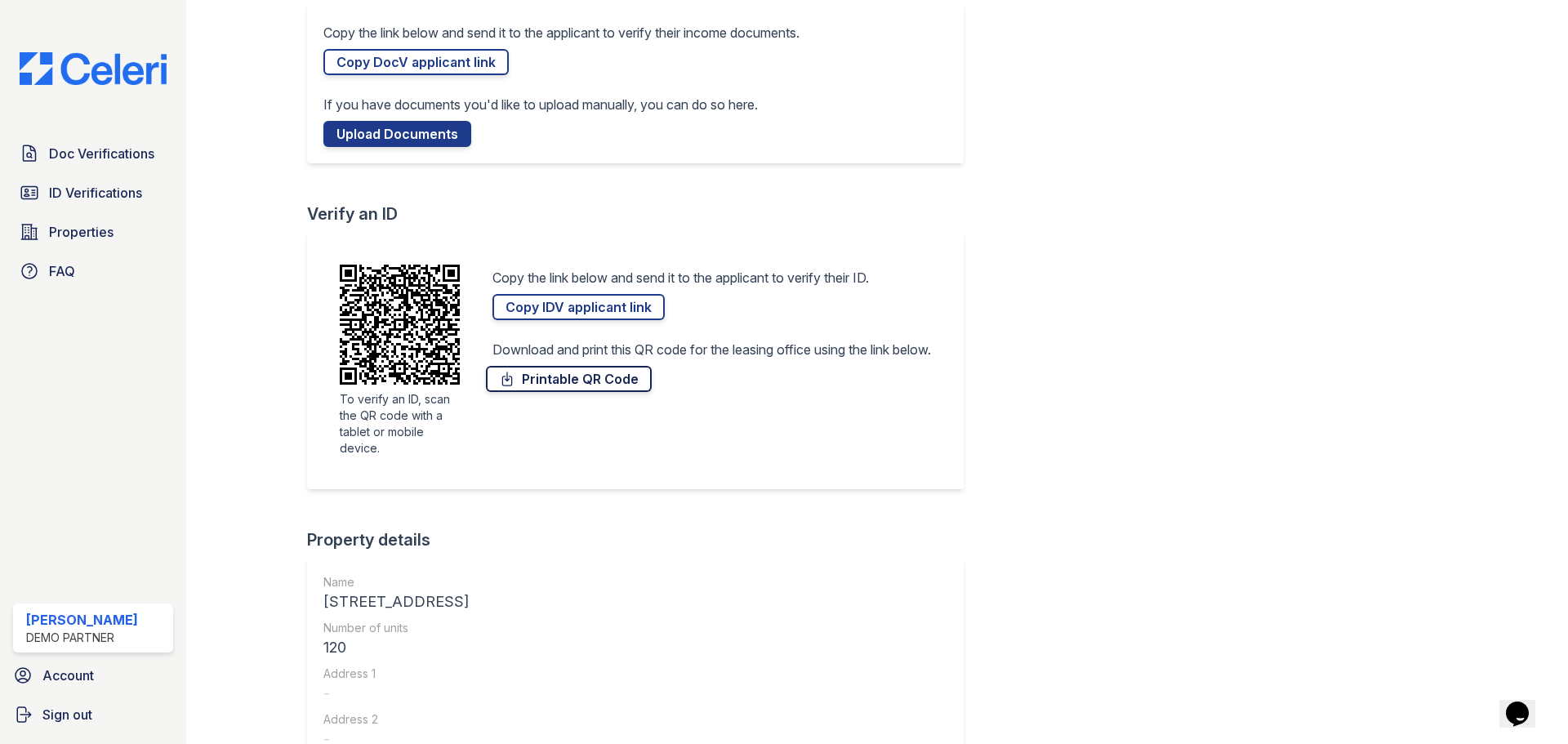
click at [562, 378] on link "Printable QR Code" at bounding box center [569, 379] width 166 height 26
